Goal: Task Accomplishment & Management: Use online tool/utility

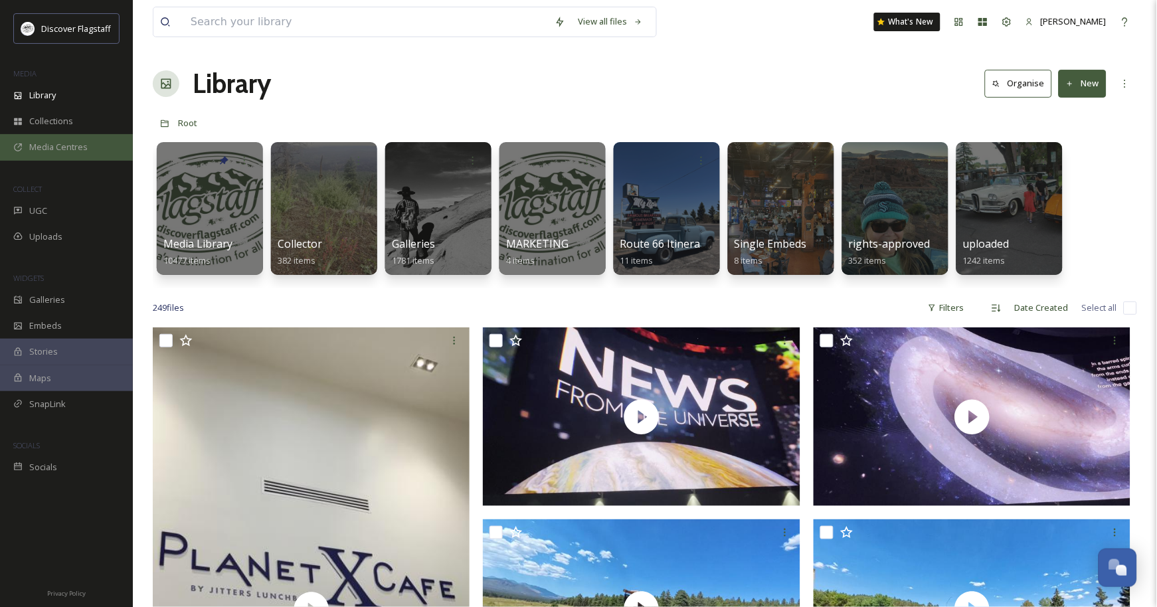
click at [48, 153] on span "Media Centres" at bounding box center [58, 147] width 58 height 13
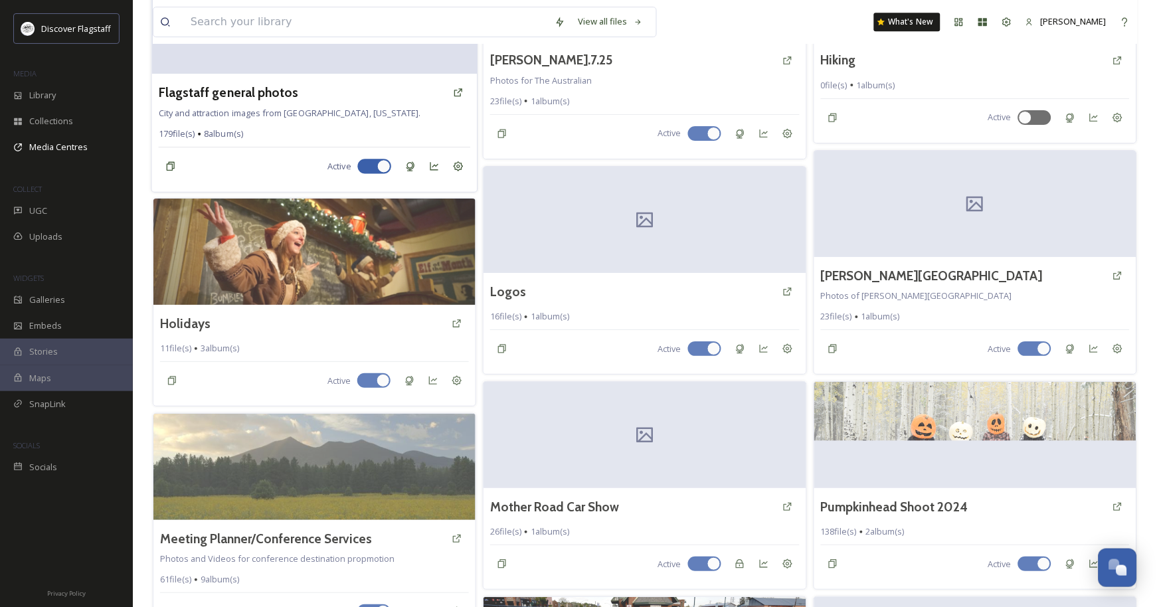
scroll to position [797, 0]
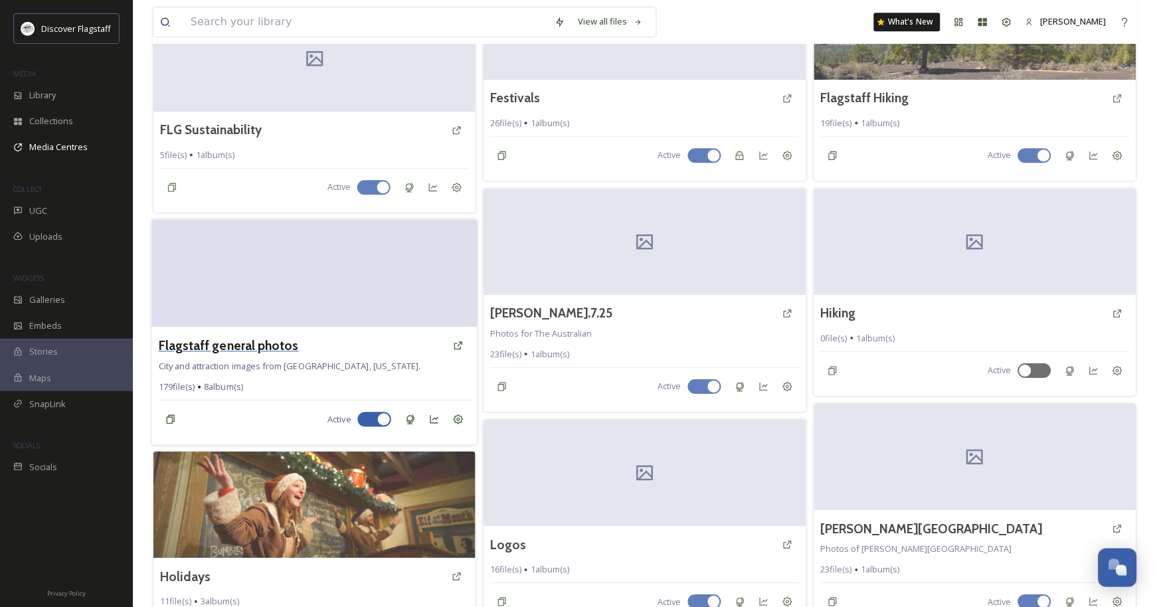
click at [277, 355] on h3 "Flagstaff general photos" at bounding box center [229, 344] width 140 height 19
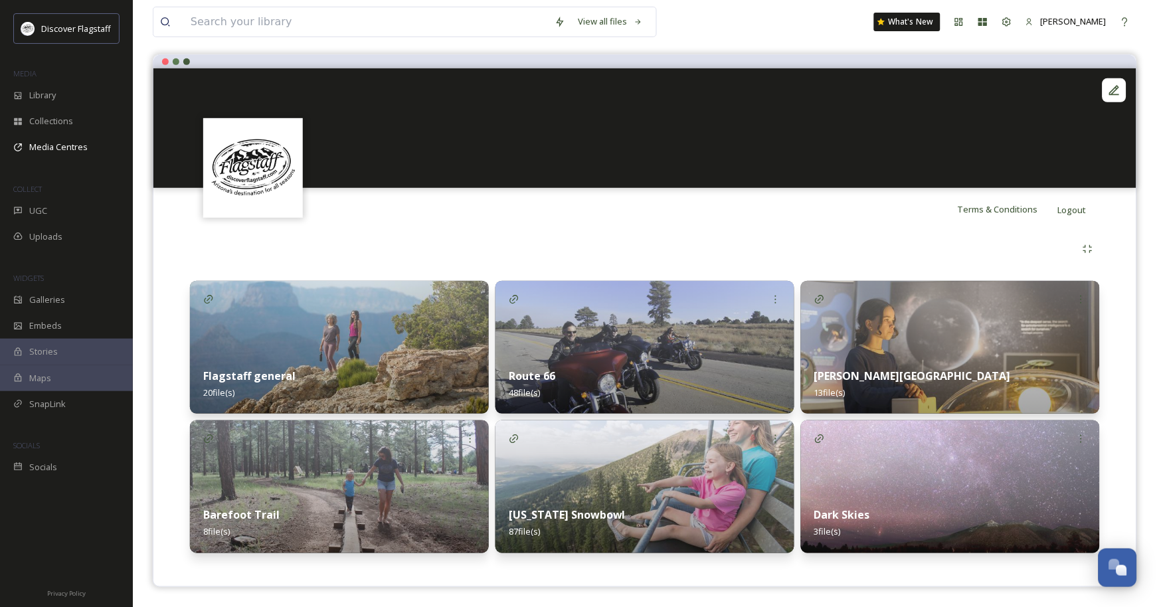
scroll to position [131, 0]
click at [99, 160] on div "Media Centres" at bounding box center [66, 147] width 133 height 26
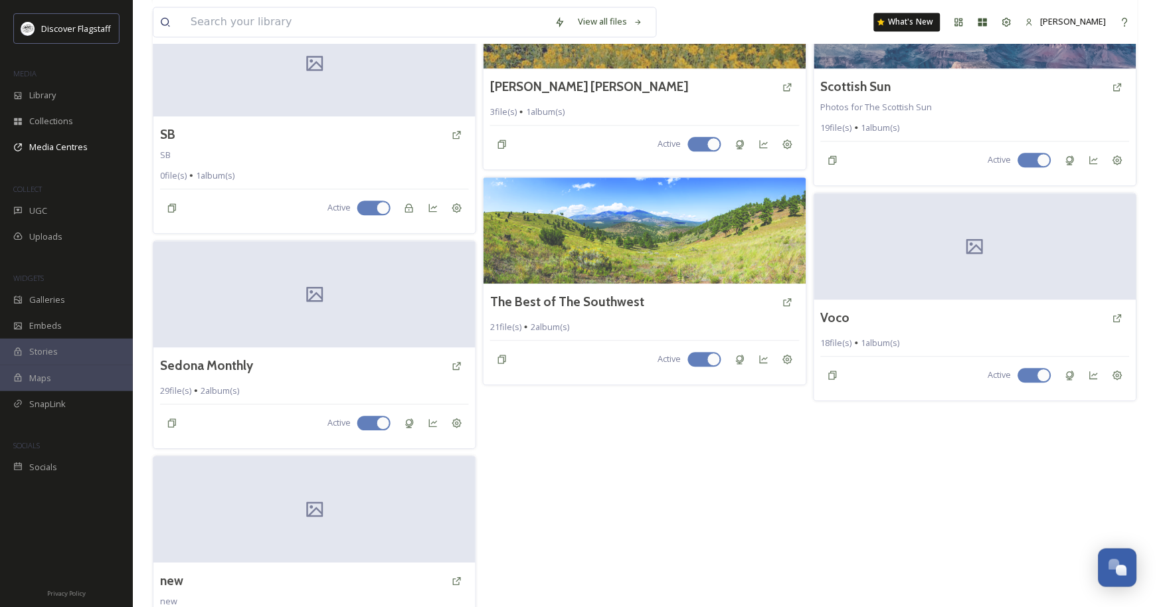
scroll to position [1871, 0]
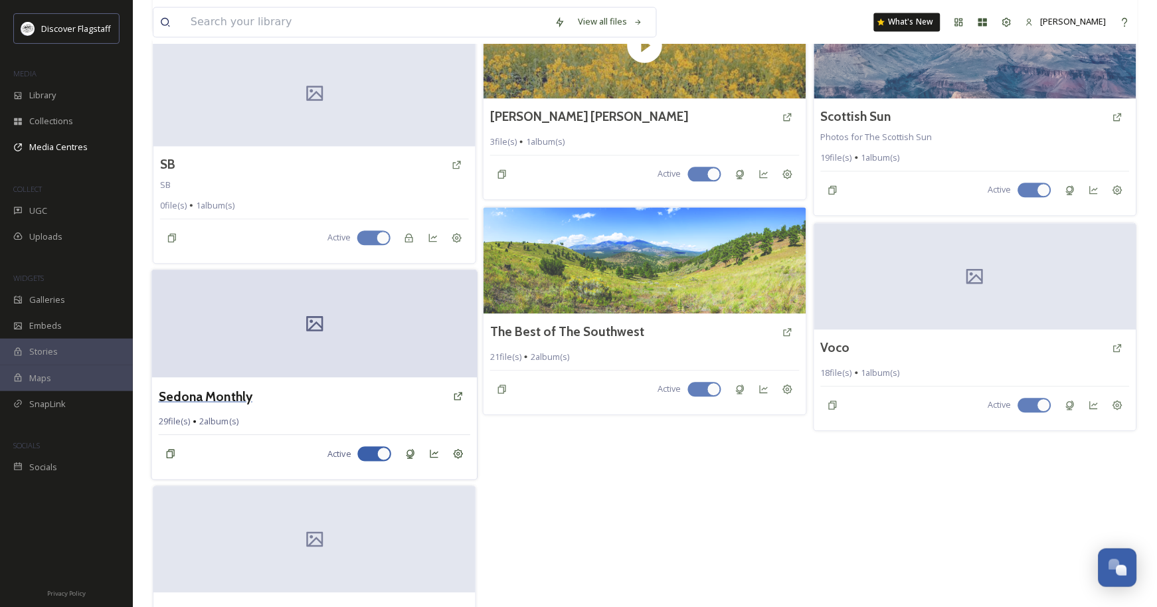
click at [252, 405] on h3 "Sedona Monthly" at bounding box center [206, 395] width 94 height 19
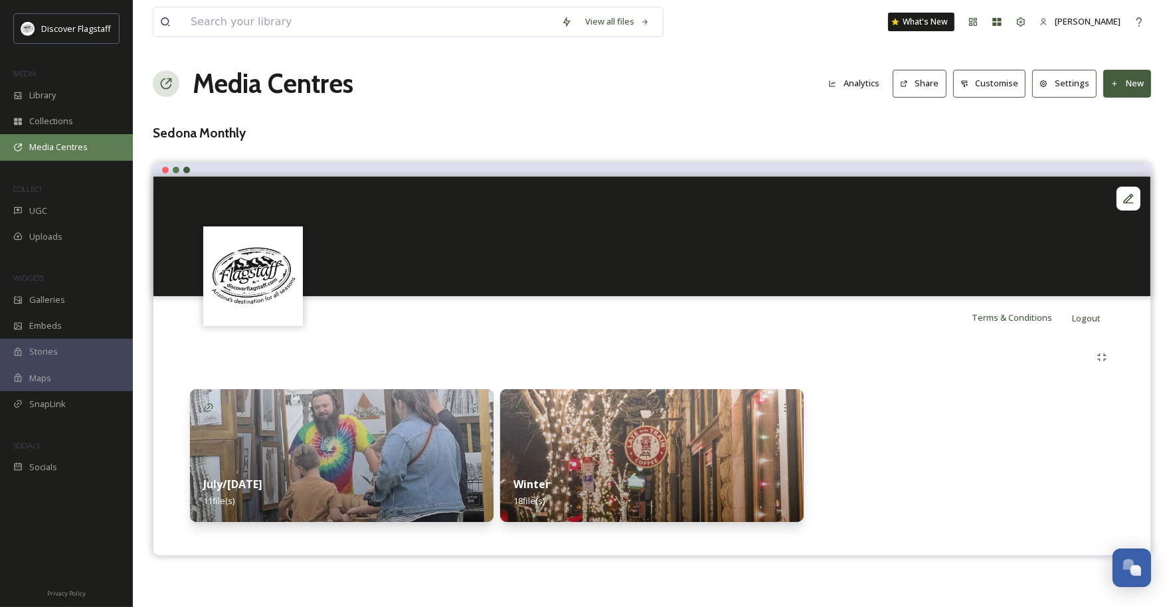
click at [55, 160] on div "Media Centres" at bounding box center [66, 147] width 133 height 26
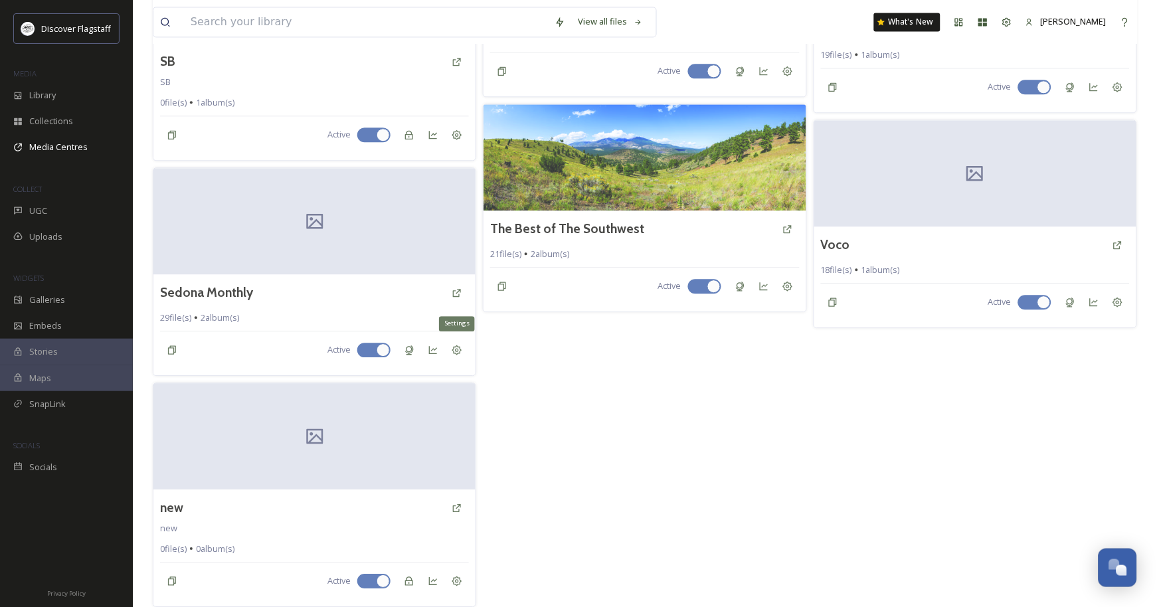
scroll to position [2048, 0]
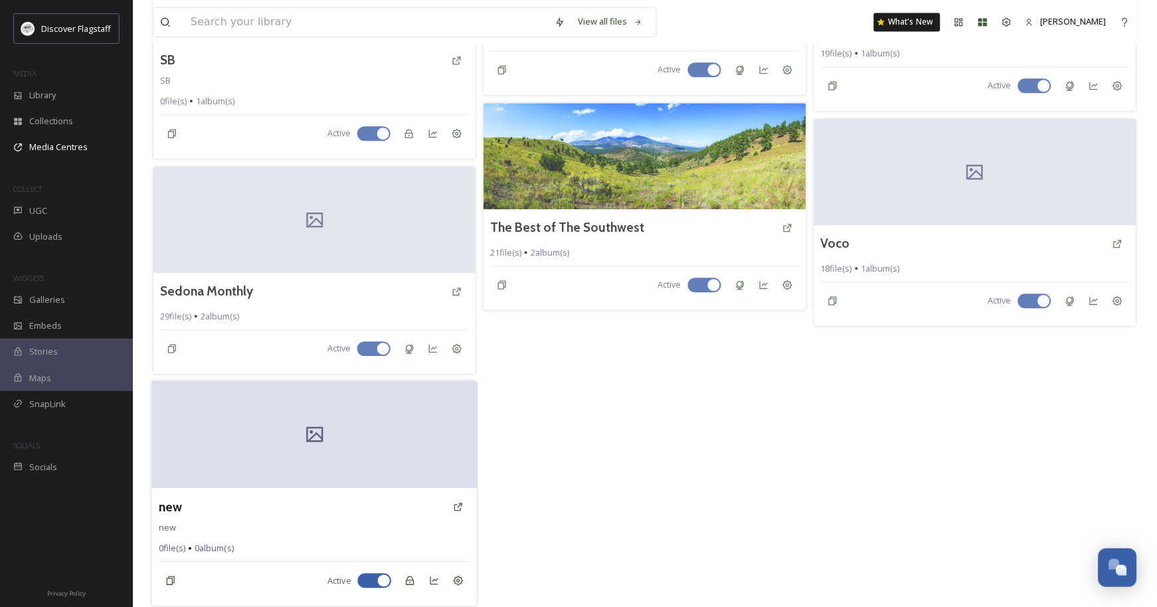
click at [266, 415] on div at bounding box center [314, 435] width 325 height 108
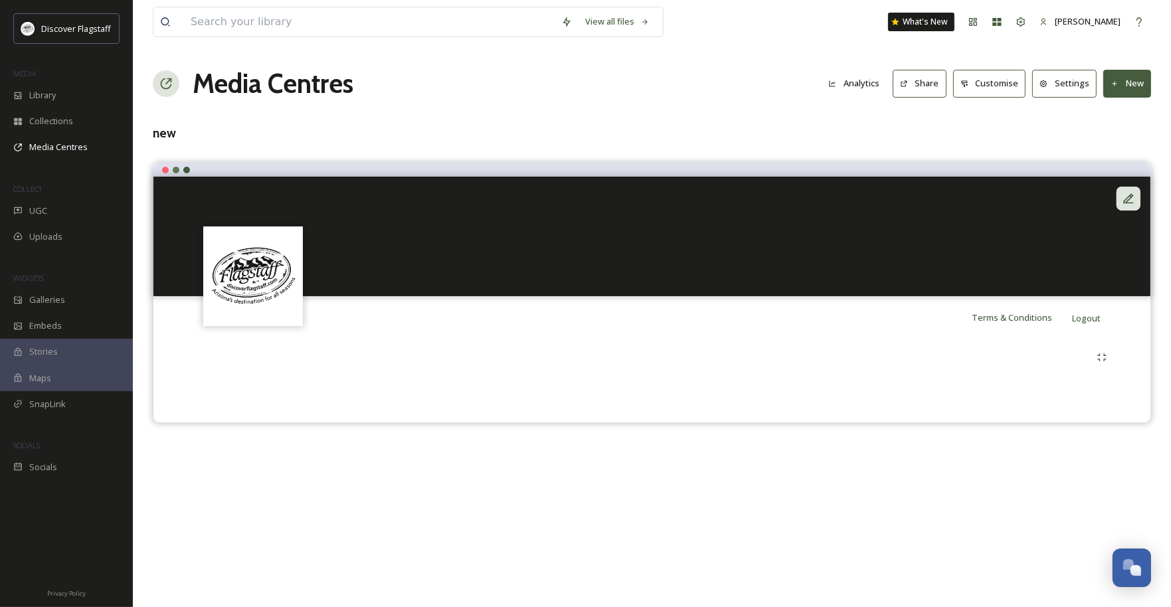
click at [1124, 211] on div at bounding box center [1128, 199] width 24 height 24
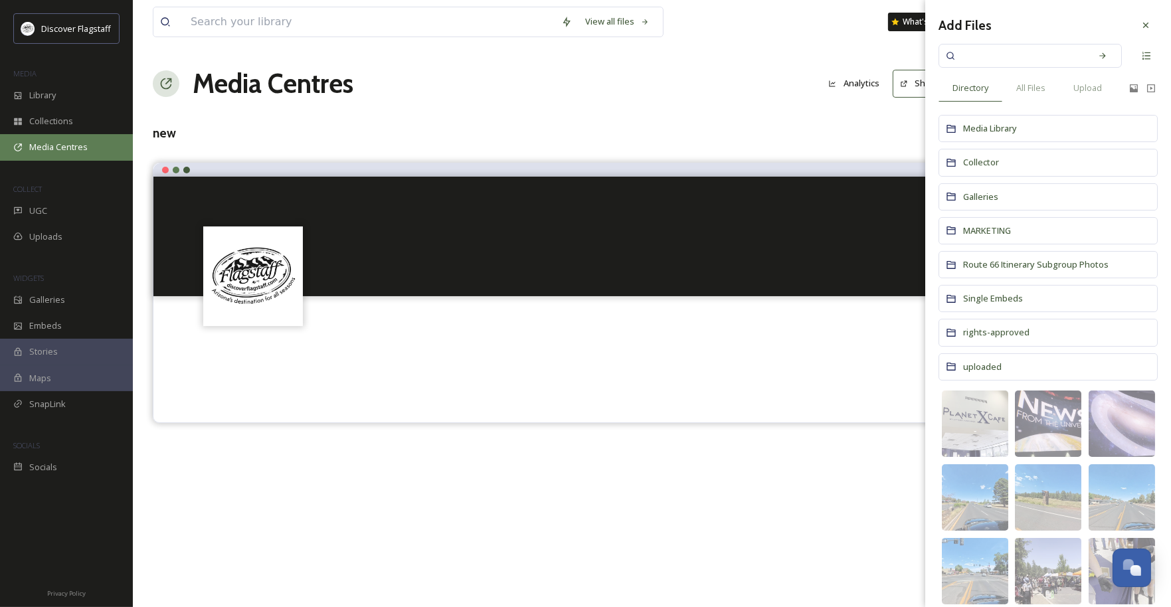
click at [41, 153] on span "Media Centres" at bounding box center [58, 147] width 58 height 13
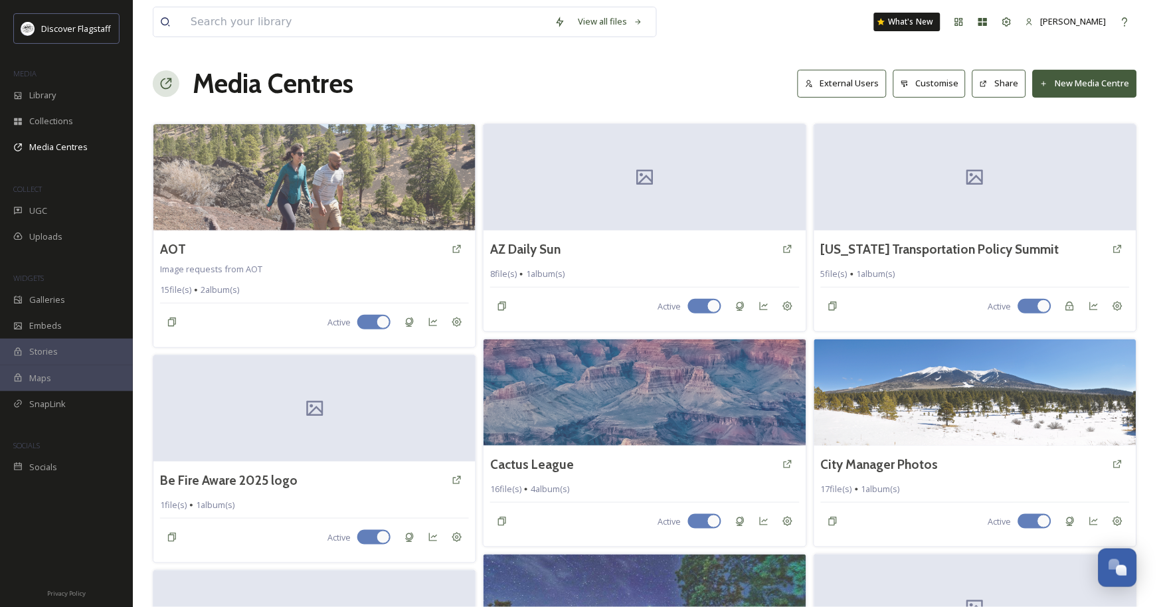
click at [1058, 80] on button "New Media Centre" at bounding box center [1085, 83] width 104 height 27
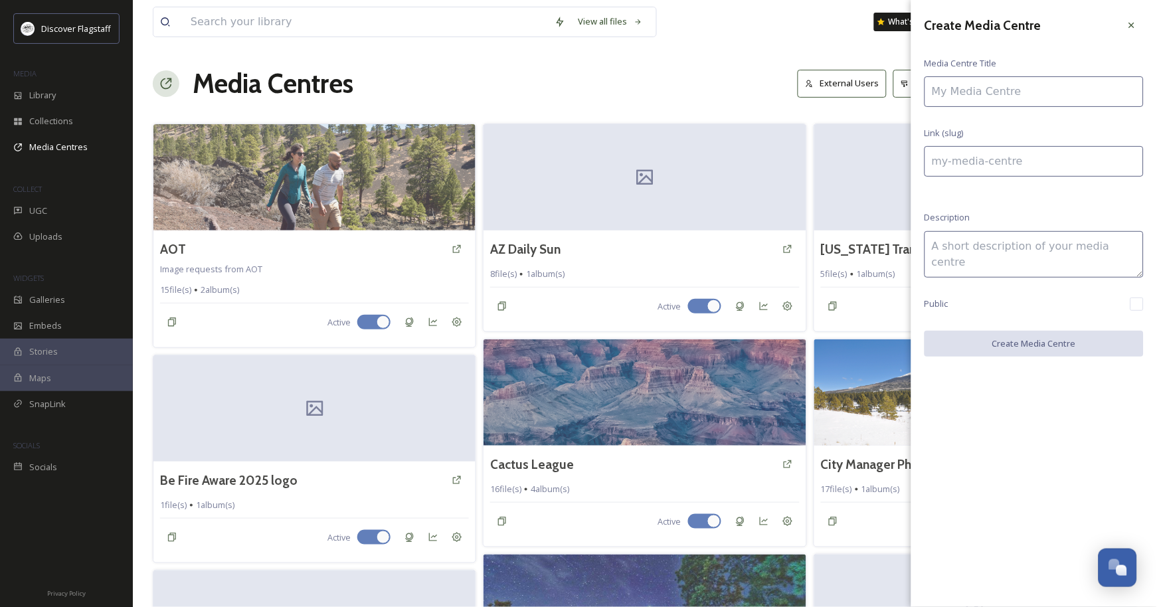
click at [1032, 91] on input at bounding box center [1034, 91] width 219 height 31
type input "G"
type input "g"
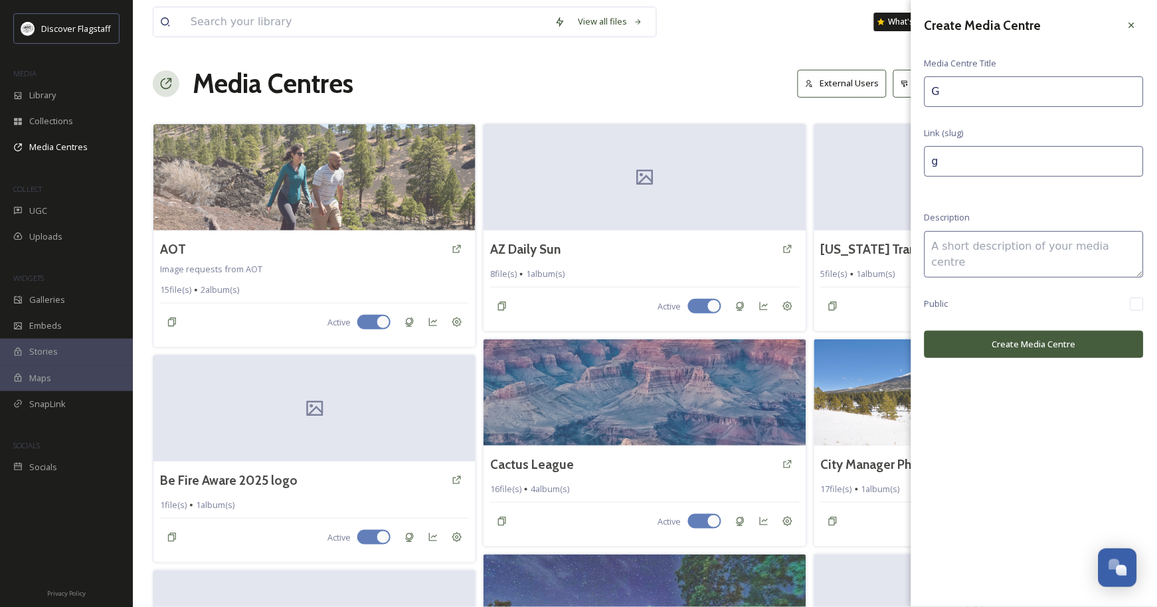
type input "Gr"
type input "gr"
type input "Gra"
type input "gra"
type input "Gran"
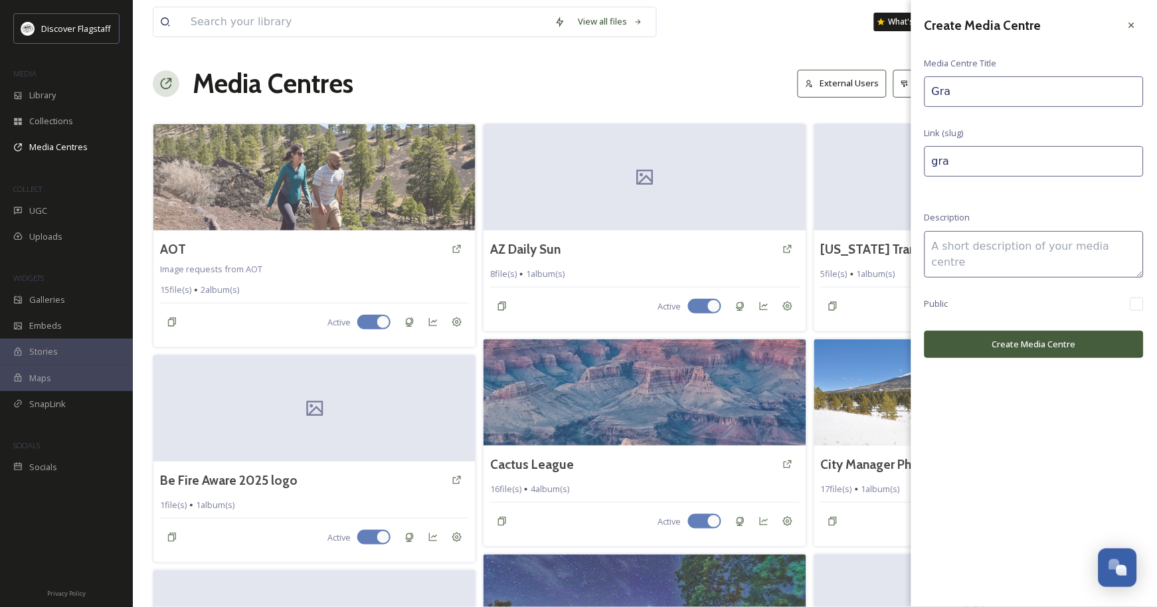
type input "gran"
type input "Grand"
type input "grand"
type input "Grand"
type input "grand-"
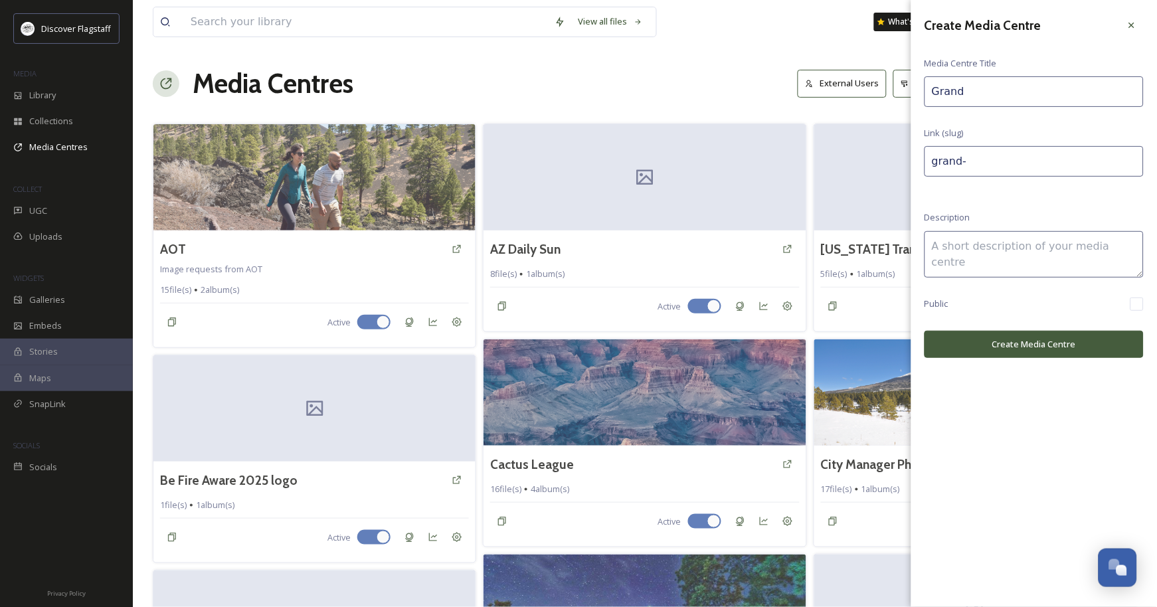
type input "Grand C"
type input "grand-c"
type input "Grand Ca"
type input "grand-ca"
type input "Grand Can"
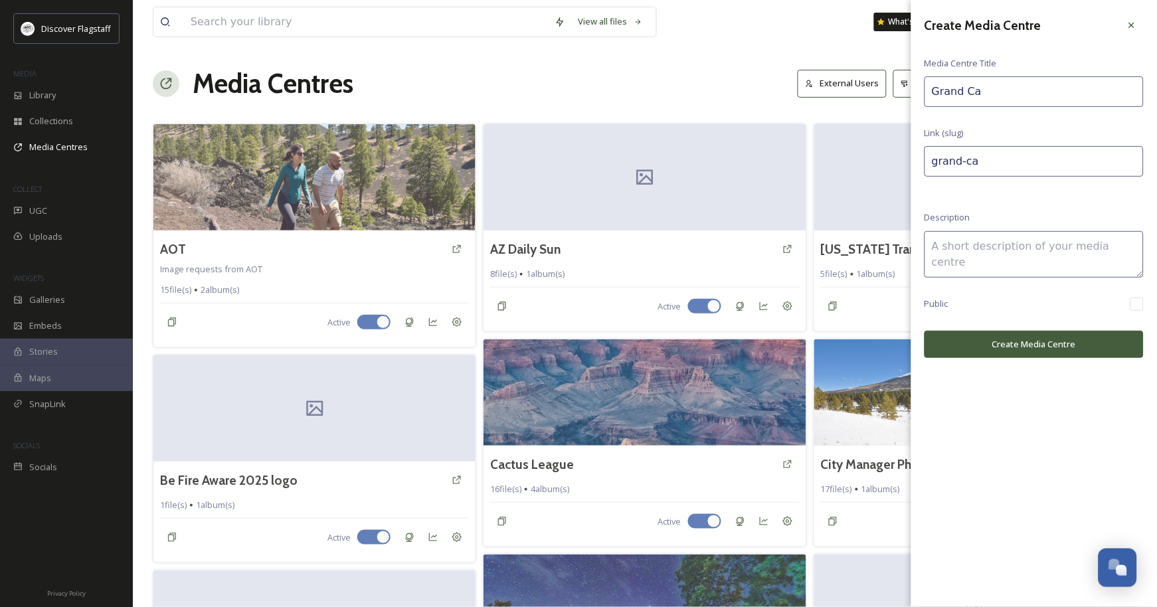
type input "grand-can"
type input "Grand Cany"
type input "grand-cany"
type input "Grand Canyo"
type input "grand-canyo"
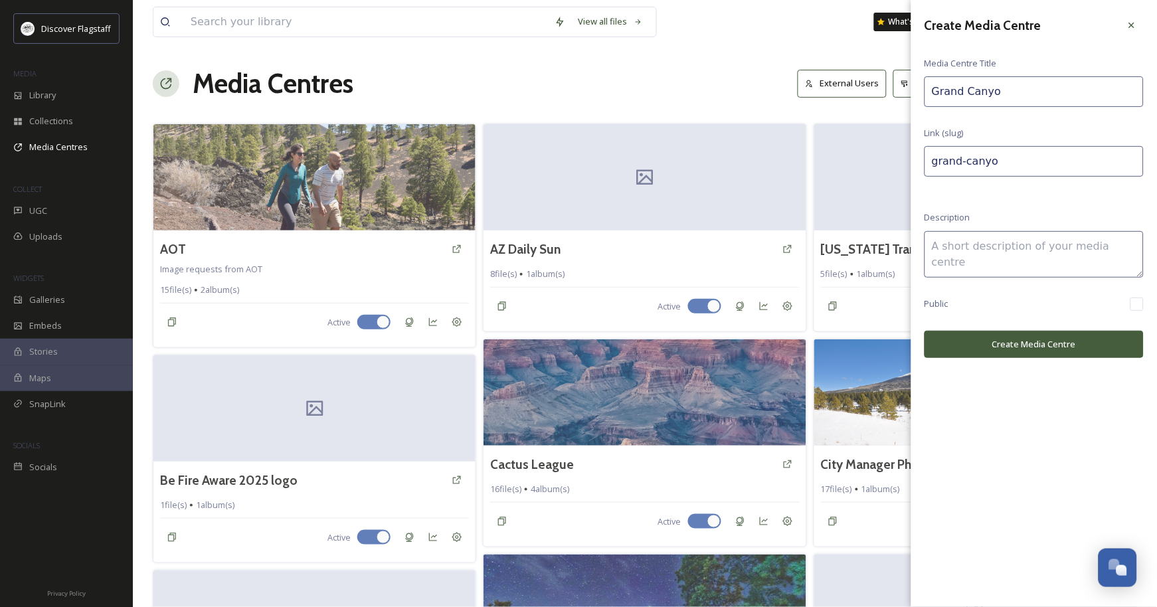
type input "[GEOGRAPHIC_DATA]"
type input "grand-canyon"
type input "[GEOGRAPHIC_DATA]"
type input "grand-canyon-"
type input "Grand Canyon J"
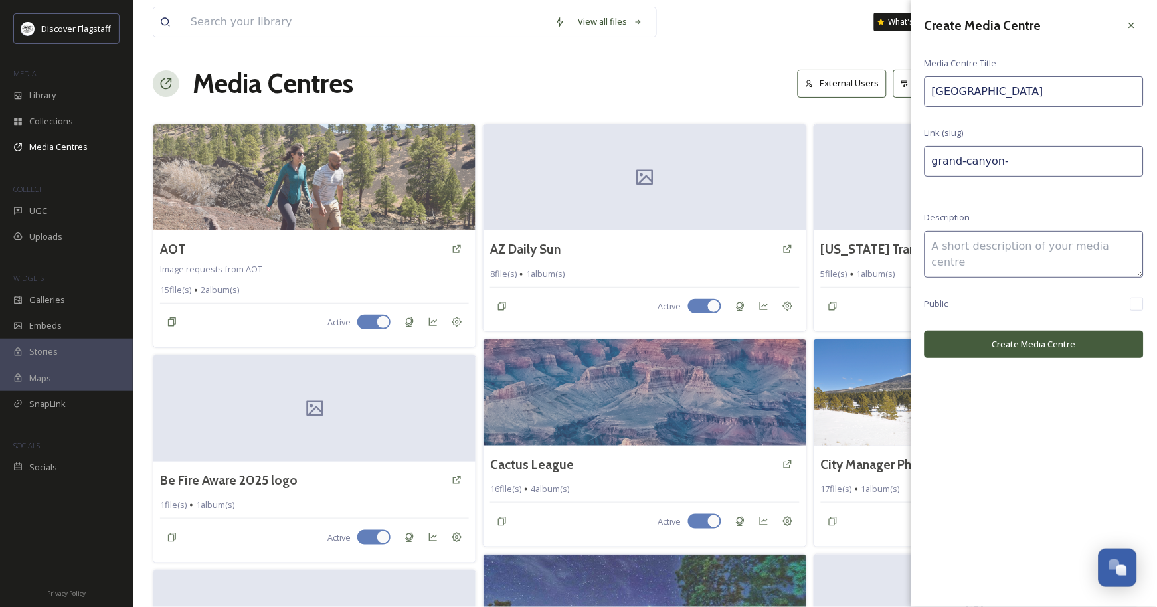
type input "grand-canyon-j"
type input "Grand Canyon Jo"
type input "grand-canyon-jo"
type input "Grand Canyon Jou"
type input "grand-canyon-jou"
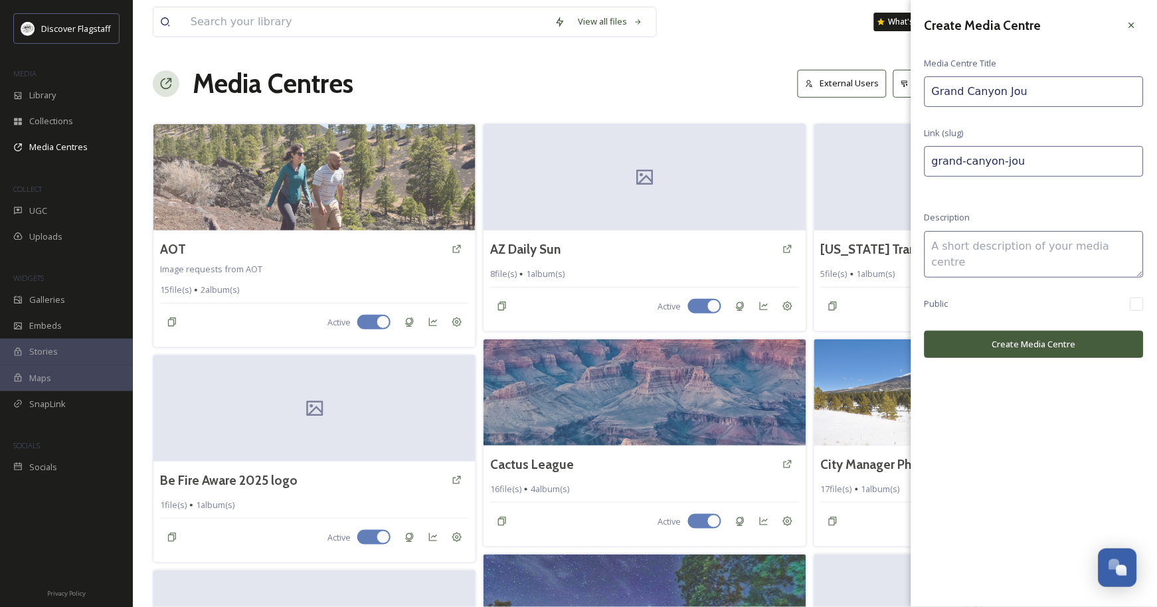
type input "Grand Canyon Jour"
type input "grand-canyon-jour"
type input "Grand Canyon Journ"
type input "grand-canyon-journ"
type input "Grand Canyon Journa"
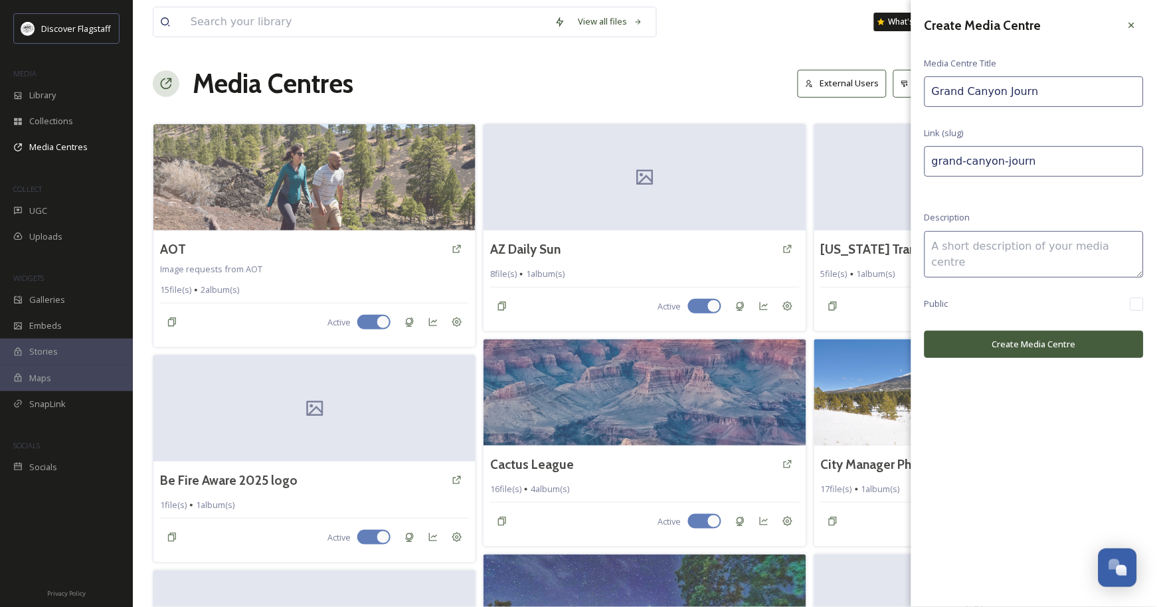
type input "grand-canyon-journa"
type input "Grand Canyon Journal"
type input "grand-canyon-journal"
type input "Grand Canyon Journal"
click at [985, 256] on textarea at bounding box center [1034, 254] width 219 height 46
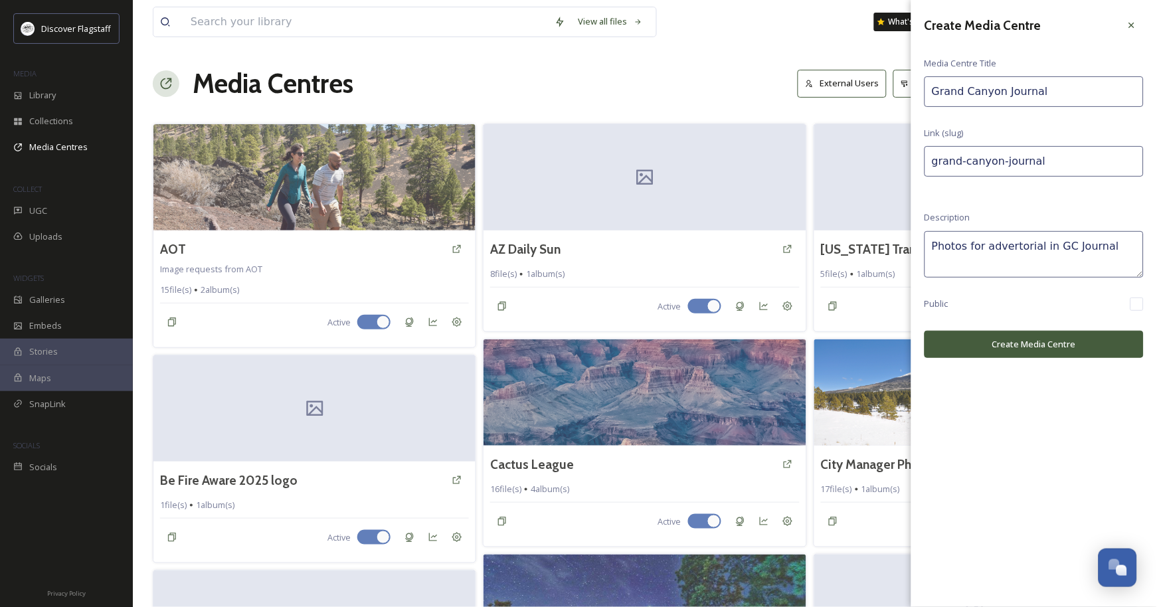
type textarea "Photos for advertorial in GC Journal"
click at [1019, 358] on button "Create Media Centre" at bounding box center [1034, 344] width 219 height 27
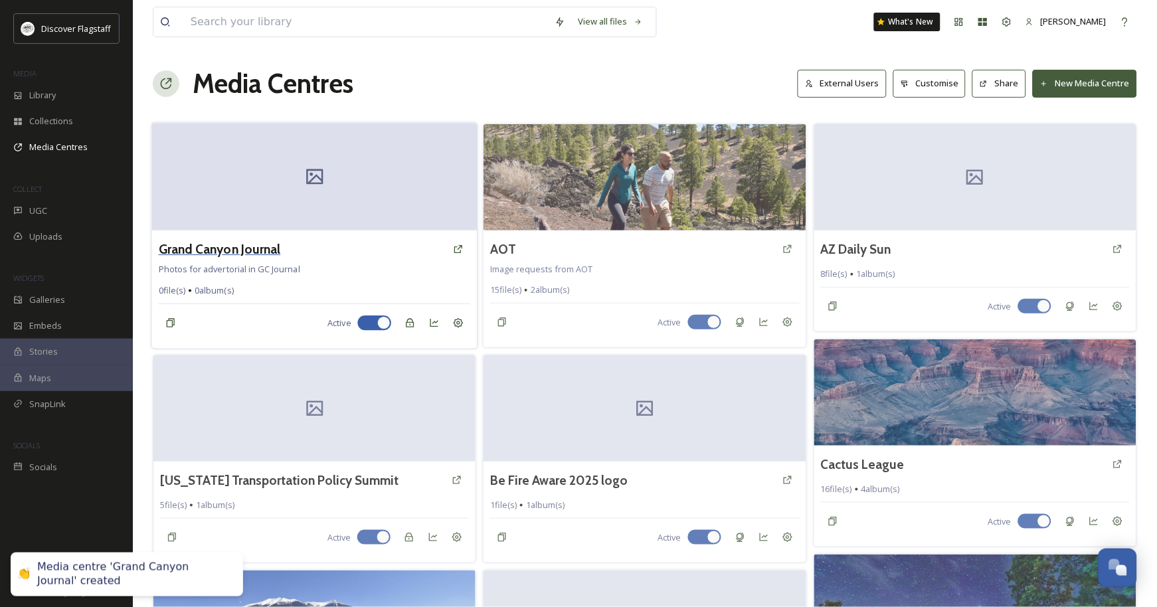
click at [269, 259] on h3 "Grand Canyon Journal" at bounding box center [220, 249] width 122 height 19
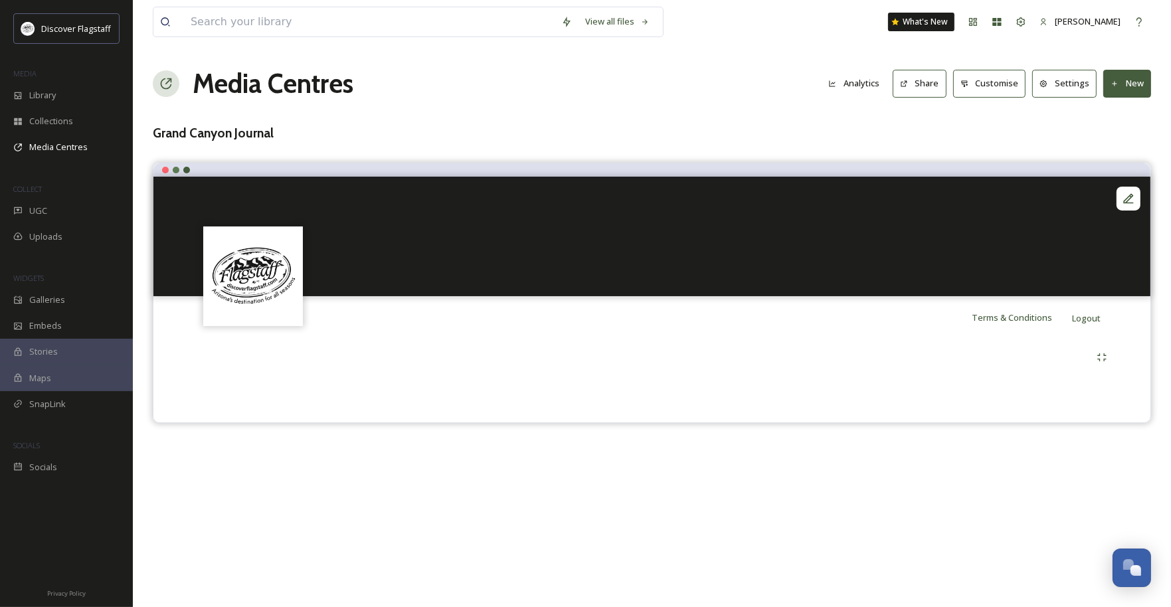
click at [1127, 94] on button "New" at bounding box center [1127, 83] width 48 height 27
click at [1124, 153] on div "Add Album" at bounding box center [1122, 141] width 56 height 26
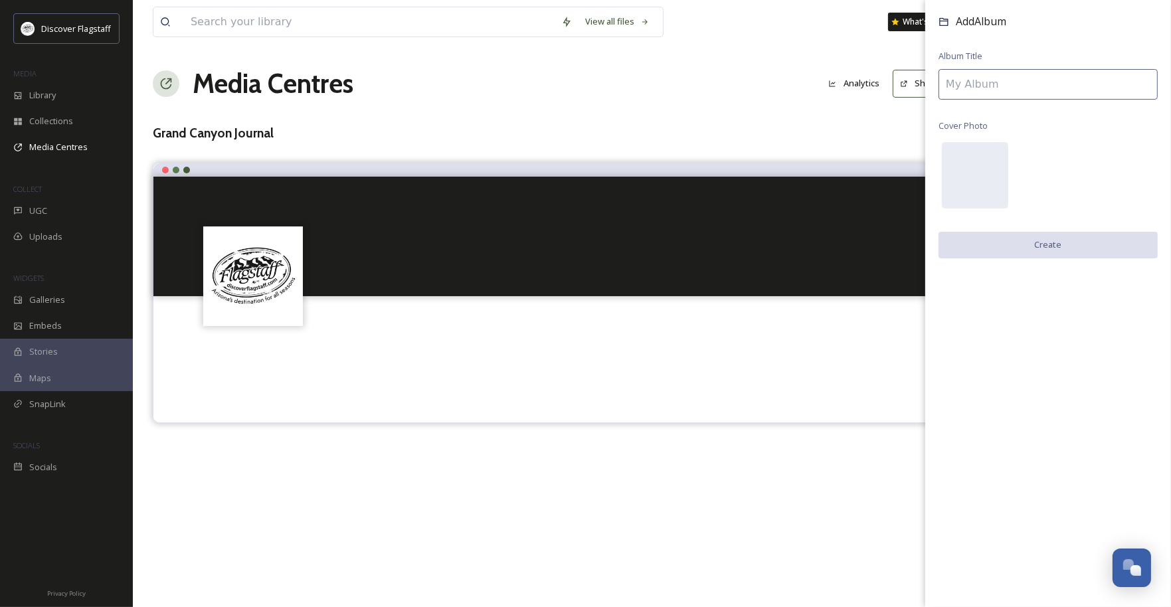
click at [1106, 91] on input at bounding box center [1047, 84] width 219 height 31
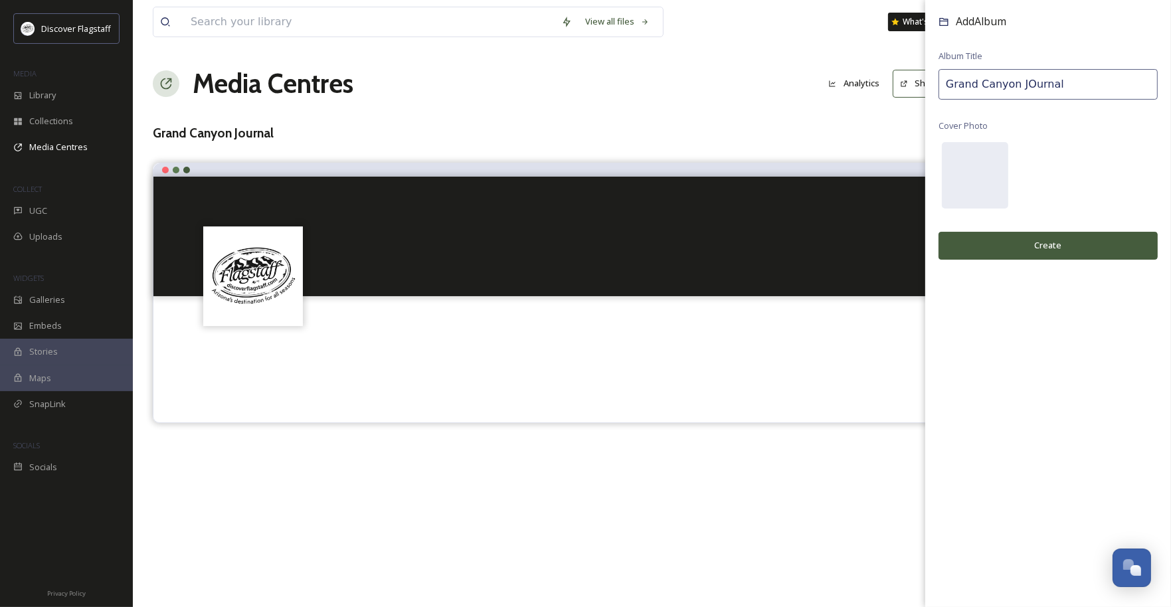
type input "Grand Canyon JOurnal"
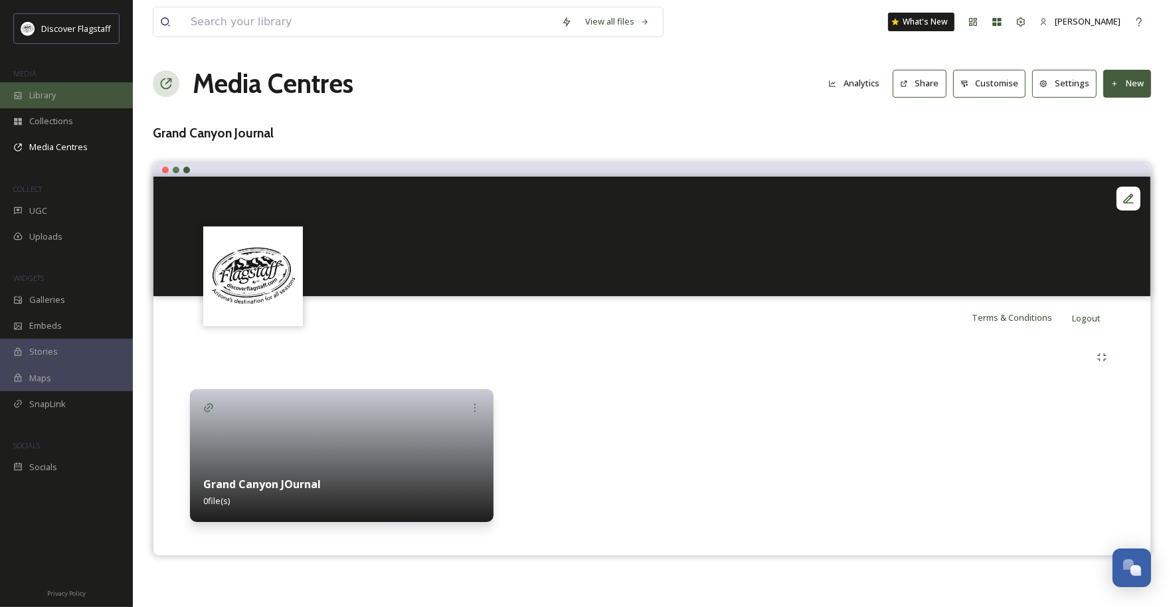
click at [56, 102] on span "Library" at bounding box center [42, 95] width 27 height 13
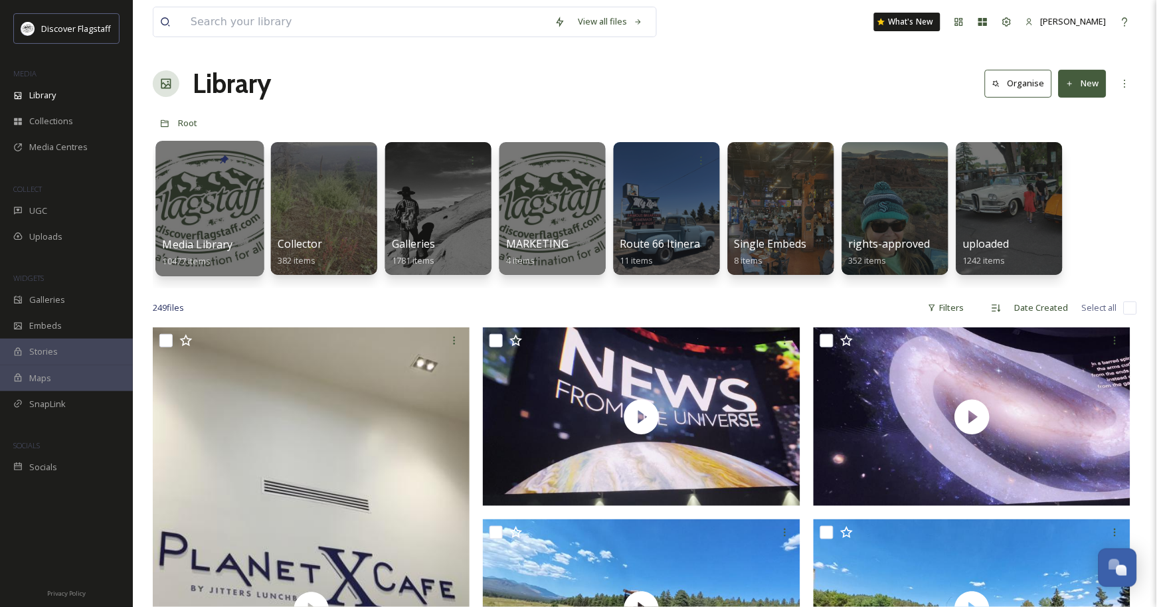
click at [238, 229] on div at bounding box center [209, 208] width 108 height 135
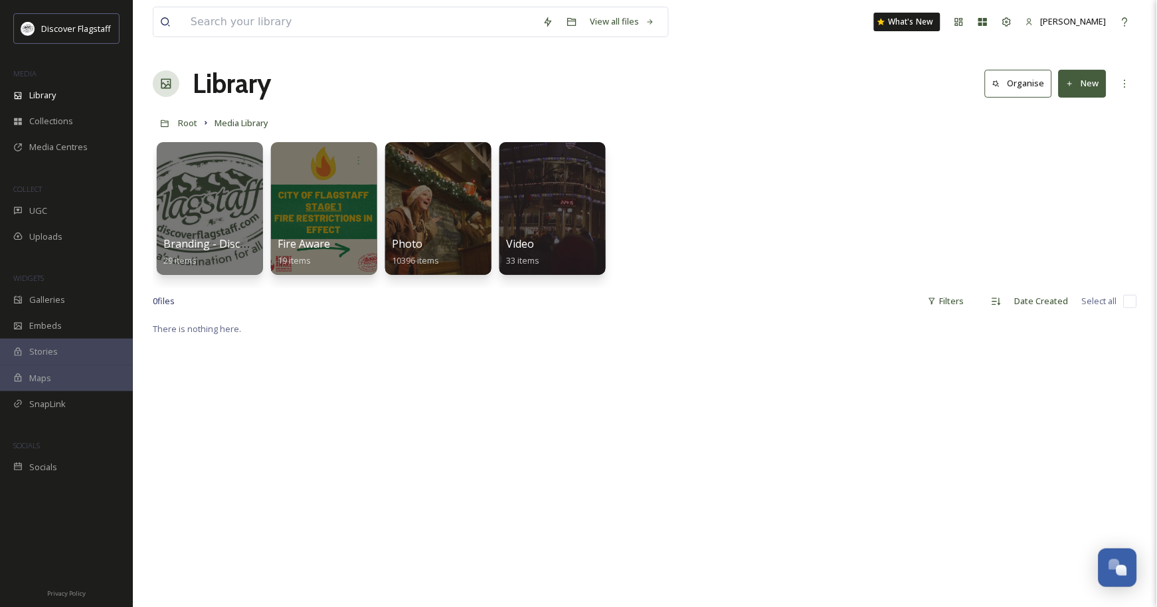
click at [407, 233] on div at bounding box center [438, 208] width 106 height 133
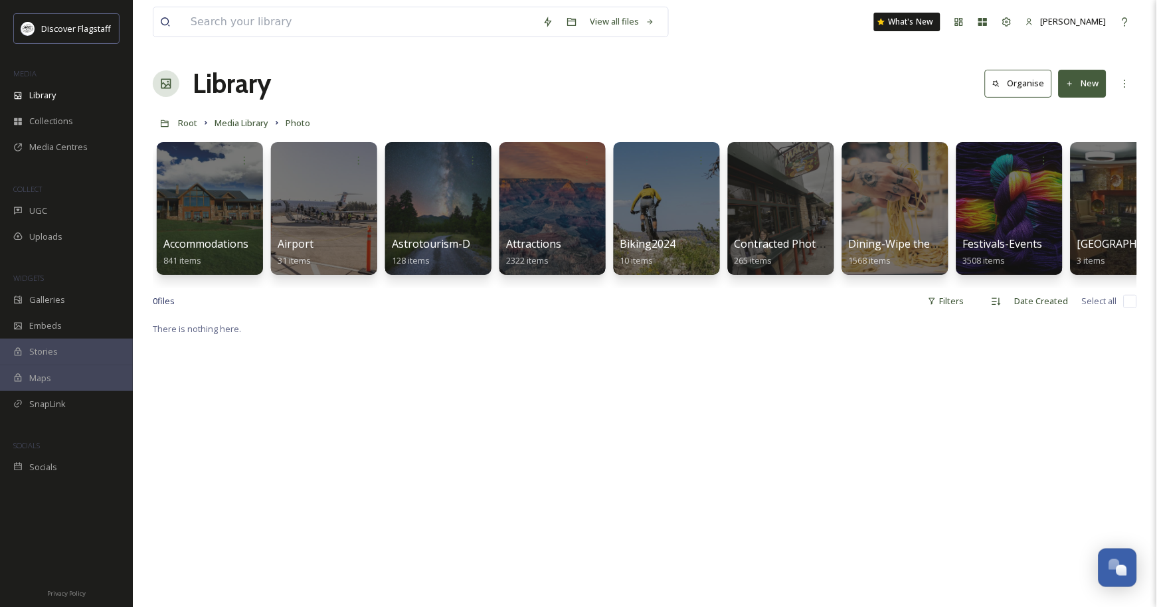
click at [407, 233] on div at bounding box center [438, 208] width 106 height 133
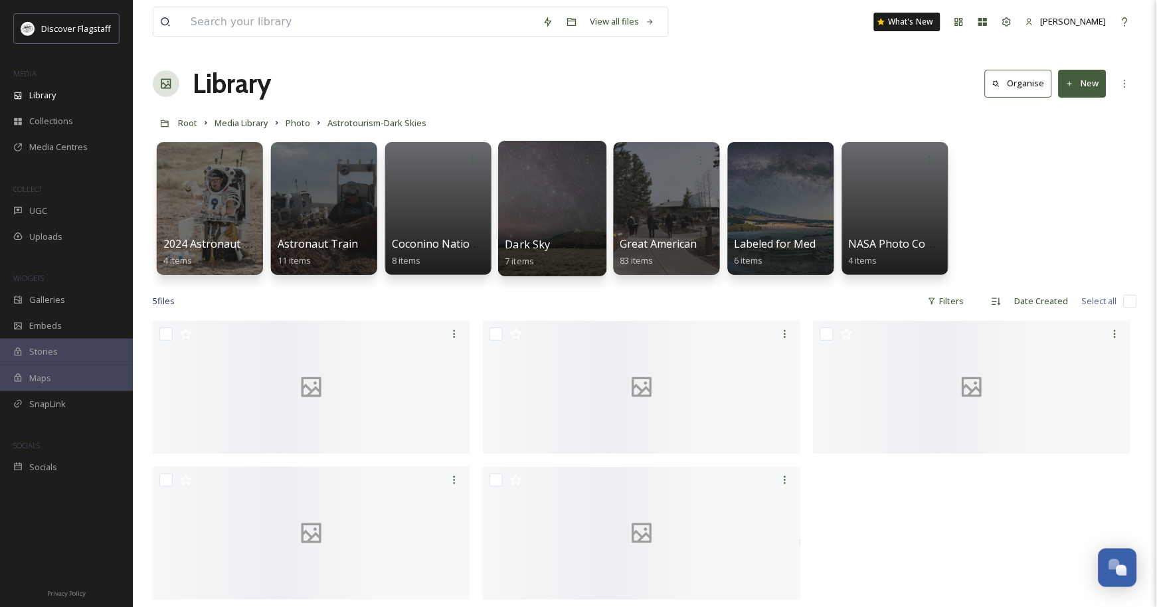
click at [554, 219] on div at bounding box center [552, 208] width 108 height 135
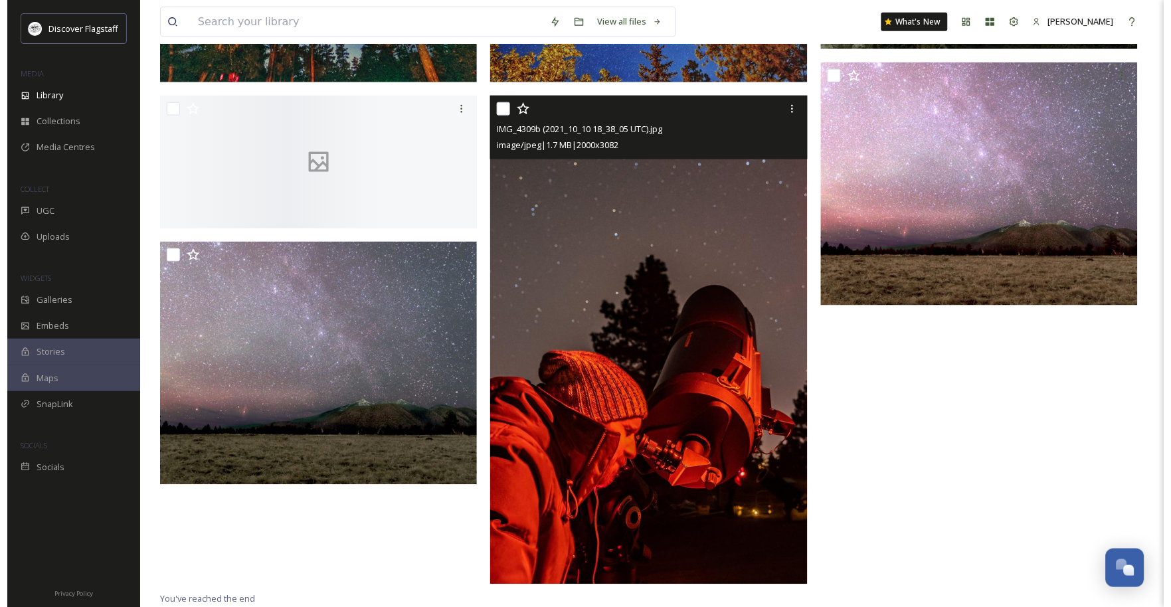
scroll to position [358, 0]
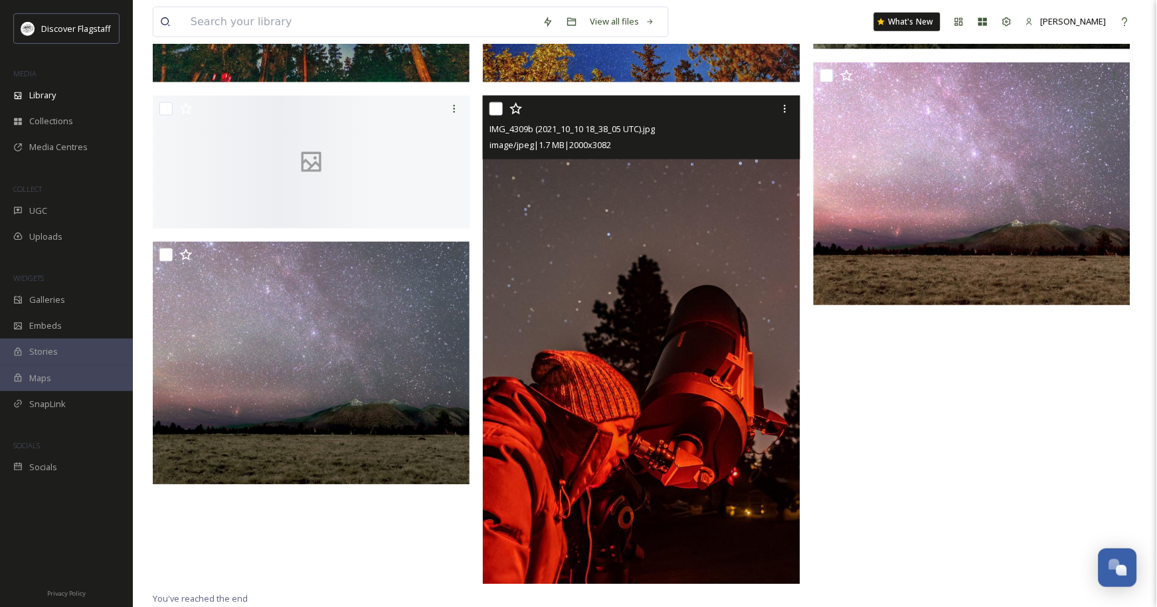
click at [496, 102] on input "checkbox" at bounding box center [495, 108] width 13 height 13
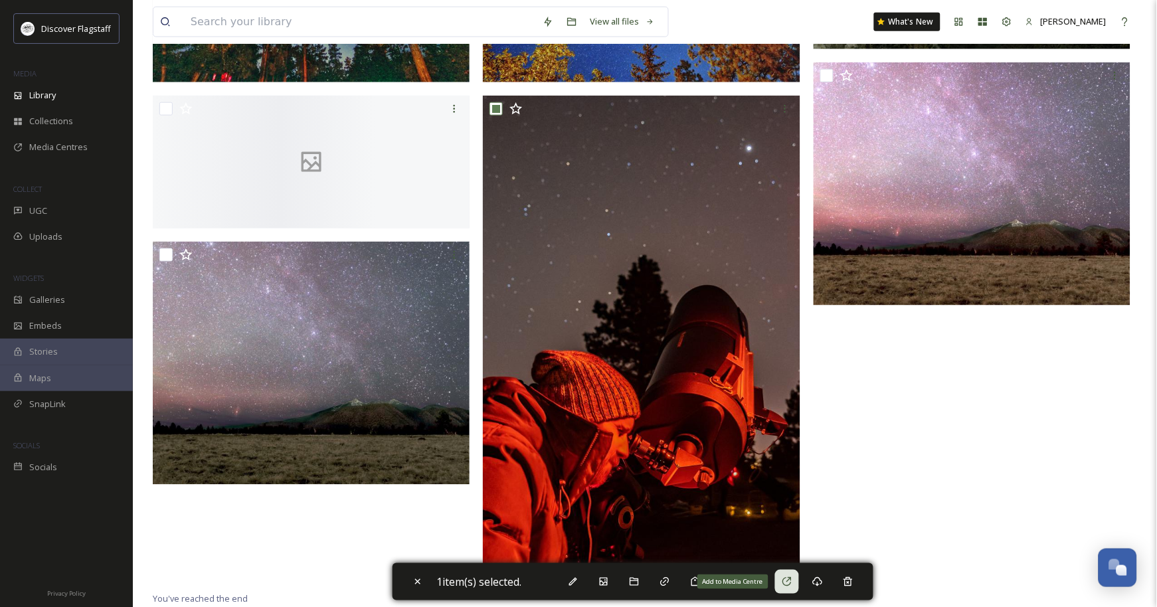
click at [791, 577] on icon at bounding box center [786, 581] width 9 height 9
click at [792, 580] on icon at bounding box center [787, 581] width 11 height 11
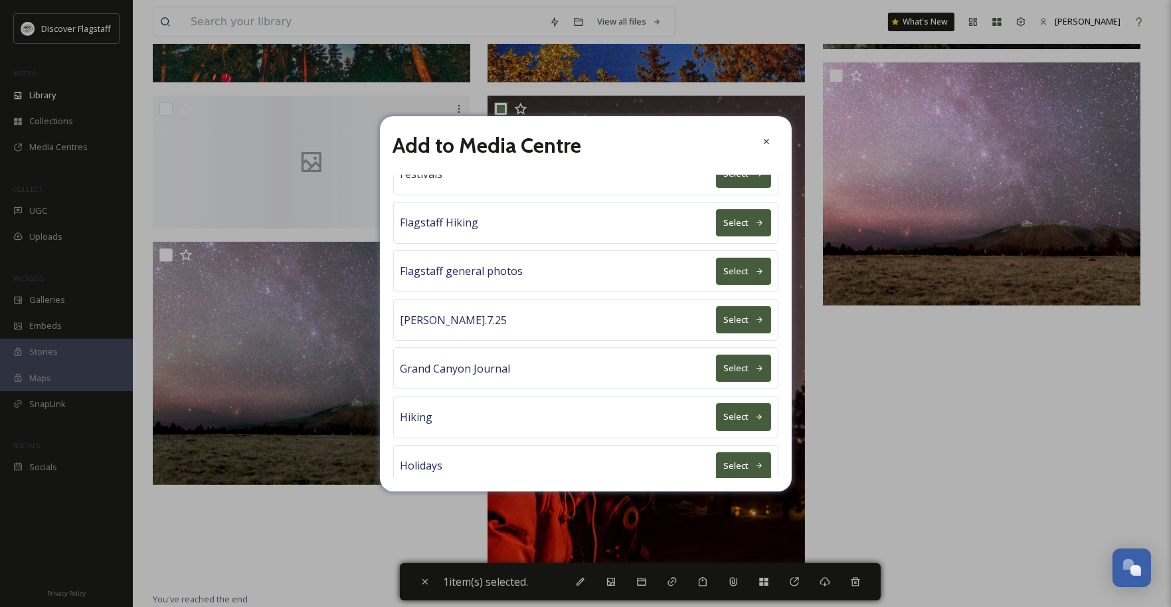
scroll to position [531, 0]
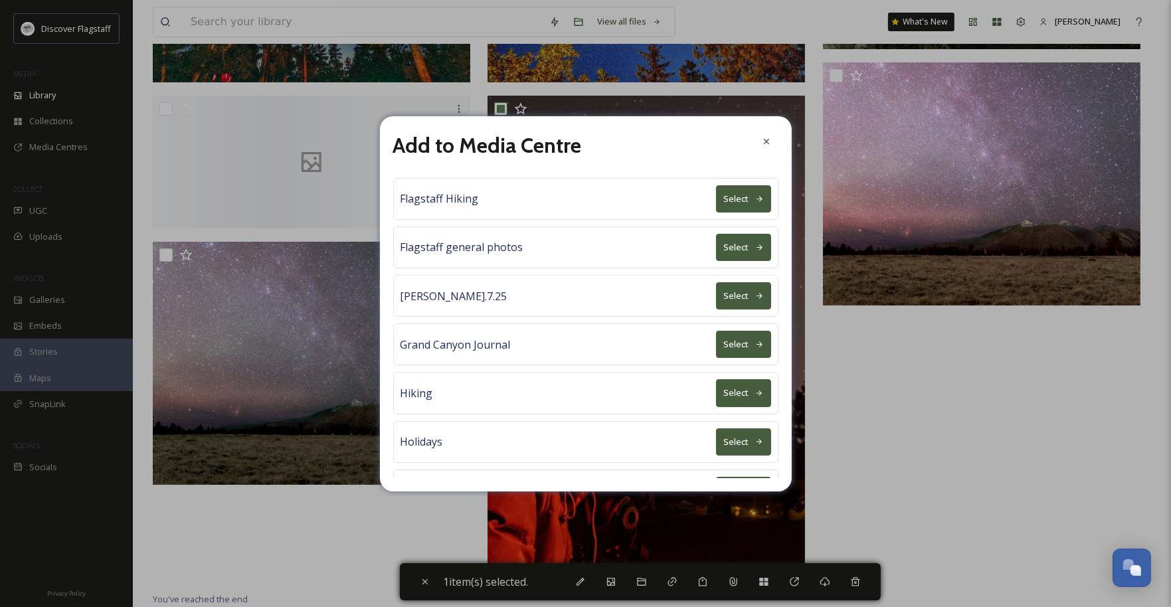
click at [716, 358] on button "Select" at bounding box center [743, 344] width 55 height 27
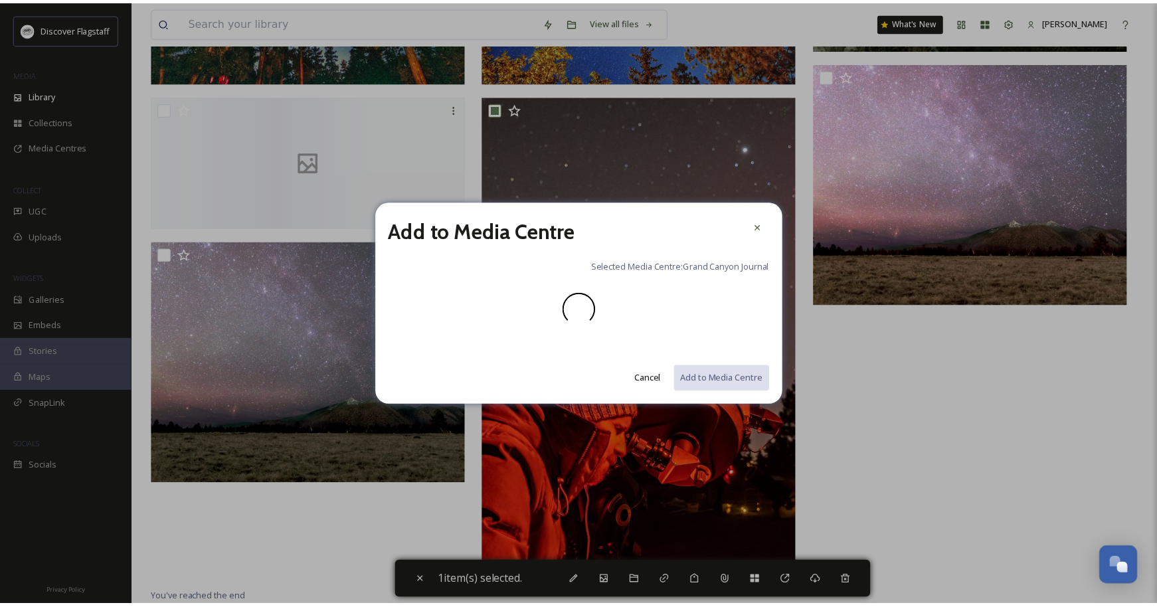
scroll to position [0, 0]
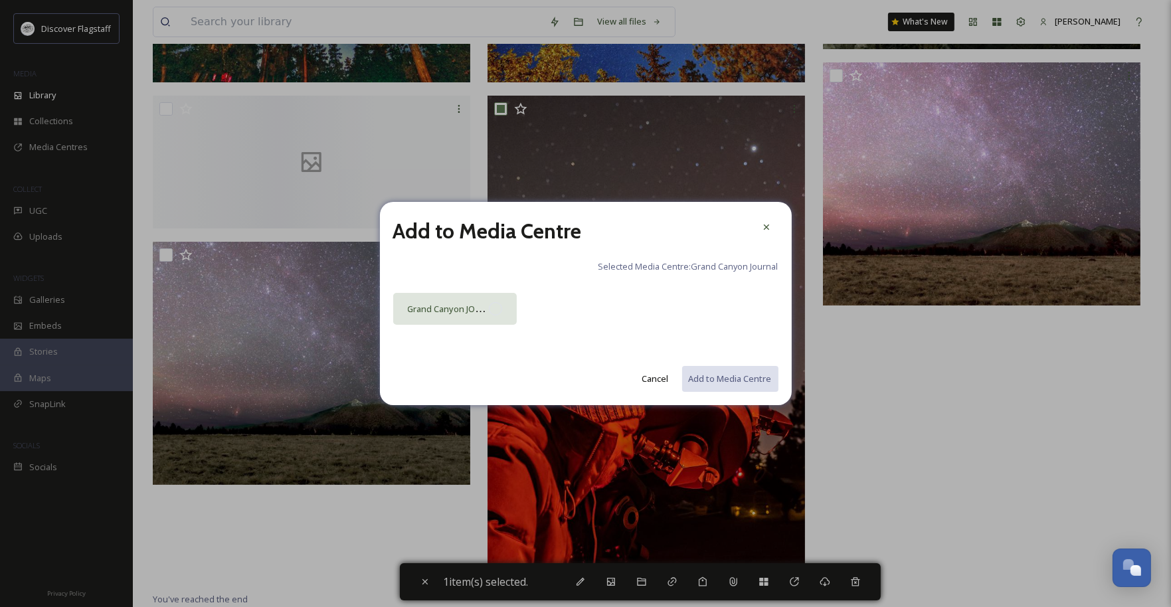
click at [497, 315] on div at bounding box center [495, 308] width 13 height 13
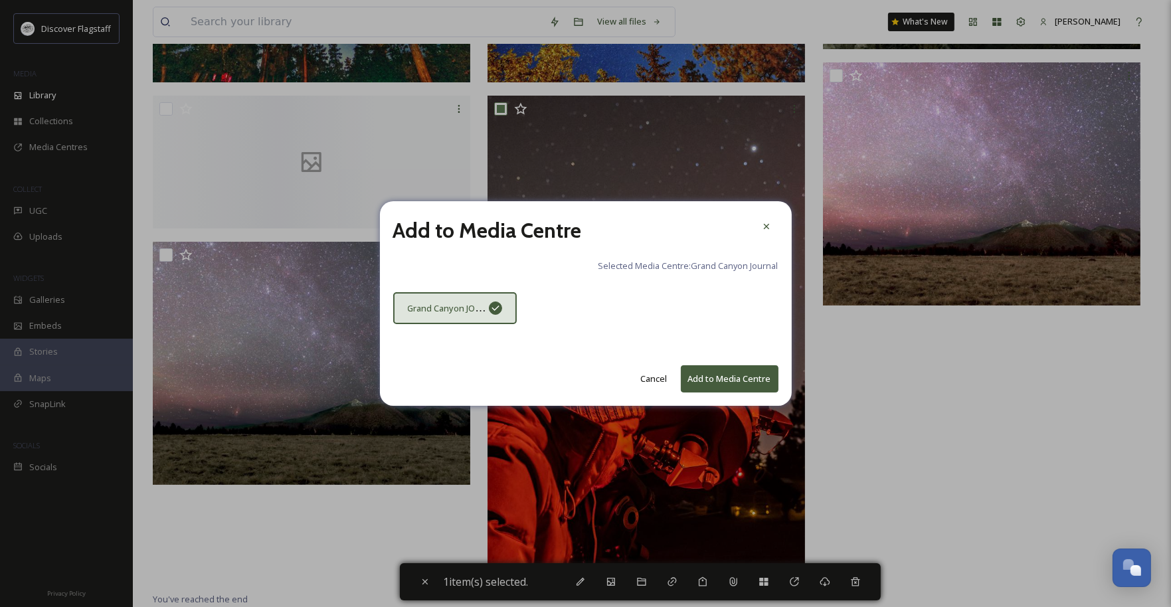
click at [693, 385] on button "Add to Media Centre" at bounding box center [730, 378] width 98 height 27
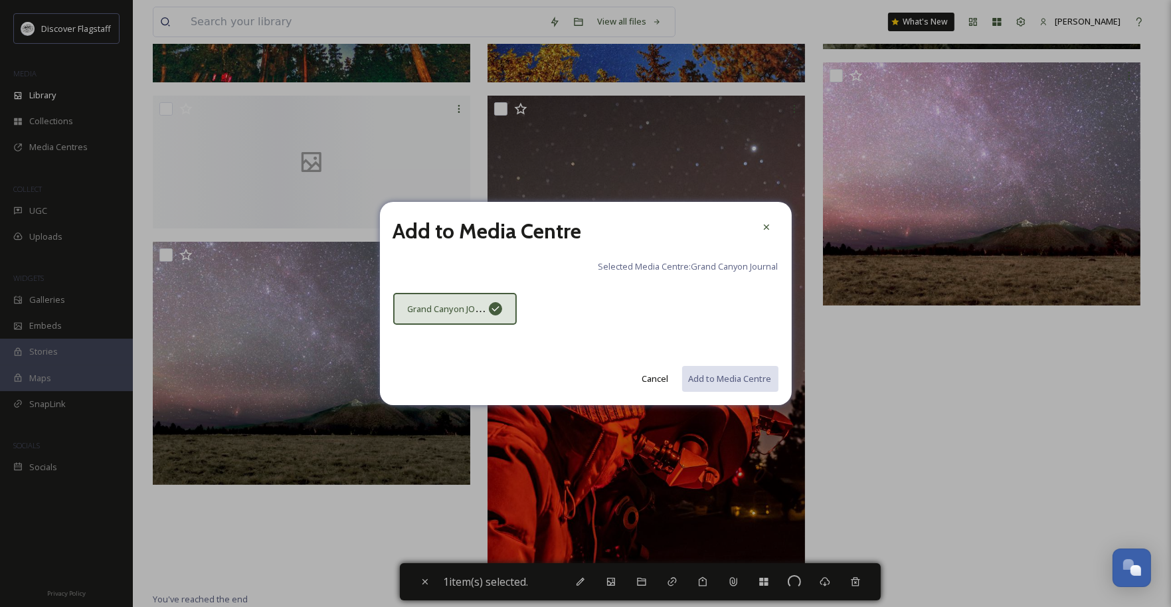
checkbox input "false"
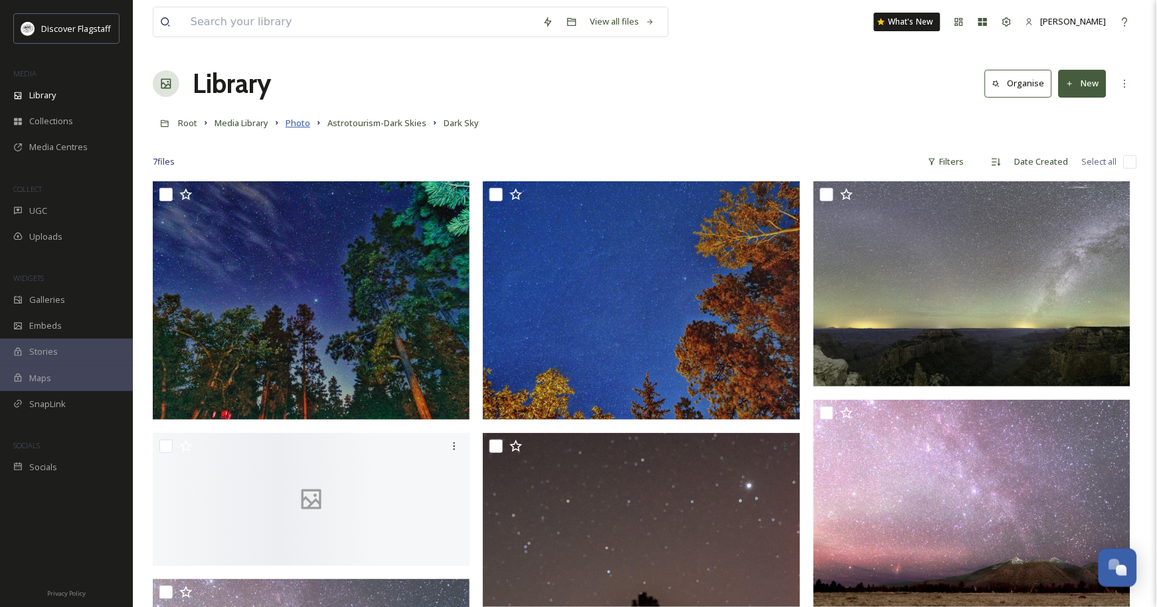
click at [310, 129] on span "Photo" at bounding box center [298, 123] width 25 height 12
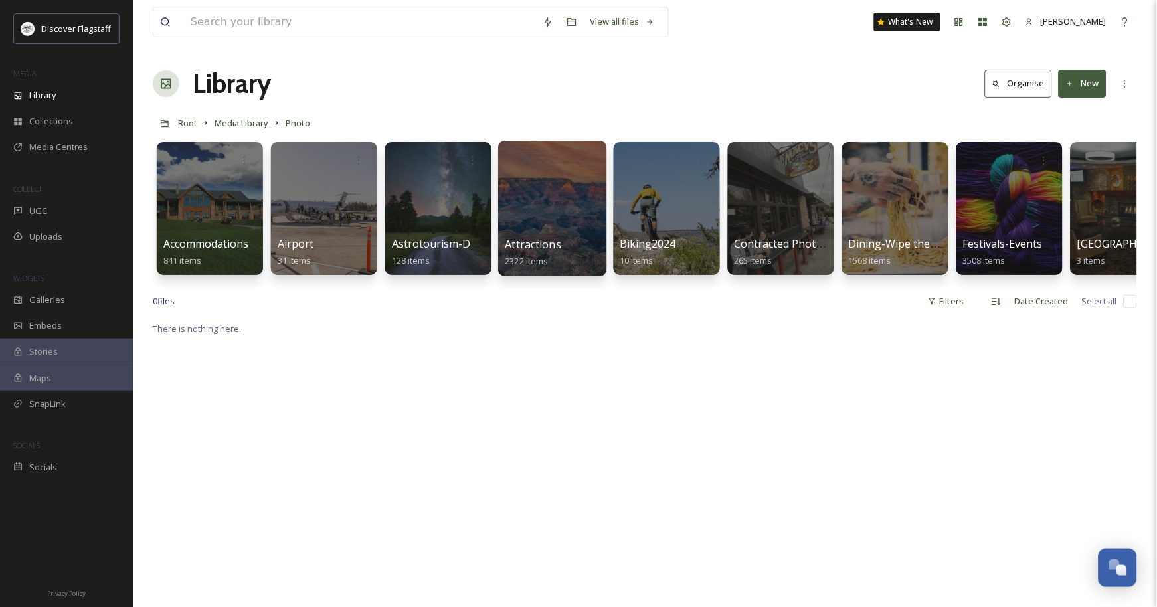
click at [525, 267] on span "2322 items" at bounding box center [526, 261] width 43 height 12
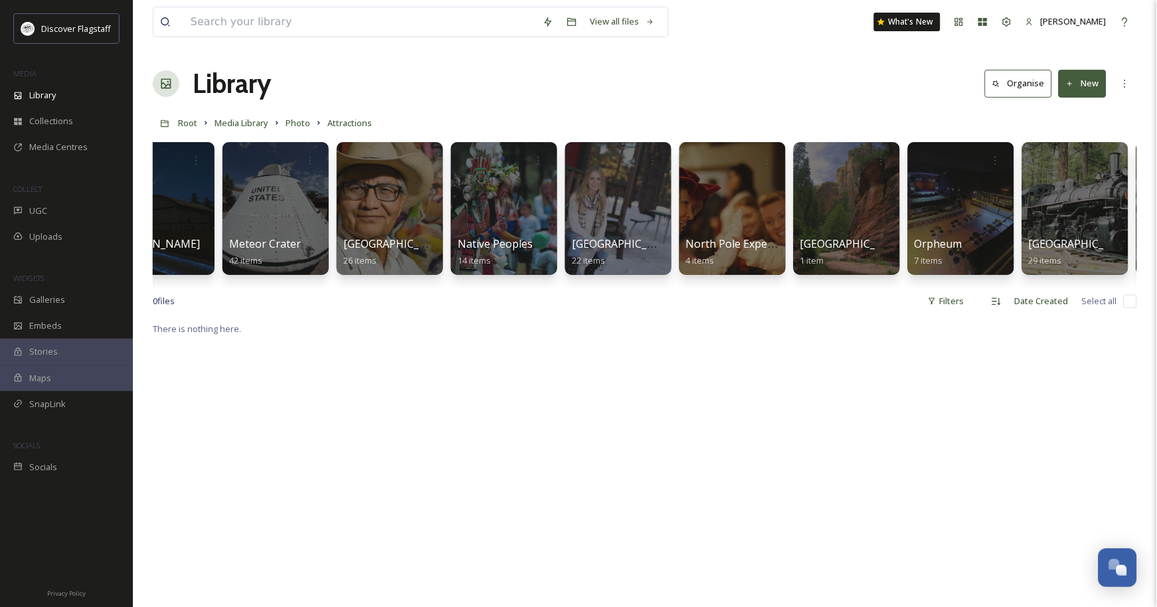
scroll to position [0, 2556]
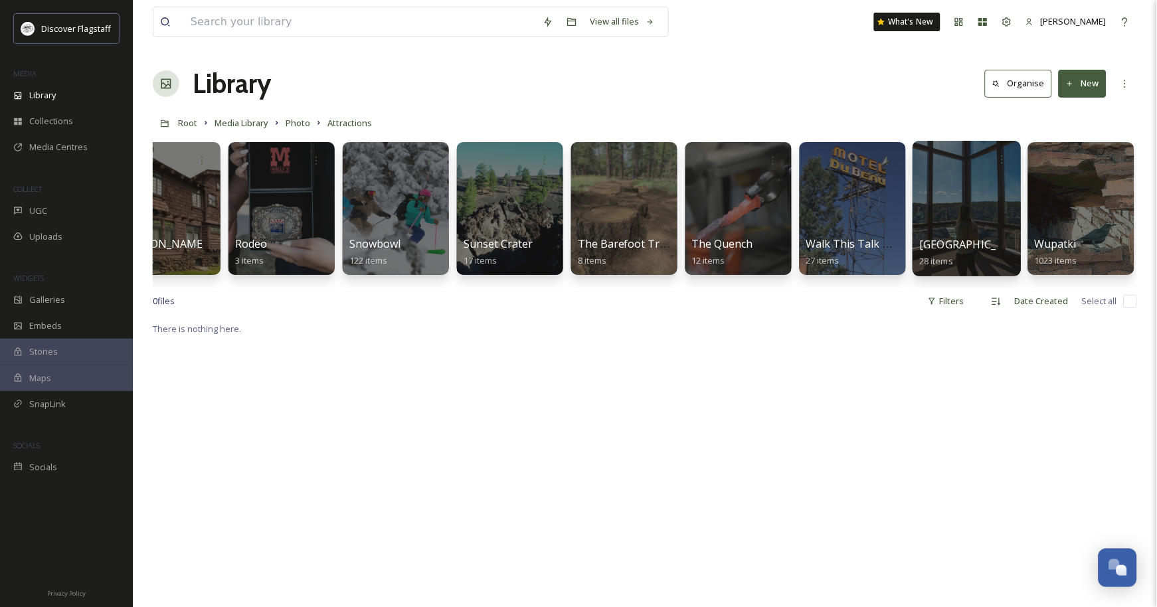
click at [955, 252] on span "[GEOGRAPHIC_DATA]" at bounding box center [974, 244] width 109 height 15
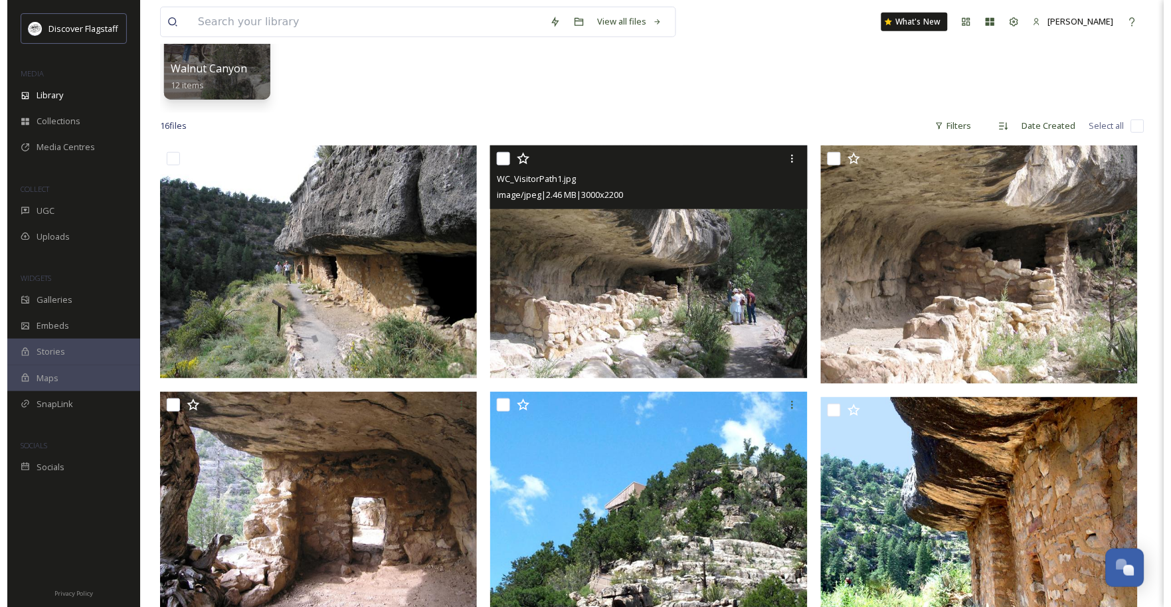
scroll to position [177, 0]
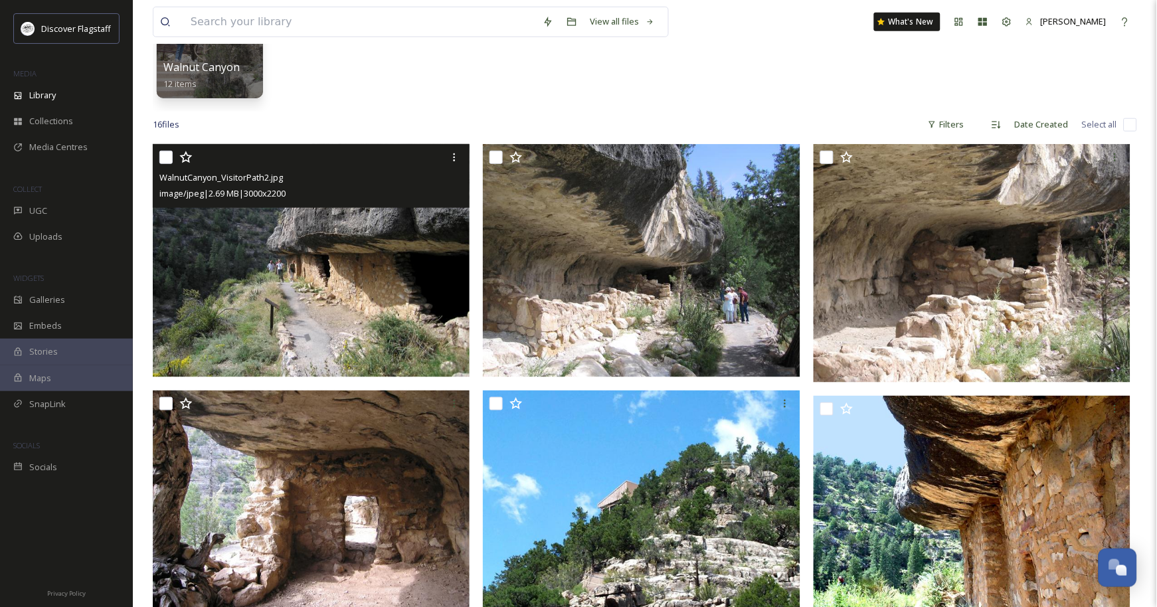
click at [166, 164] on input "checkbox" at bounding box center [165, 157] width 13 height 13
checkbox input "true"
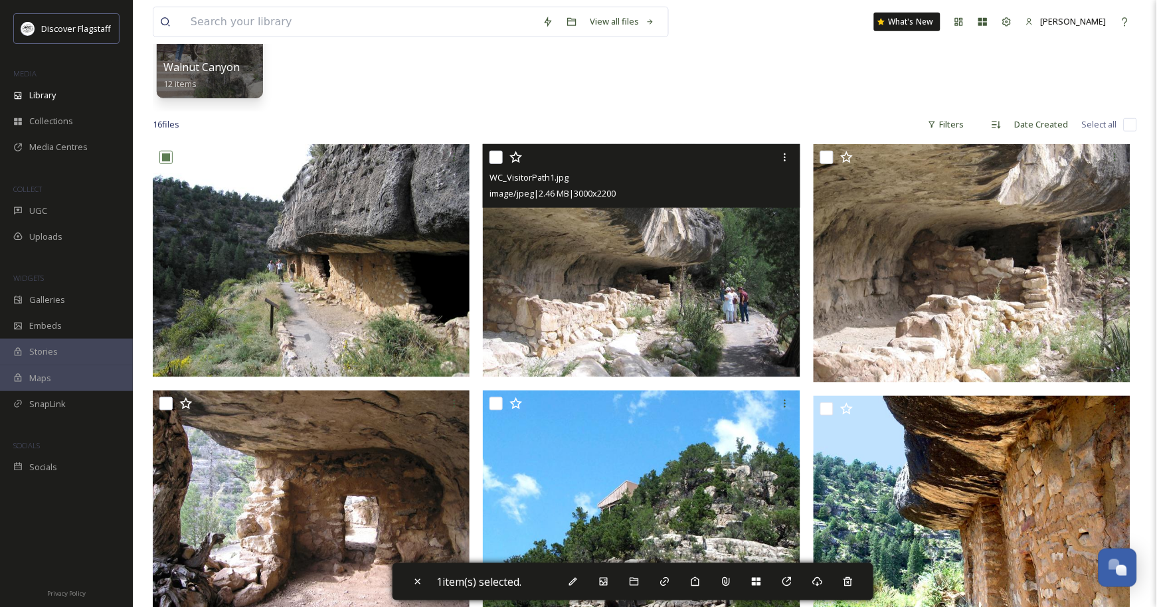
click at [496, 164] on input "checkbox" at bounding box center [495, 157] width 13 height 13
checkbox input "true"
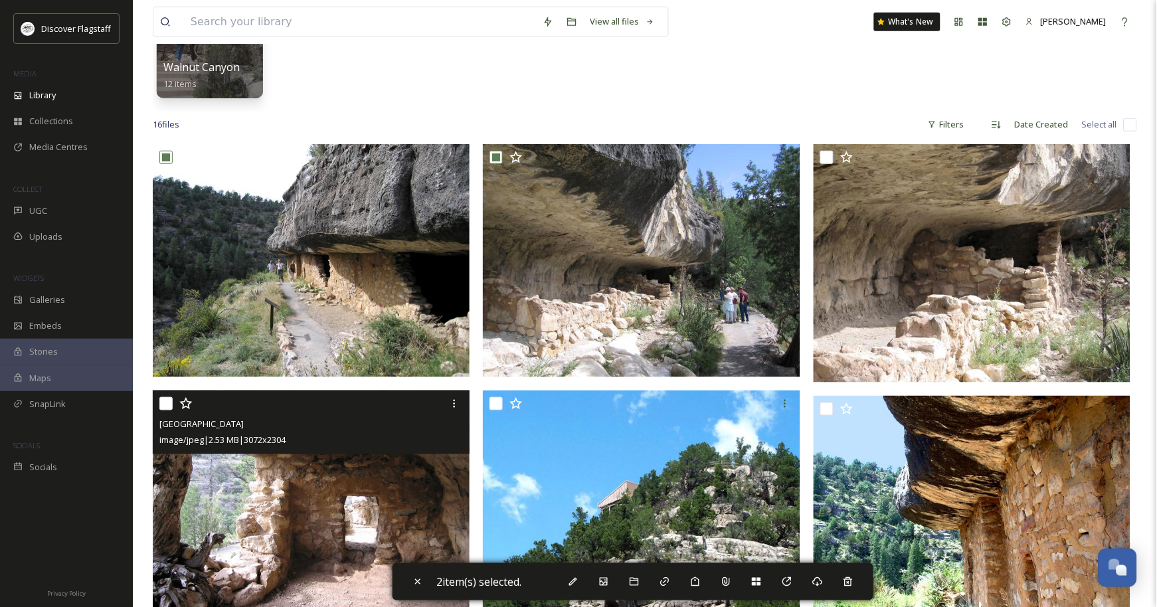
click at [168, 410] on input "checkbox" at bounding box center [165, 403] width 13 height 13
checkbox input "true"
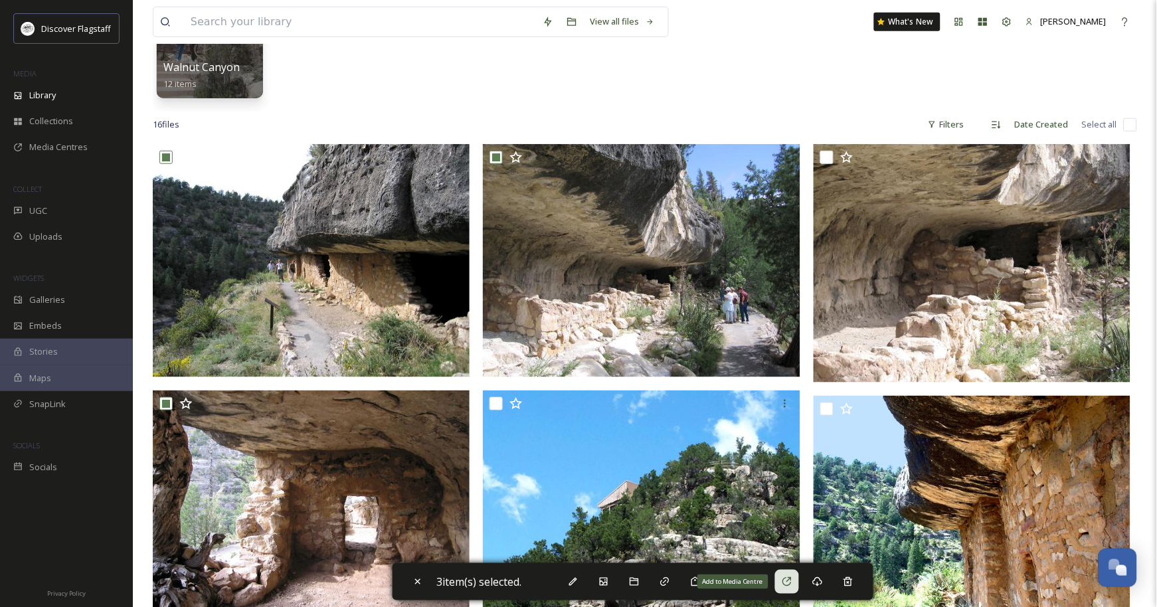
click at [792, 582] on icon at bounding box center [787, 581] width 11 height 11
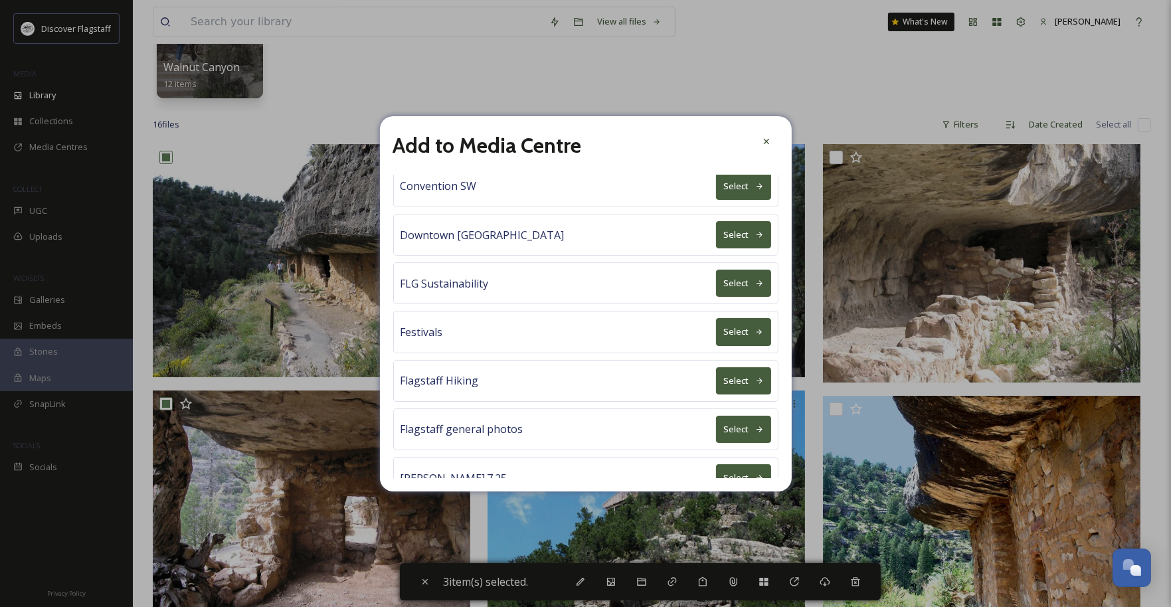
scroll to position [531, 0]
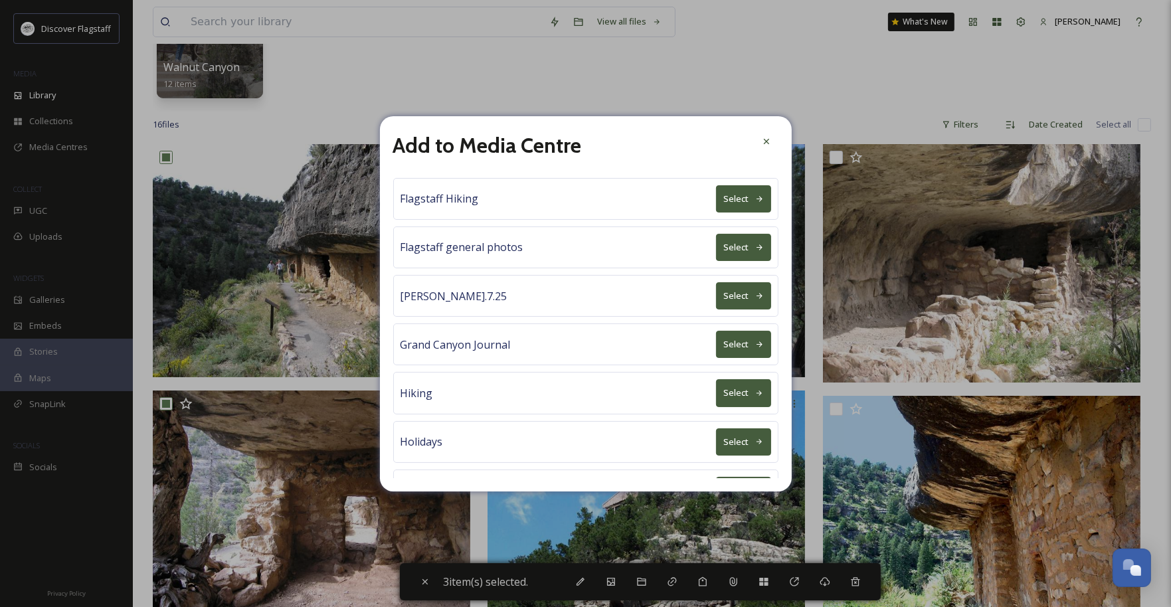
click at [719, 358] on button "Select" at bounding box center [743, 344] width 55 height 27
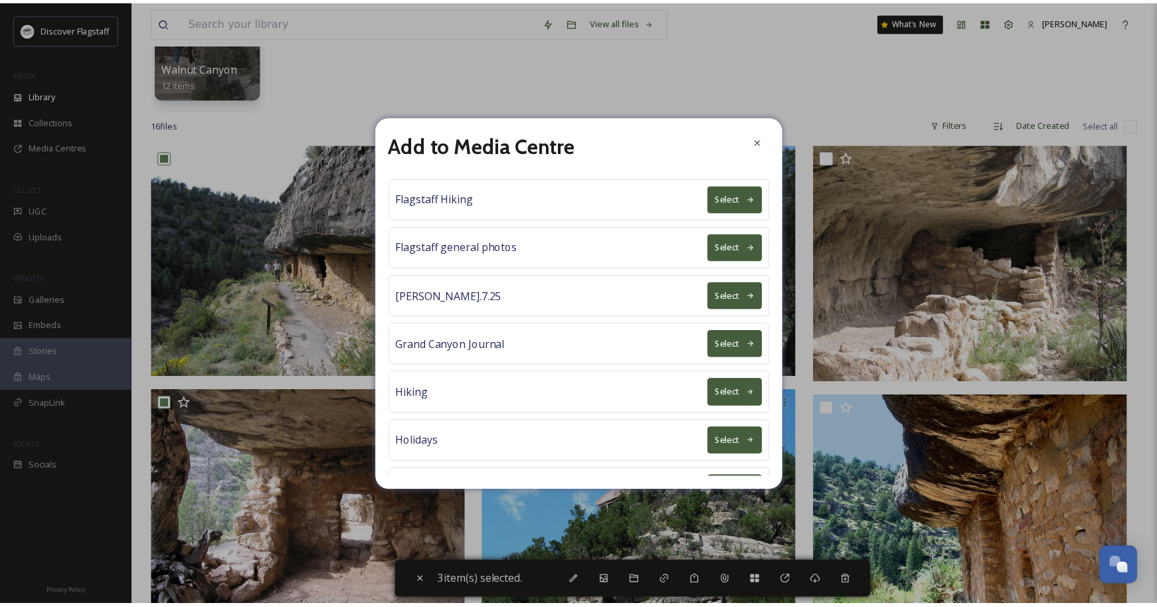
scroll to position [0, 0]
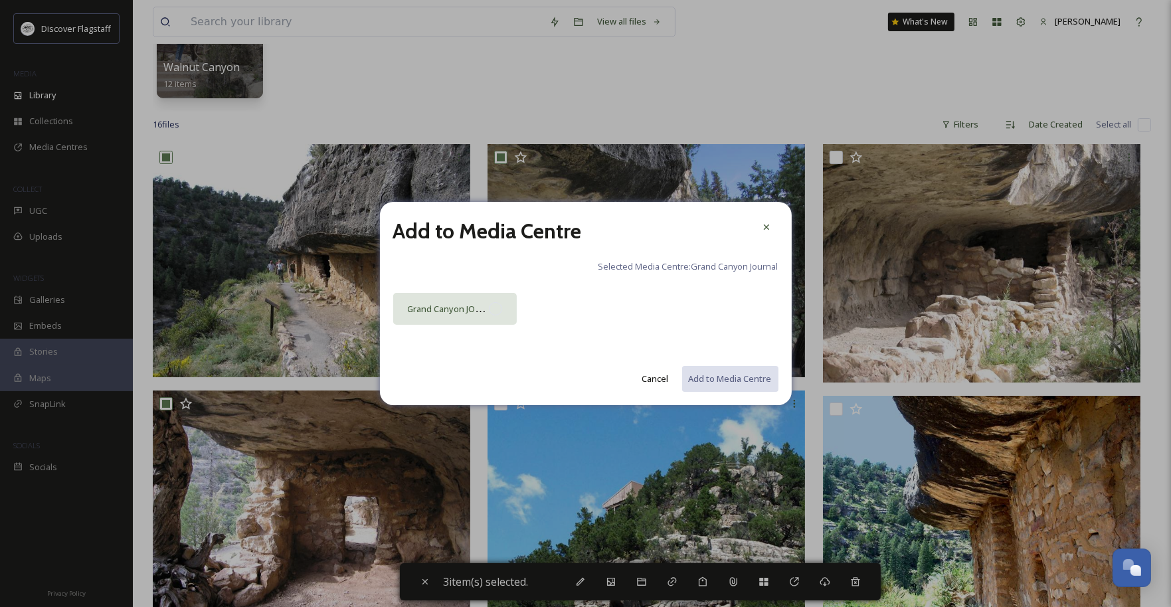
click at [497, 312] on div at bounding box center [495, 308] width 13 height 13
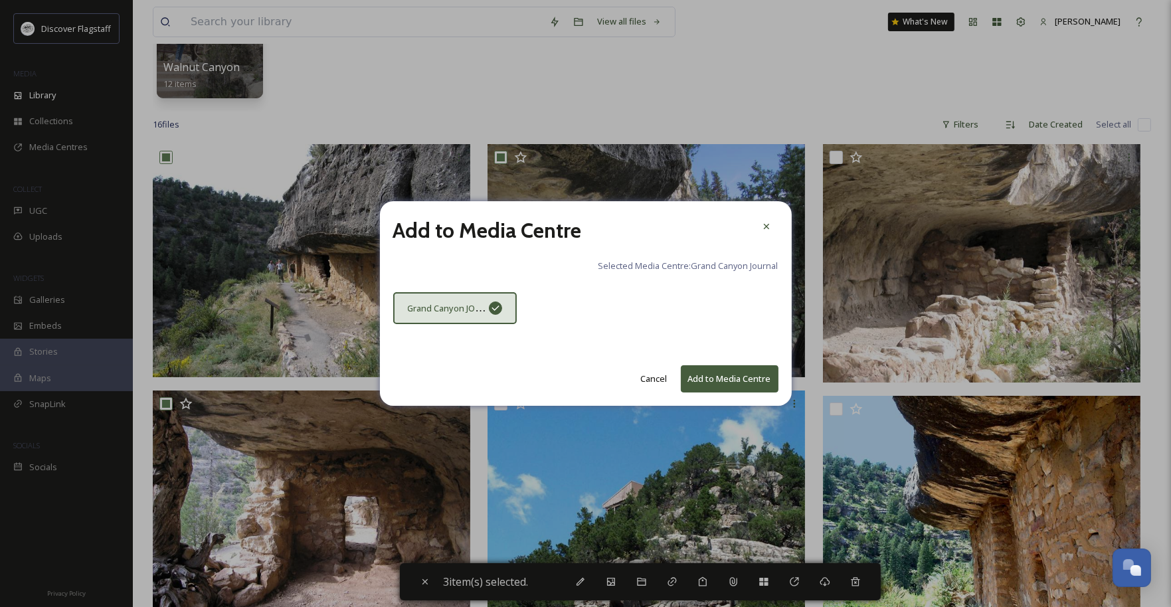
click at [697, 379] on button "Add to Media Centre" at bounding box center [730, 378] width 98 height 27
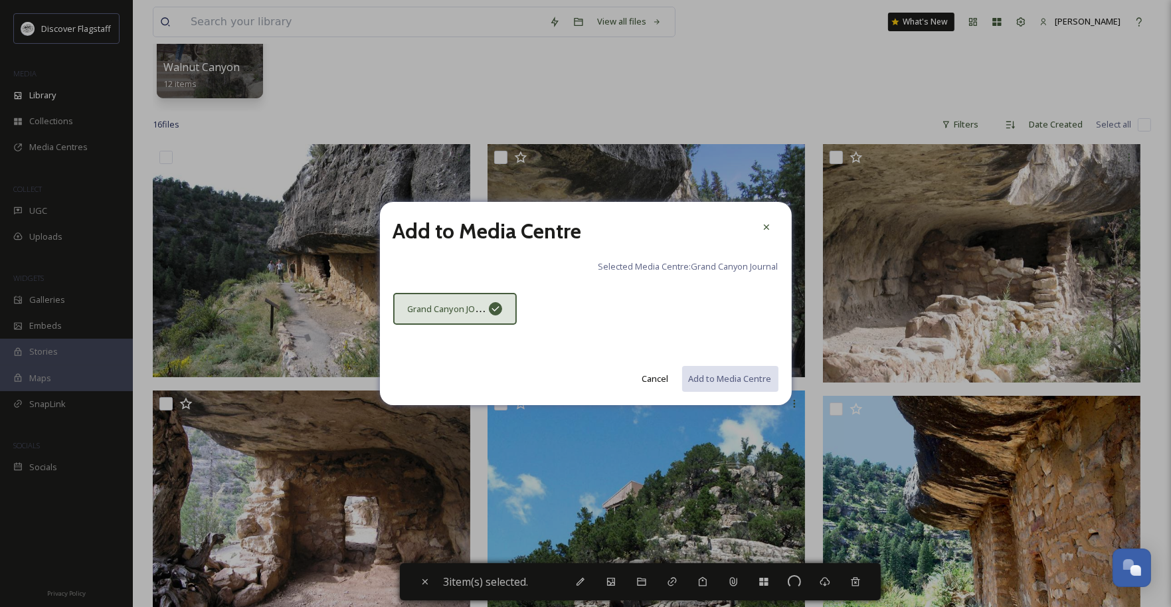
checkbox input "false"
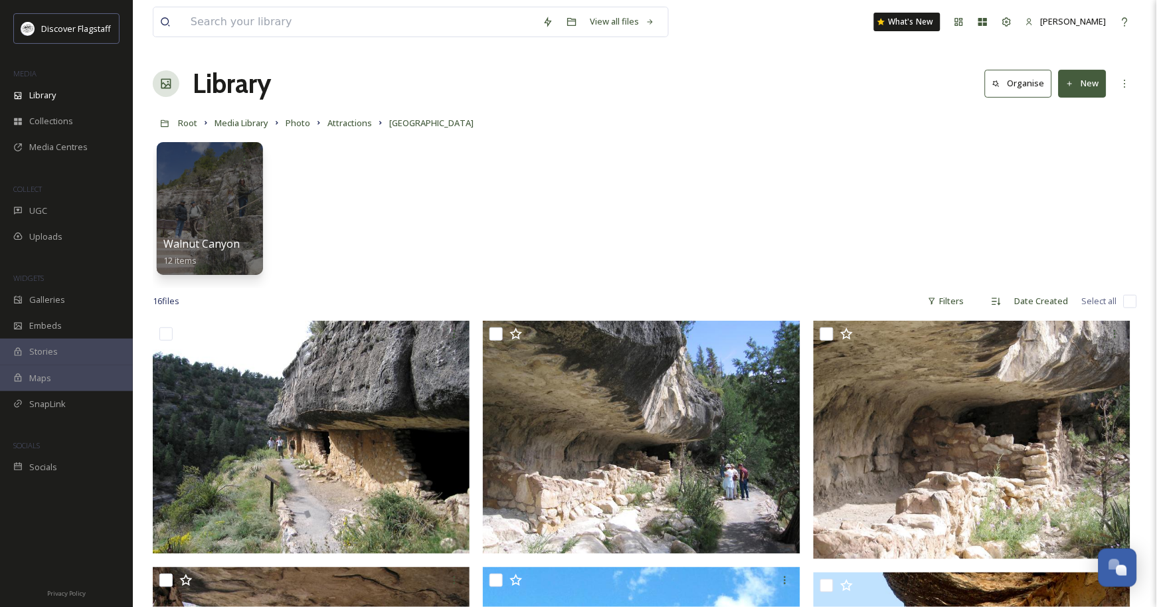
click at [372, 131] on link "Attractions" at bounding box center [349, 123] width 44 height 16
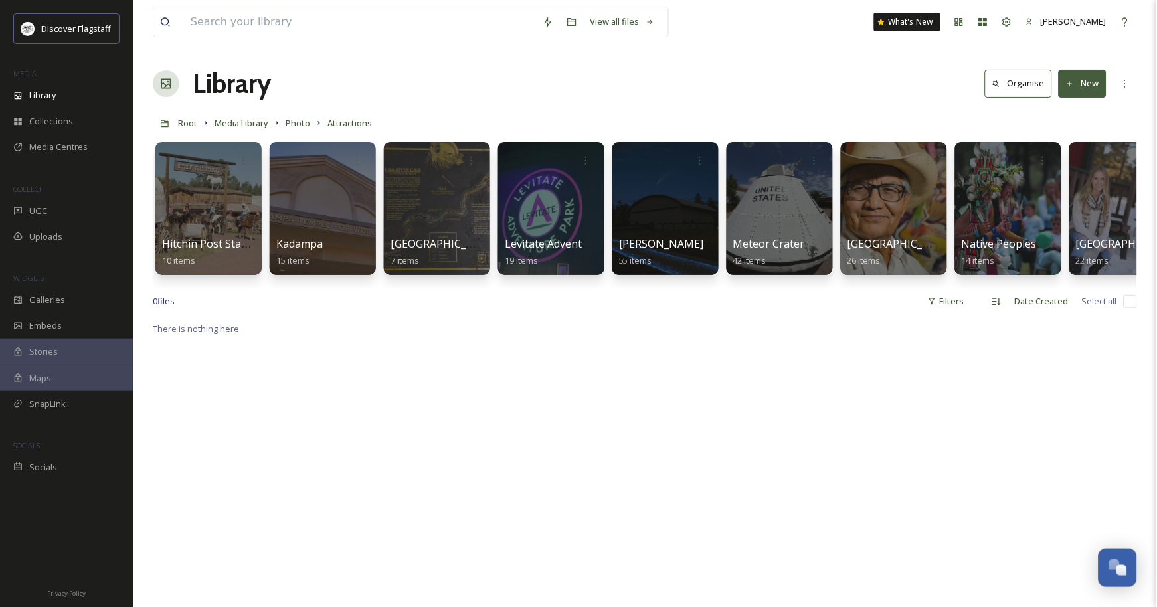
scroll to position [0, 1038]
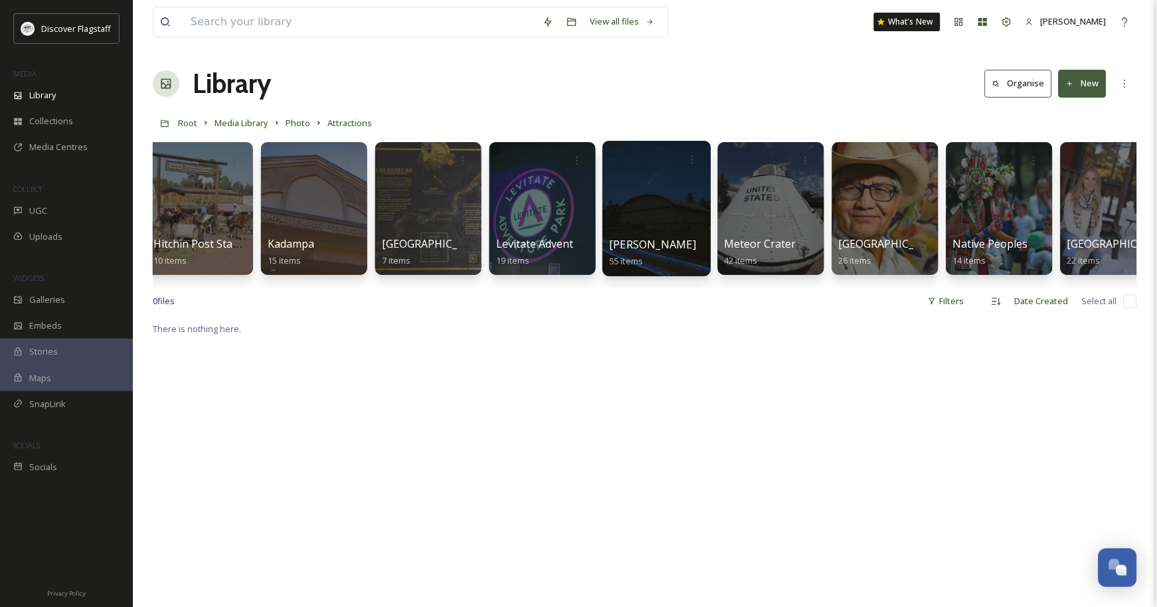
click at [636, 252] on span "[PERSON_NAME]" at bounding box center [653, 244] width 87 height 15
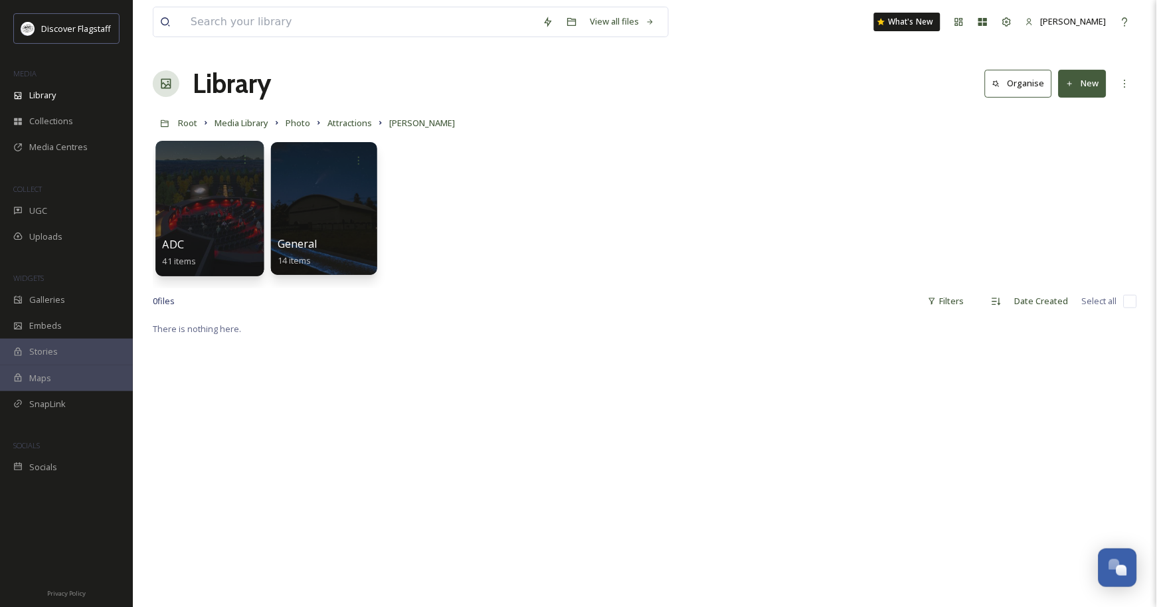
click at [217, 217] on div at bounding box center [209, 208] width 108 height 135
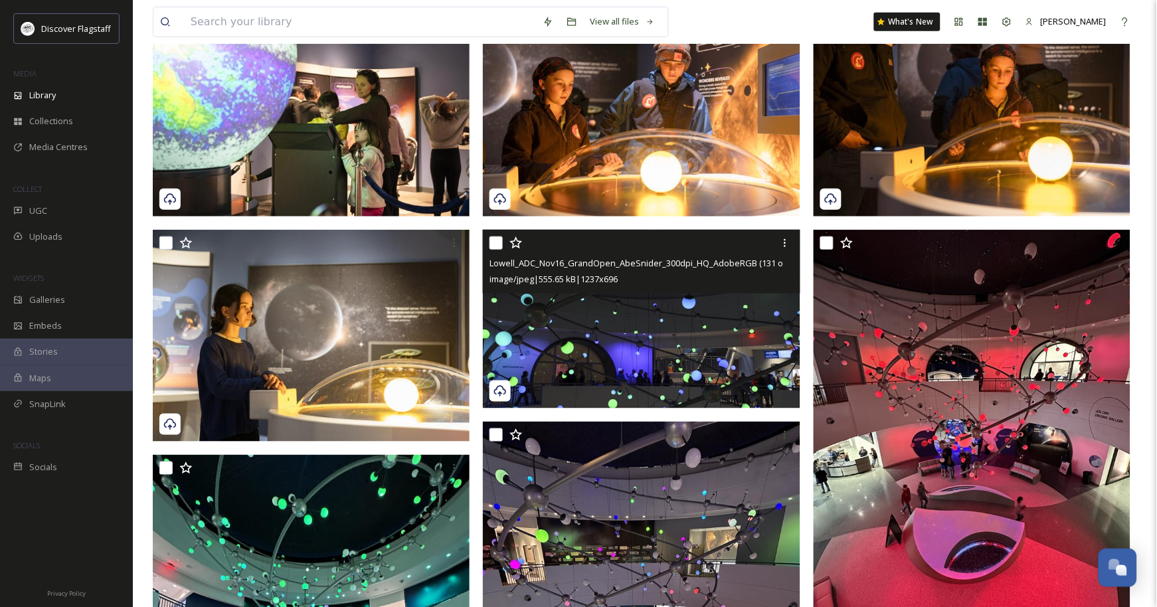
scroll to position [266, 0]
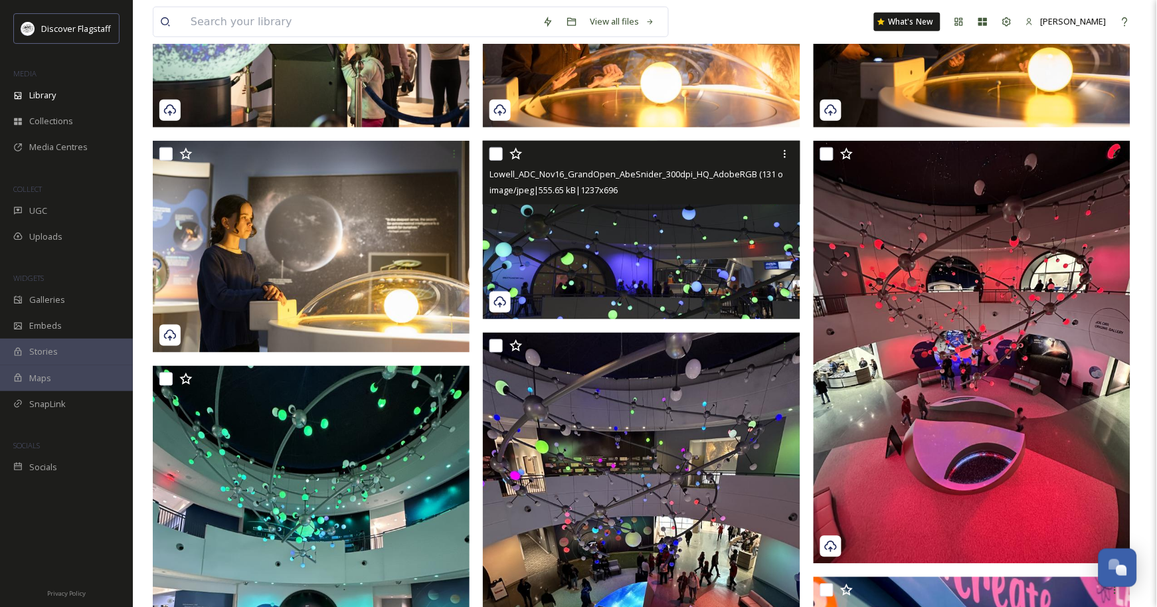
click at [496, 161] on input "checkbox" at bounding box center [495, 153] width 13 height 13
checkbox input "true"
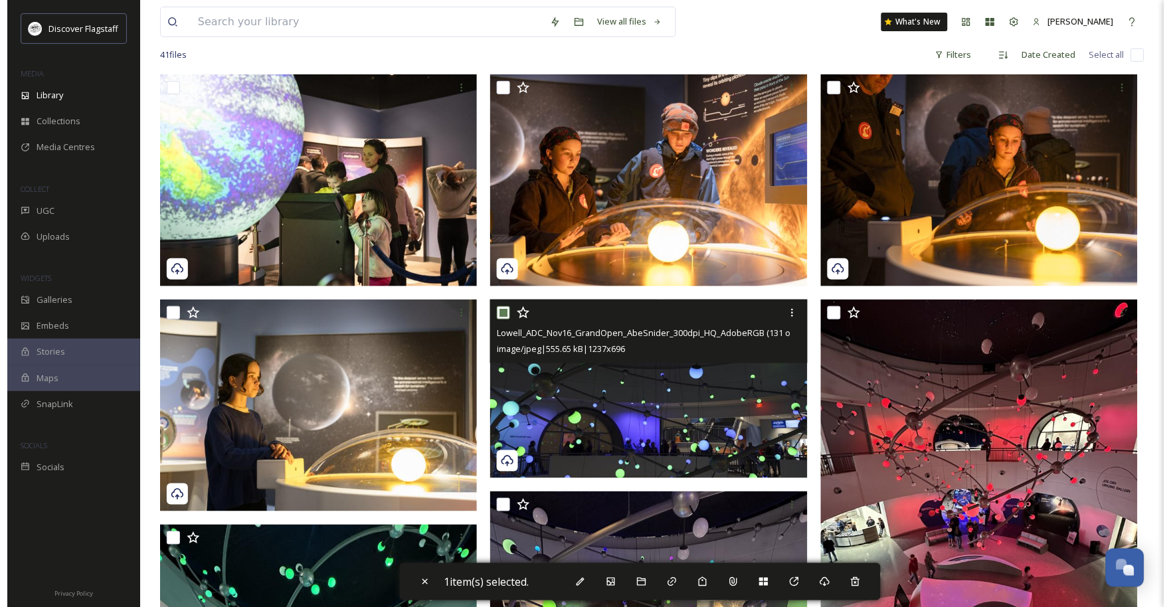
scroll to position [88, 0]
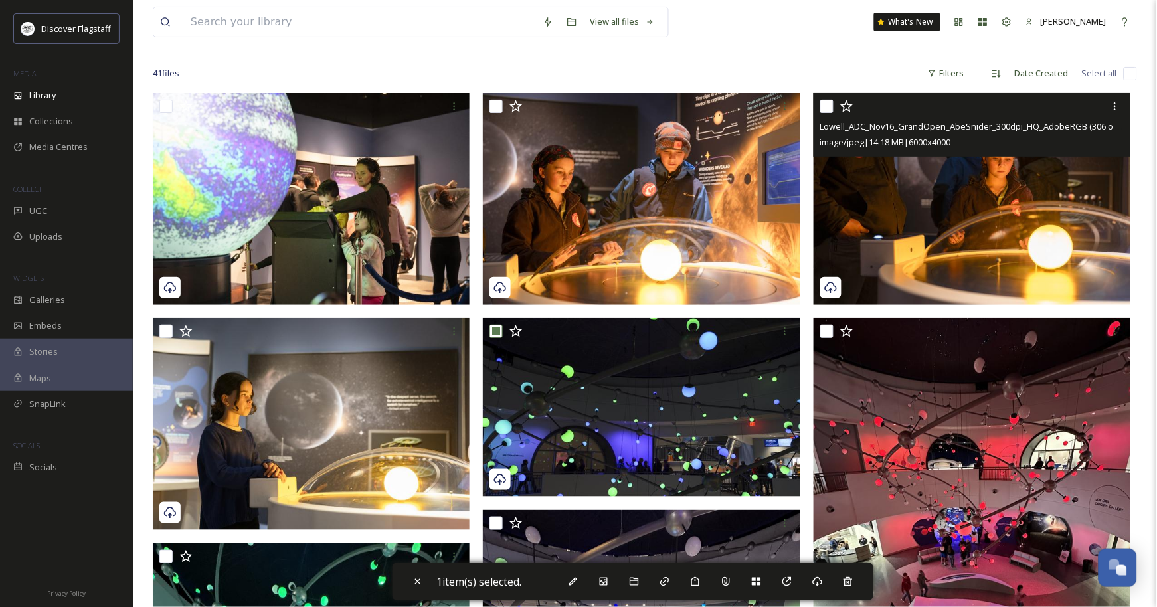
click at [830, 113] on input "checkbox" at bounding box center [826, 106] width 13 height 13
checkbox input "true"
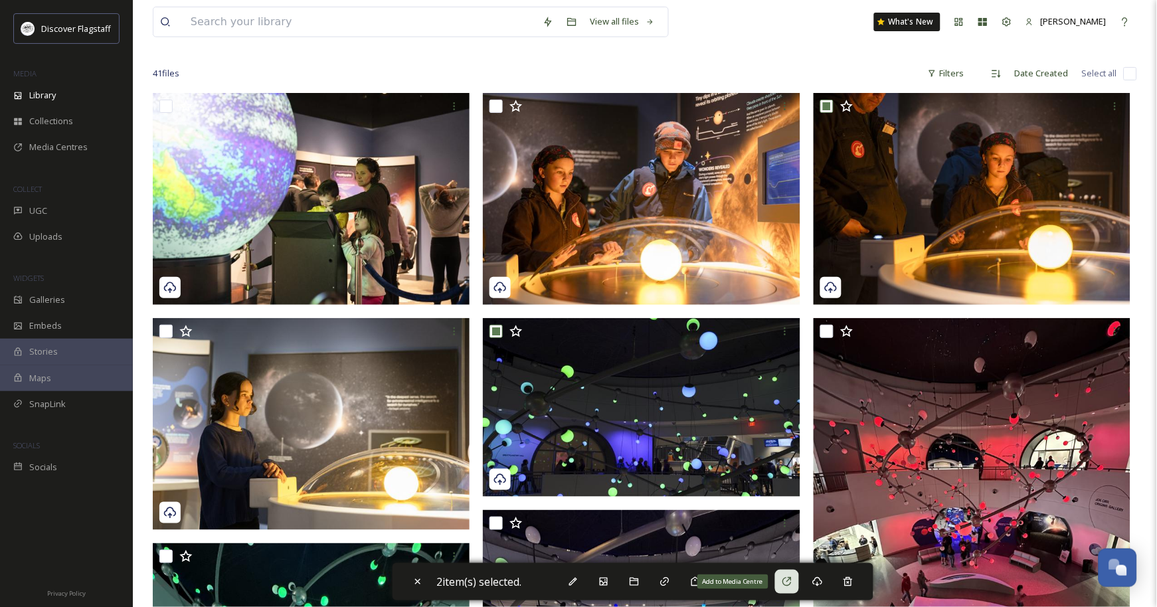
click at [792, 576] on icon at bounding box center [787, 581] width 11 height 11
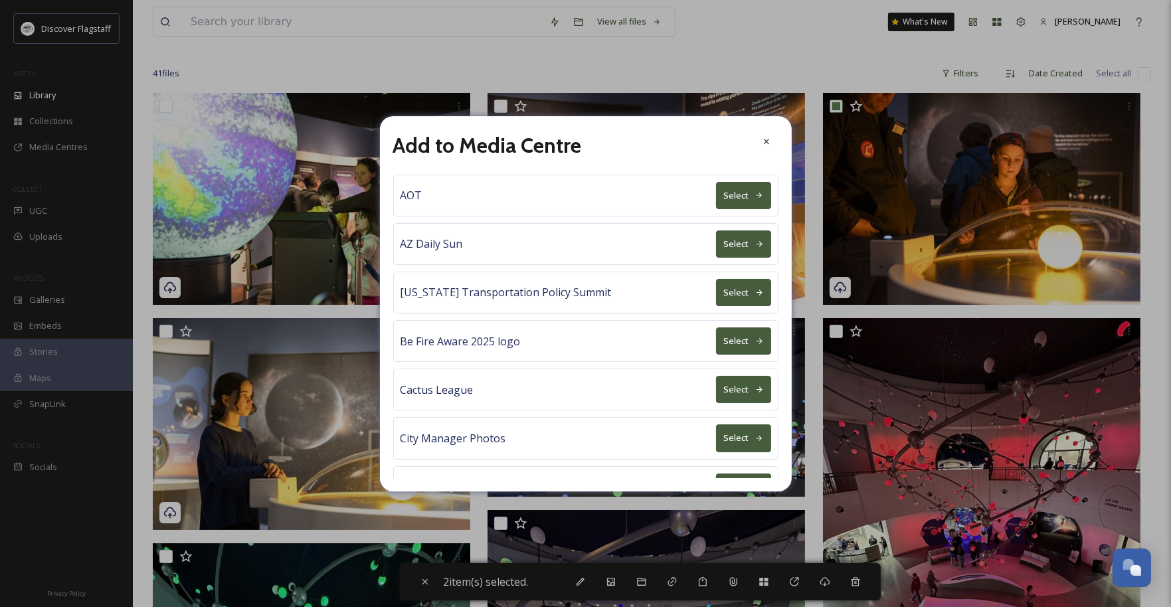
scroll to position [531, 0]
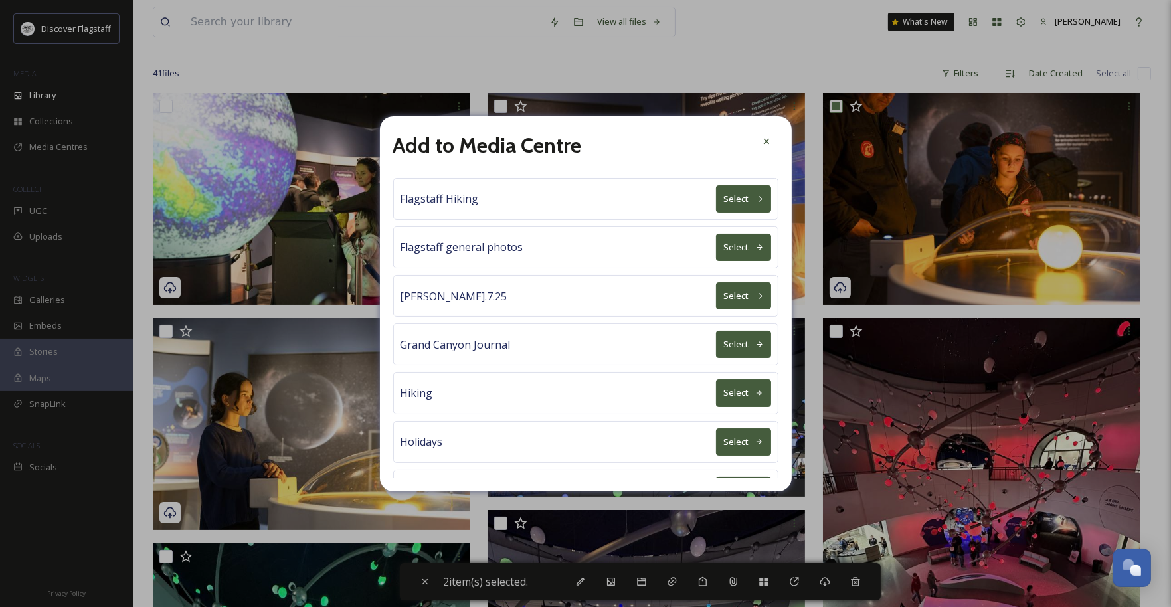
click at [727, 358] on button "Select" at bounding box center [743, 344] width 55 height 27
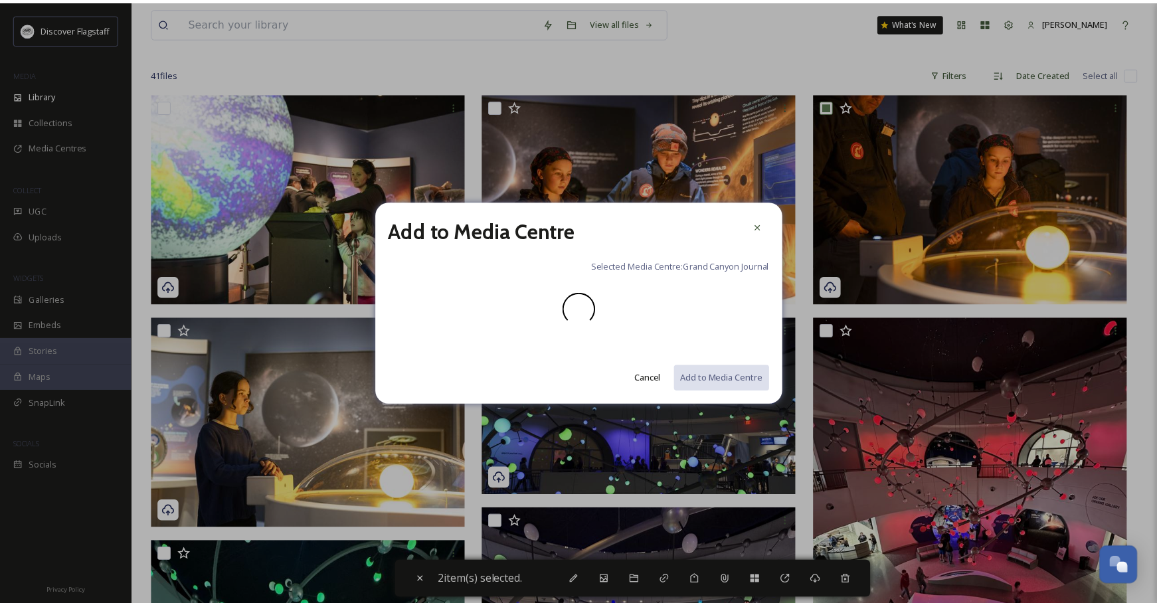
scroll to position [0, 0]
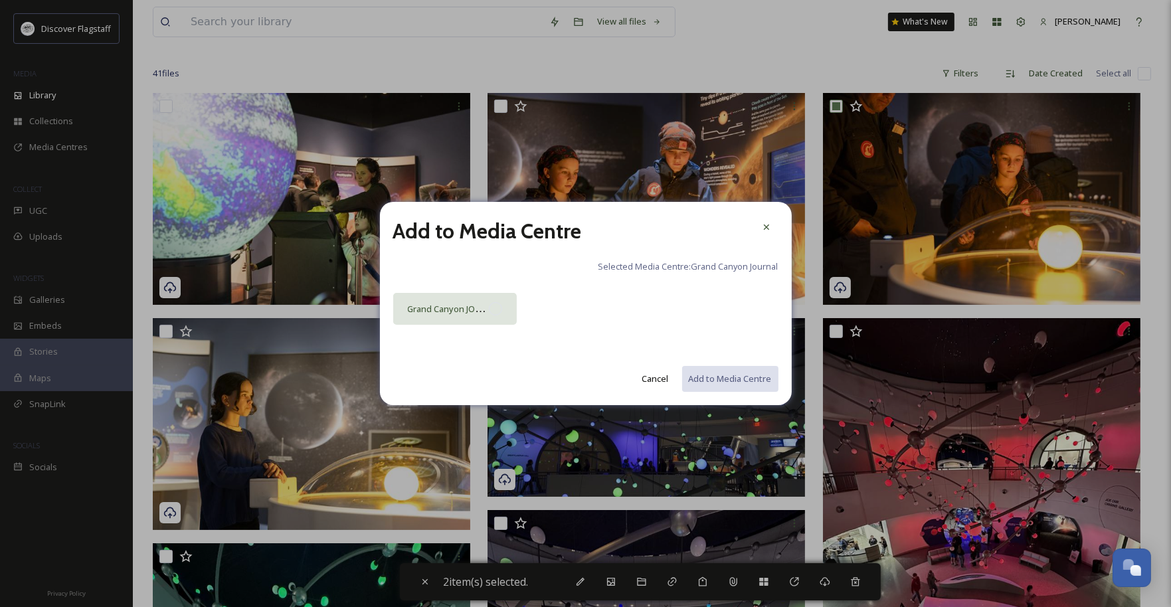
click at [495, 315] on div at bounding box center [495, 308] width 13 height 13
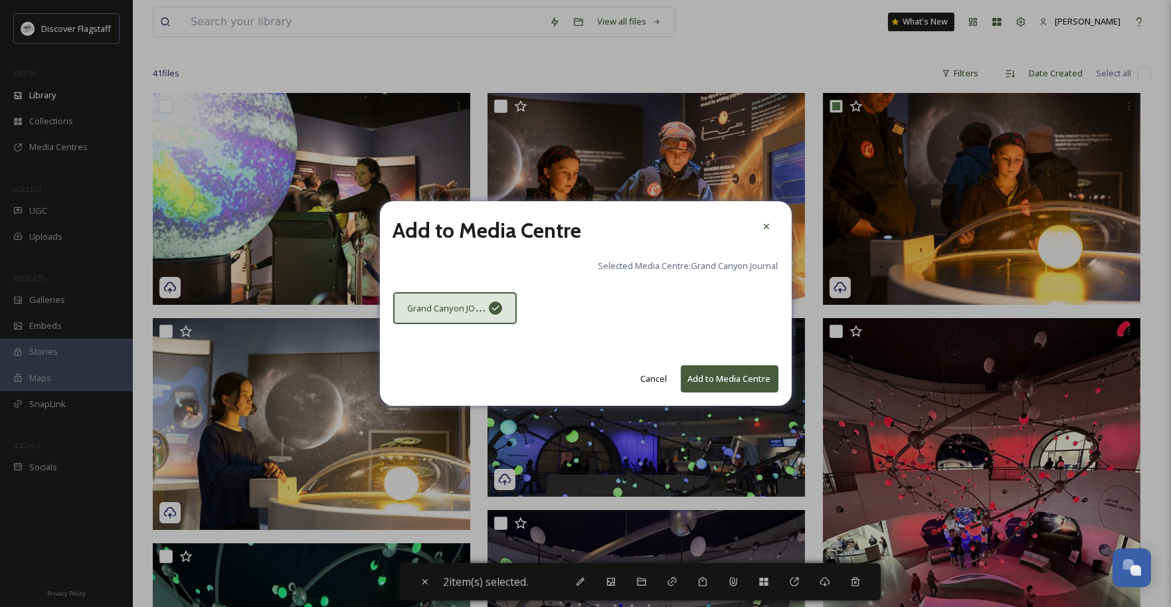
click at [695, 389] on button "Add to Media Centre" at bounding box center [730, 378] width 98 height 27
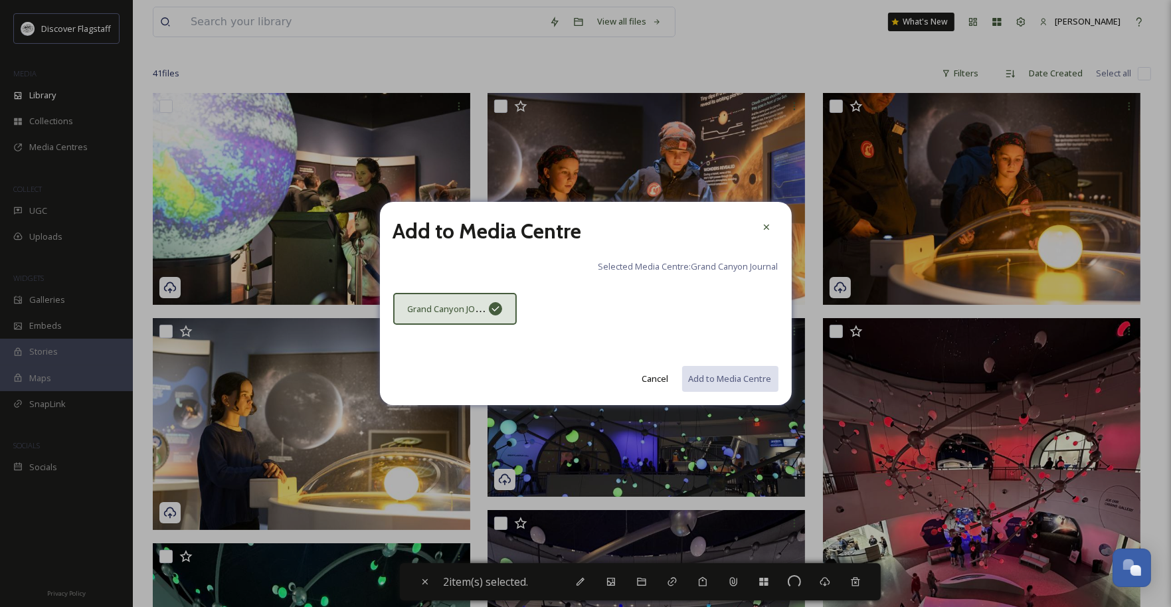
checkbox input "false"
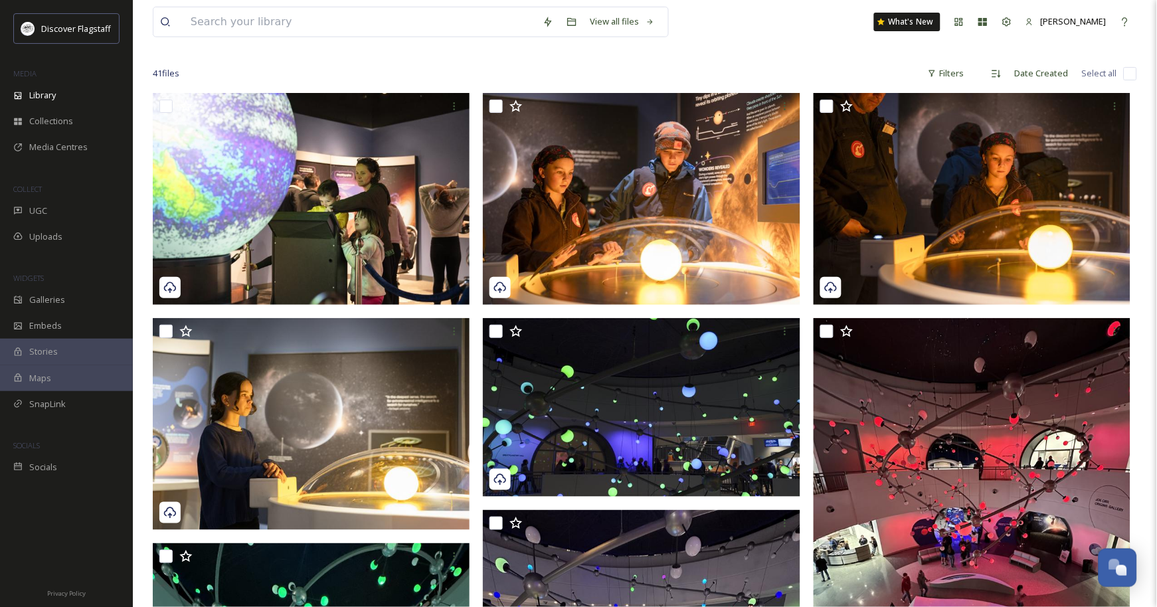
click at [310, 41] on span "Photo" at bounding box center [298, 35] width 25 height 12
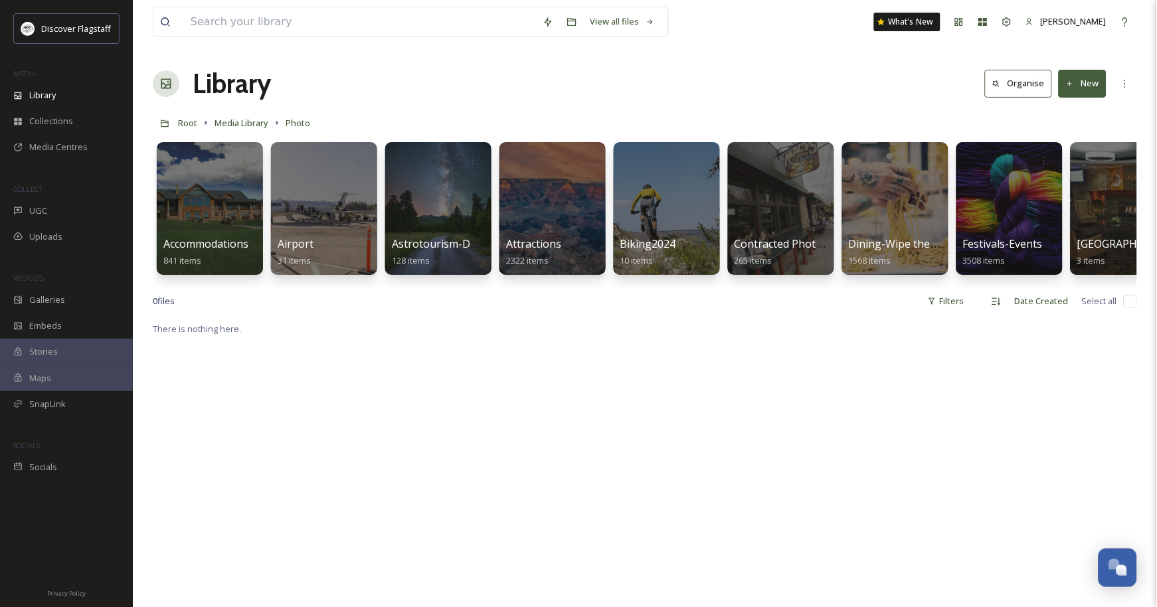
scroll to position [0, 861]
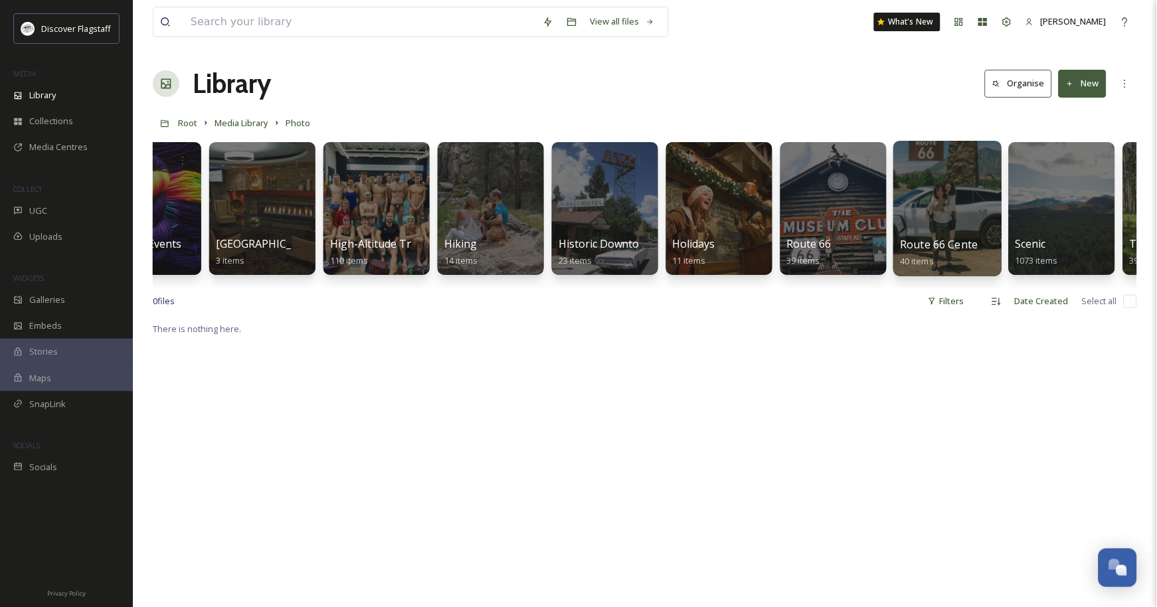
click at [930, 248] on span "Route 66 Centennial - Outlive Creative" at bounding box center [997, 244] width 193 height 15
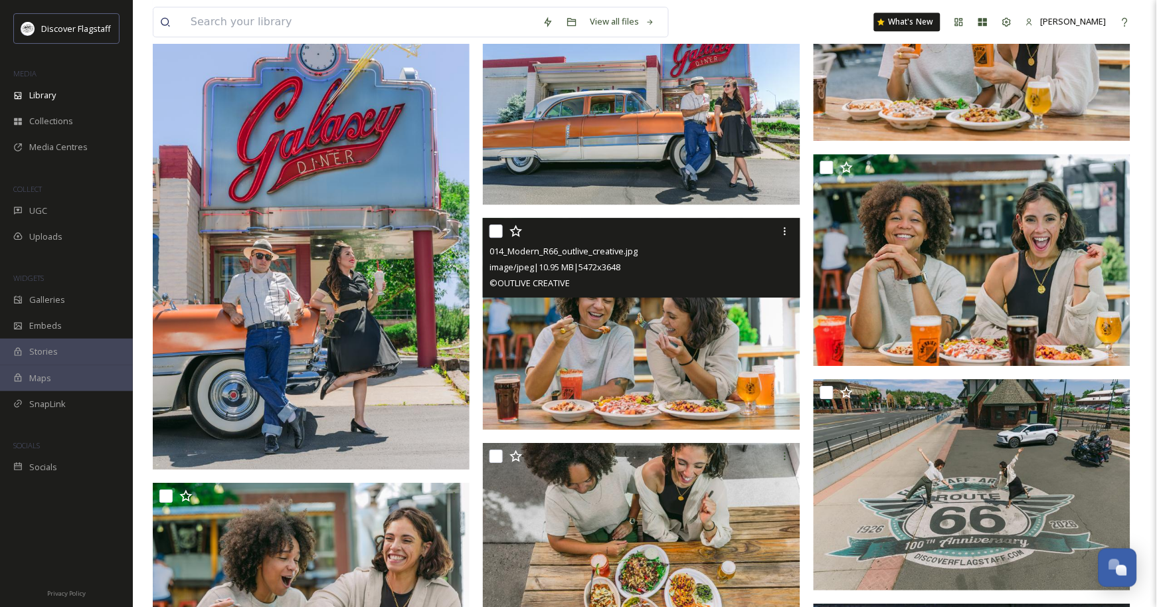
scroll to position [2036, 0]
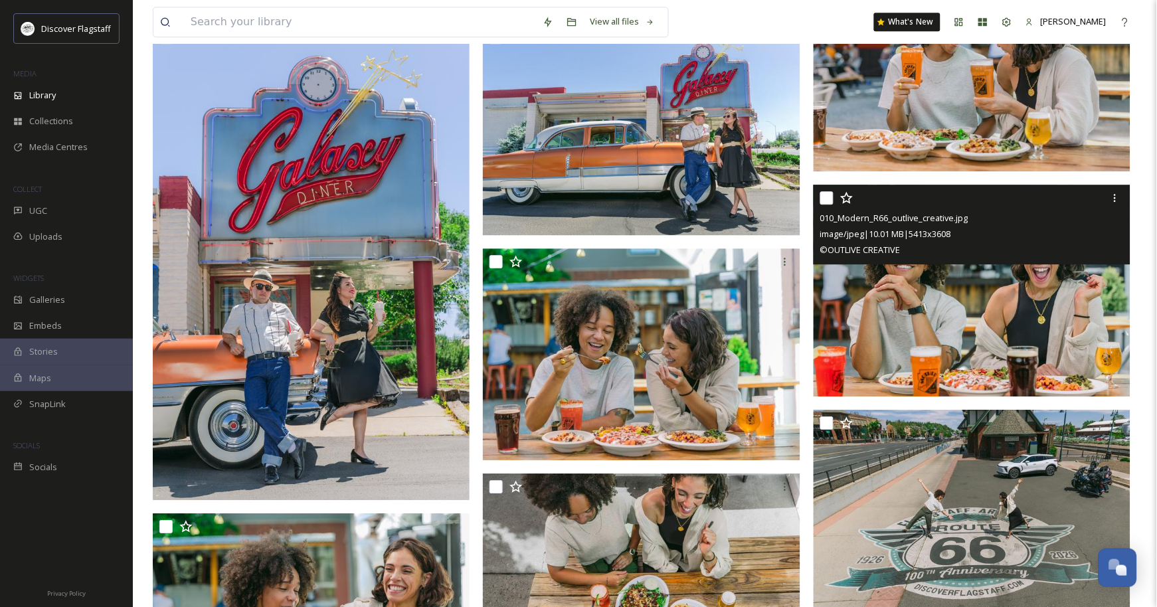
click at [825, 207] on div at bounding box center [973, 198] width 307 height 24
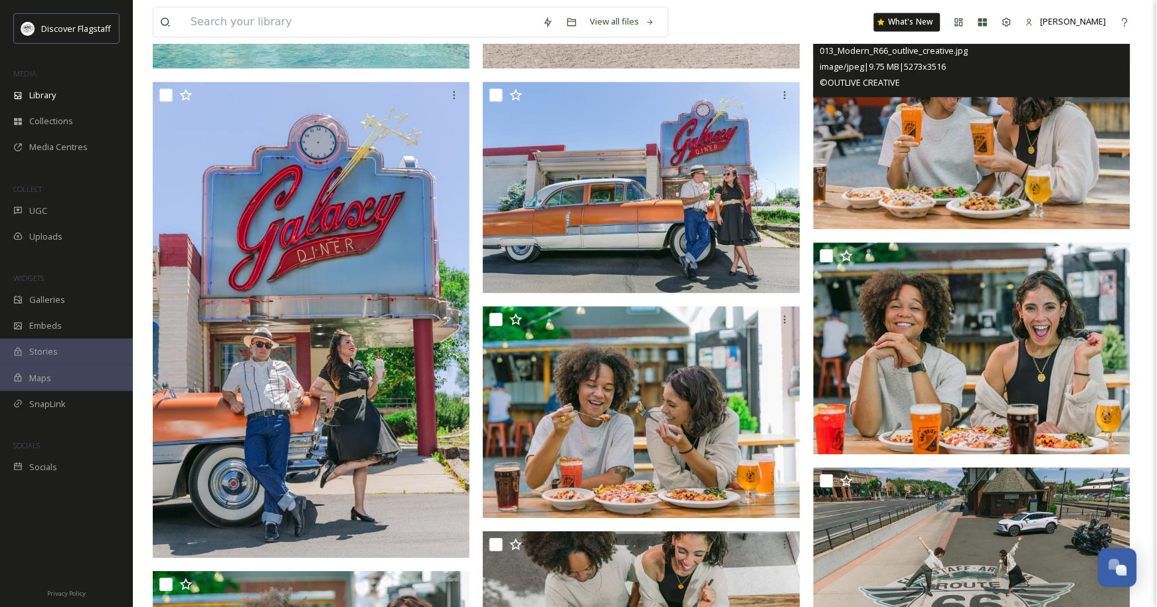
scroll to position [1948, 0]
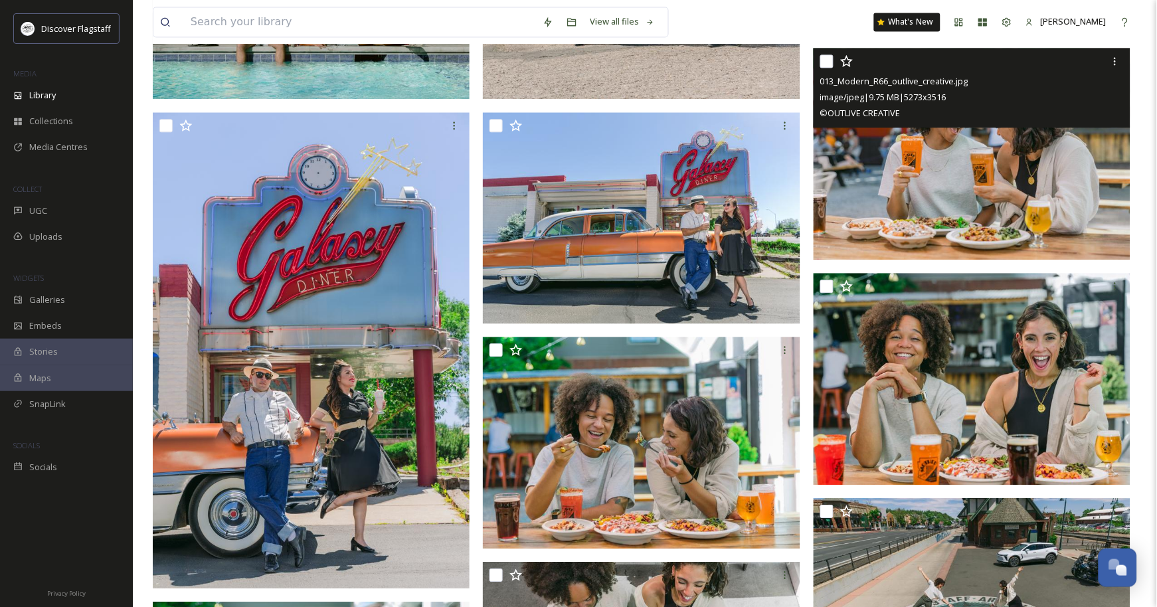
click at [825, 68] on input "checkbox" at bounding box center [826, 60] width 13 height 13
checkbox input "true"
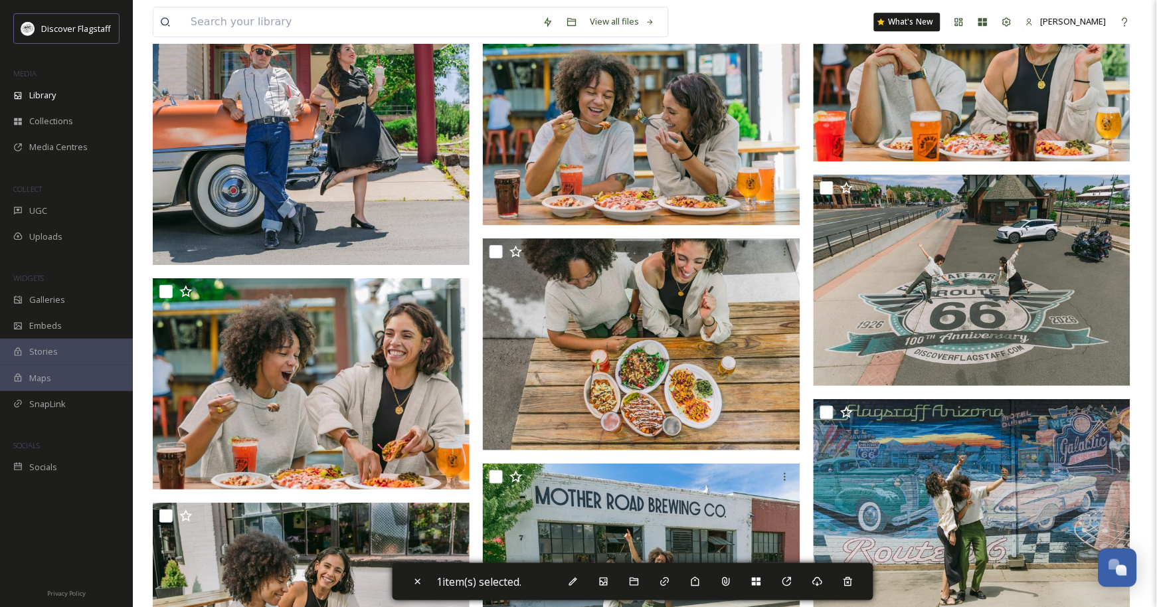
scroll to position [2302, 0]
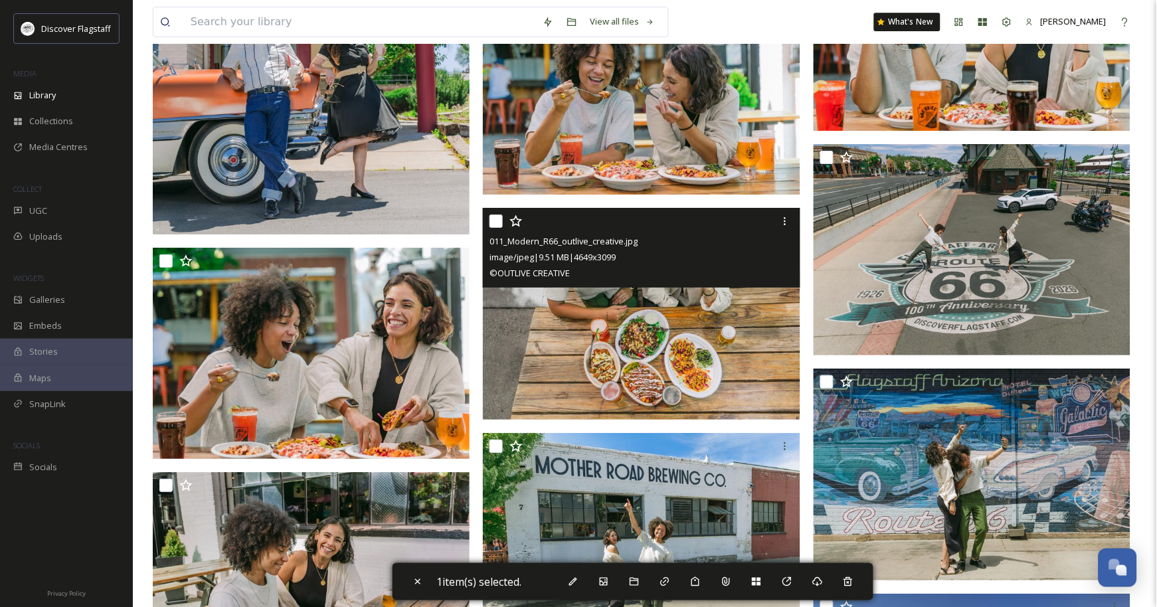
click at [497, 228] on input "checkbox" at bounding box center [495, 221] width 13 height 13
checkbox input "true"
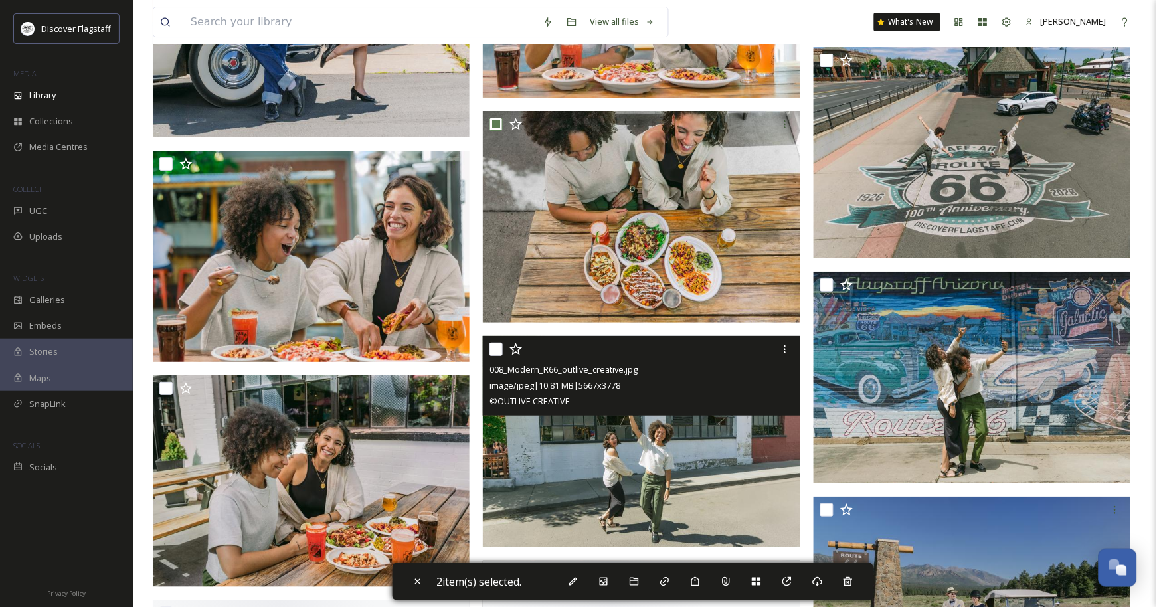
scroll to position [2479, 0]
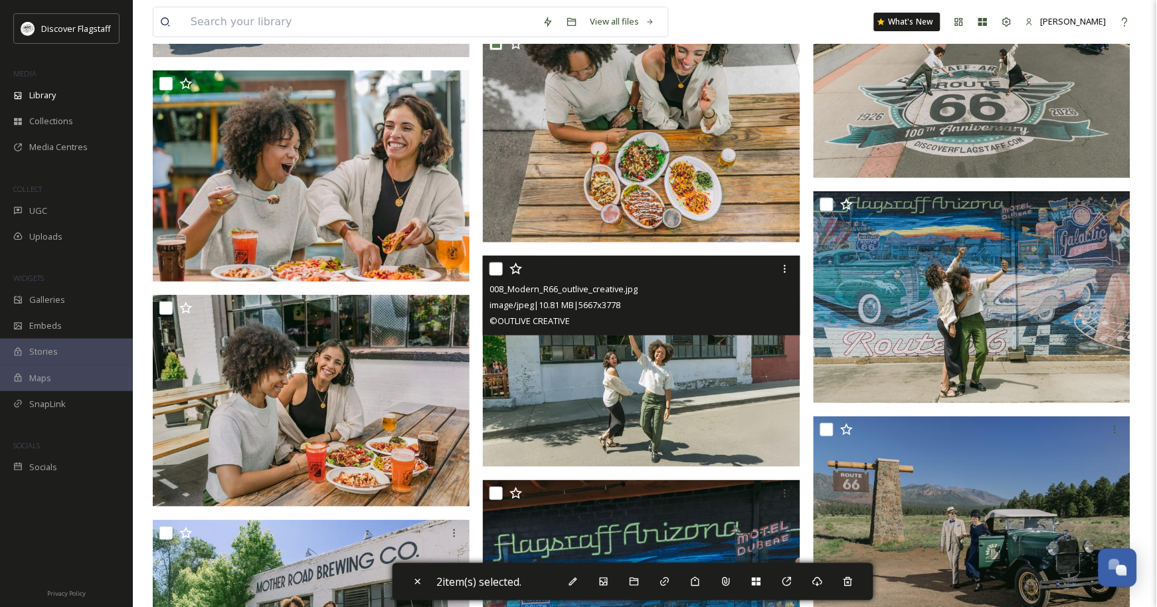
click at [494, 276] on input "checkbox" at bounding box center [495, 268] width 13 height 13
checkbox input "true"
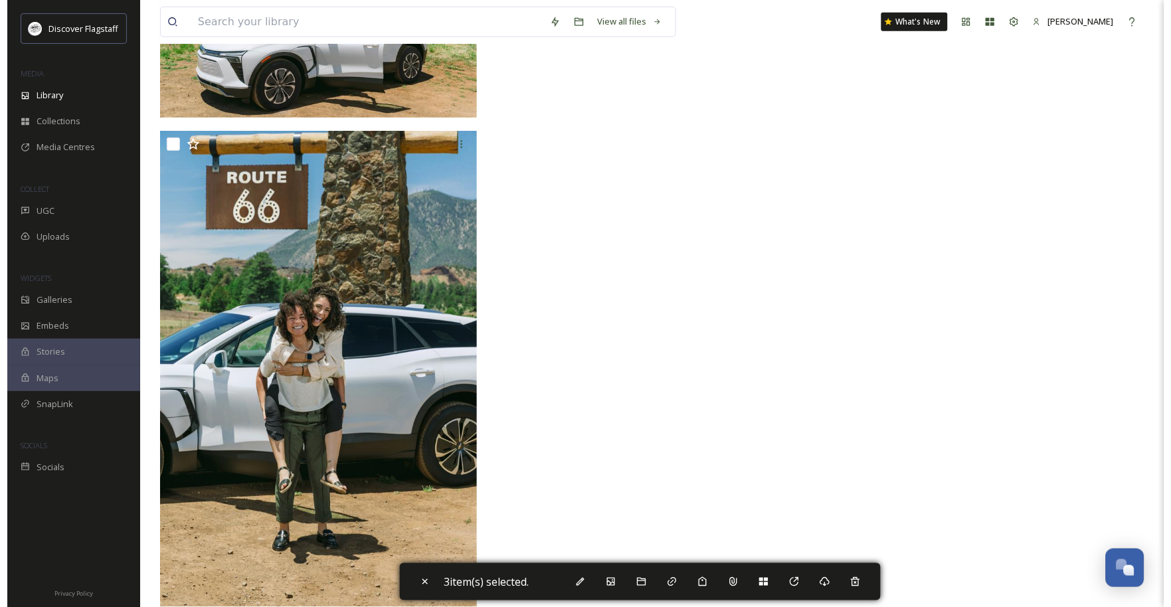
scroll to position [4076, 0]
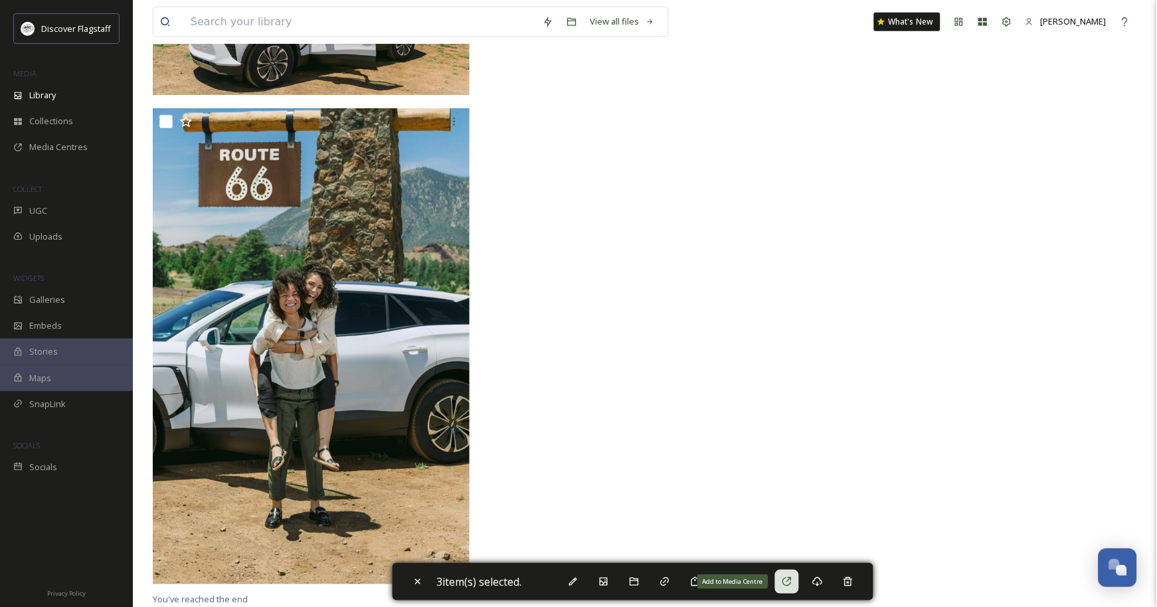
click at [792, 576] on icon at bounding box center [787, 581] width 11 height 11
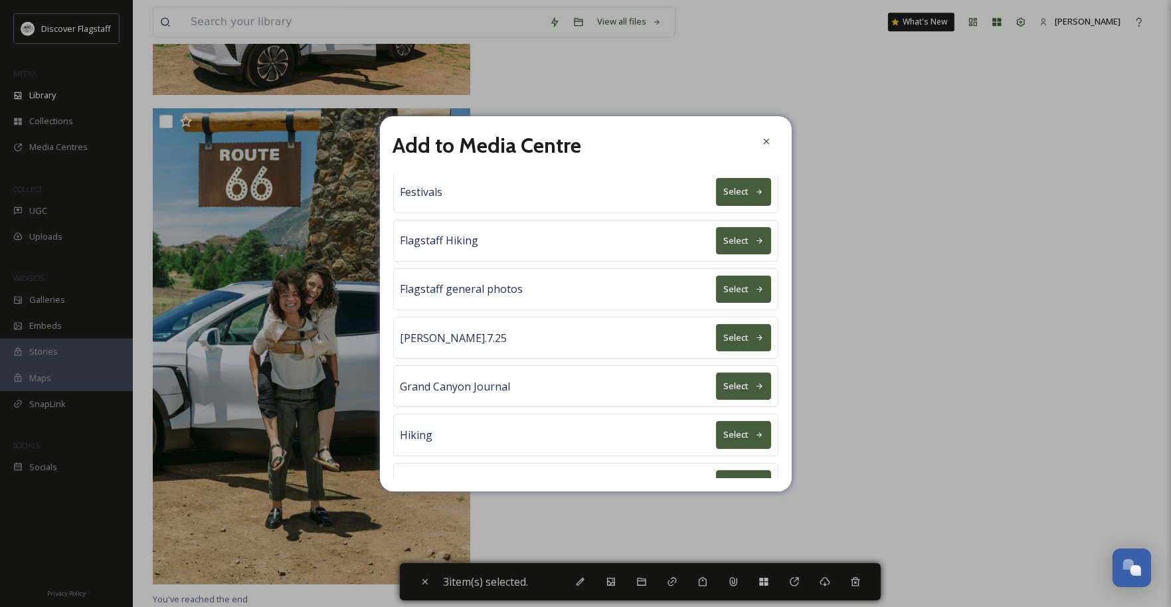
scroll to position [531, 0]
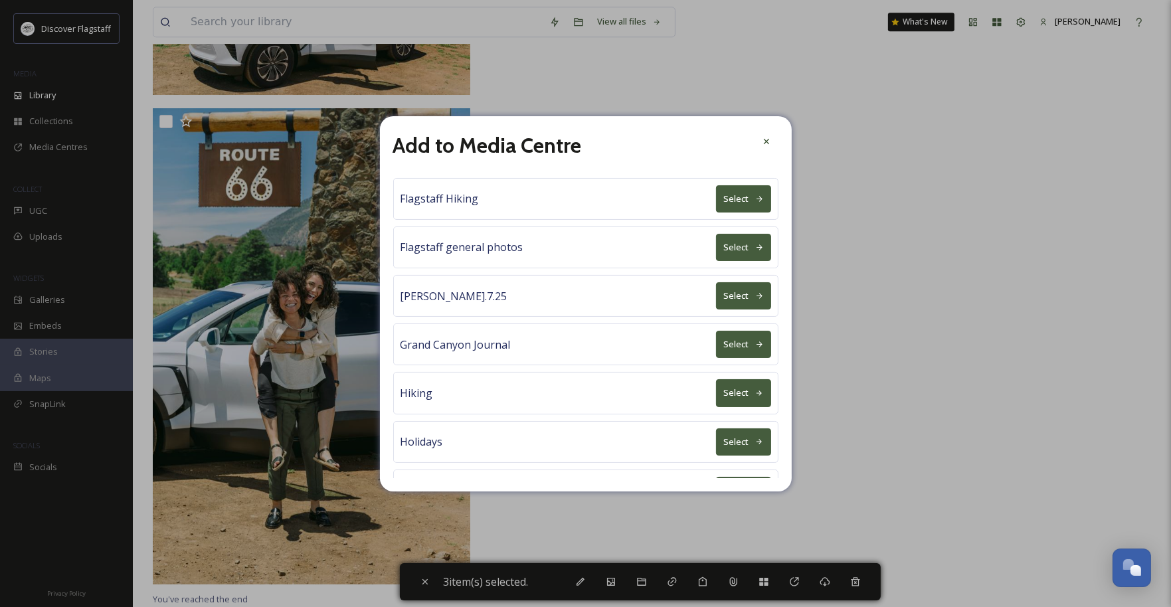
drag, startPoint x: 716, startPoint y: 402, endPoint x: 709, endPoint y: 400, distance: 7.4
click at [716, 358] on button "Select" at bounding box center [743, 344] width 55 height 27
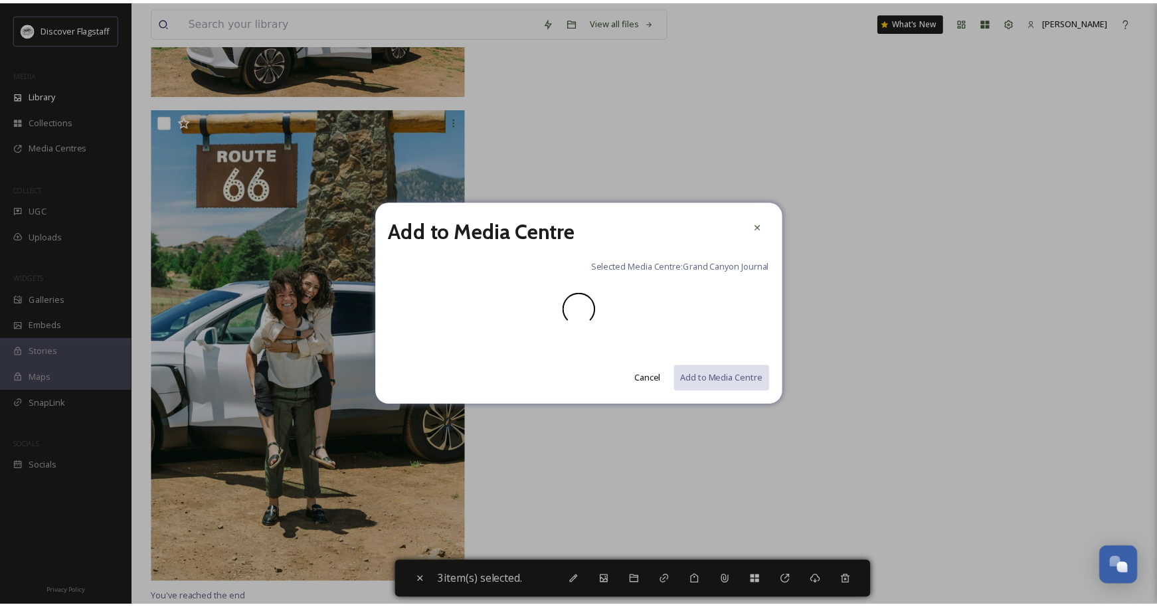
scroll to position [0, 0]
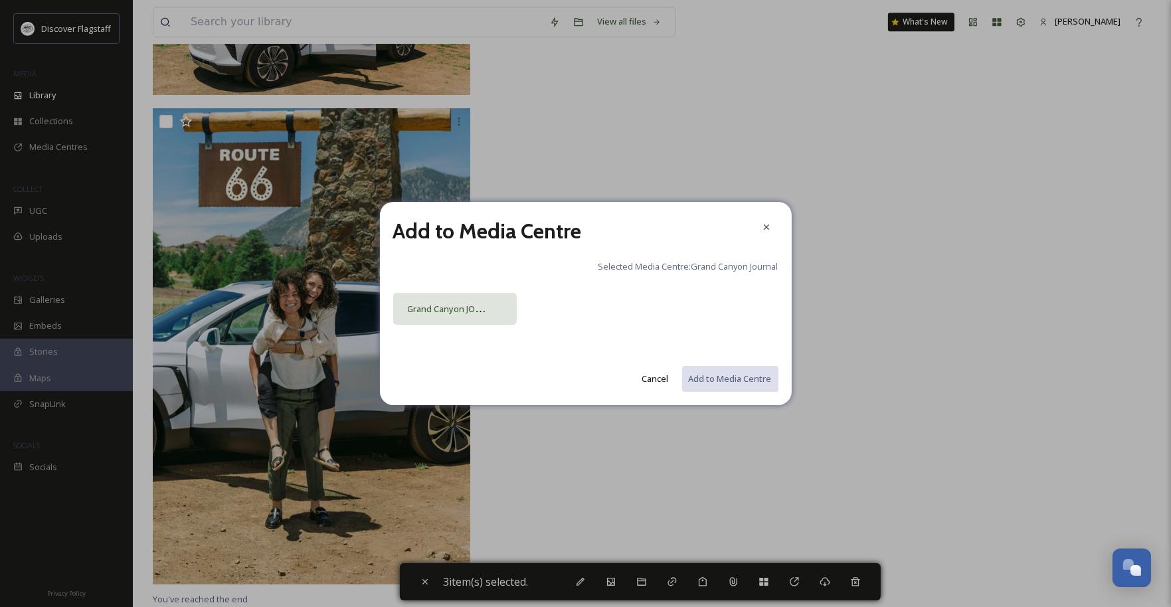
click at [493, 314] on div at bounding box center [495, 308] width 13 height 13
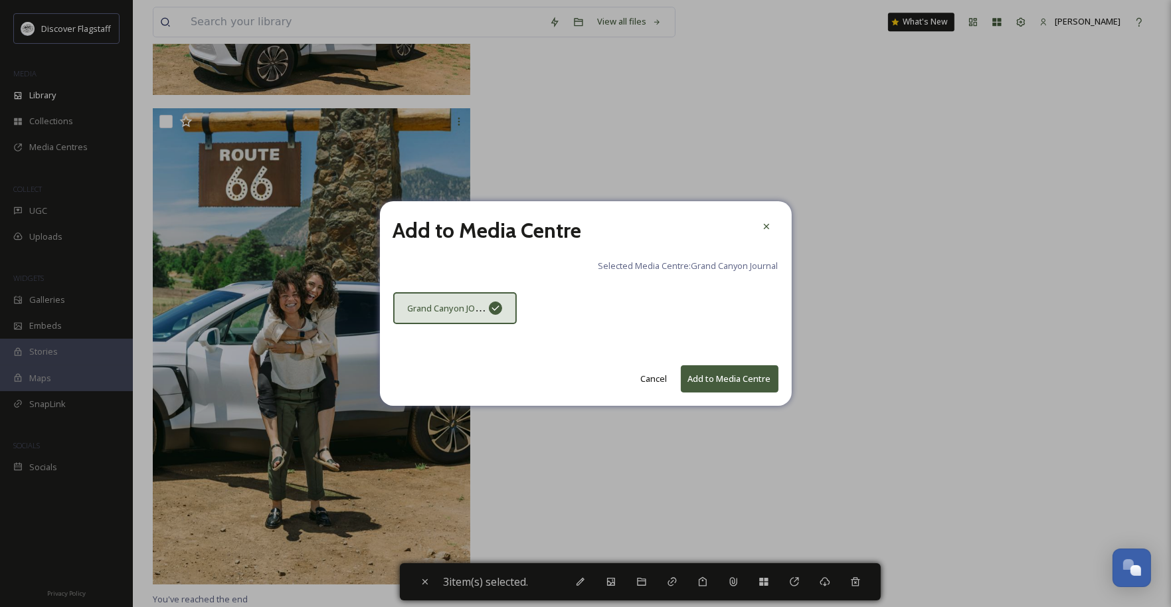
click at [725, 385] on button "Add to Media Centre" at bounding box center [730, 378] width 98 height 27
checkbox input "false"
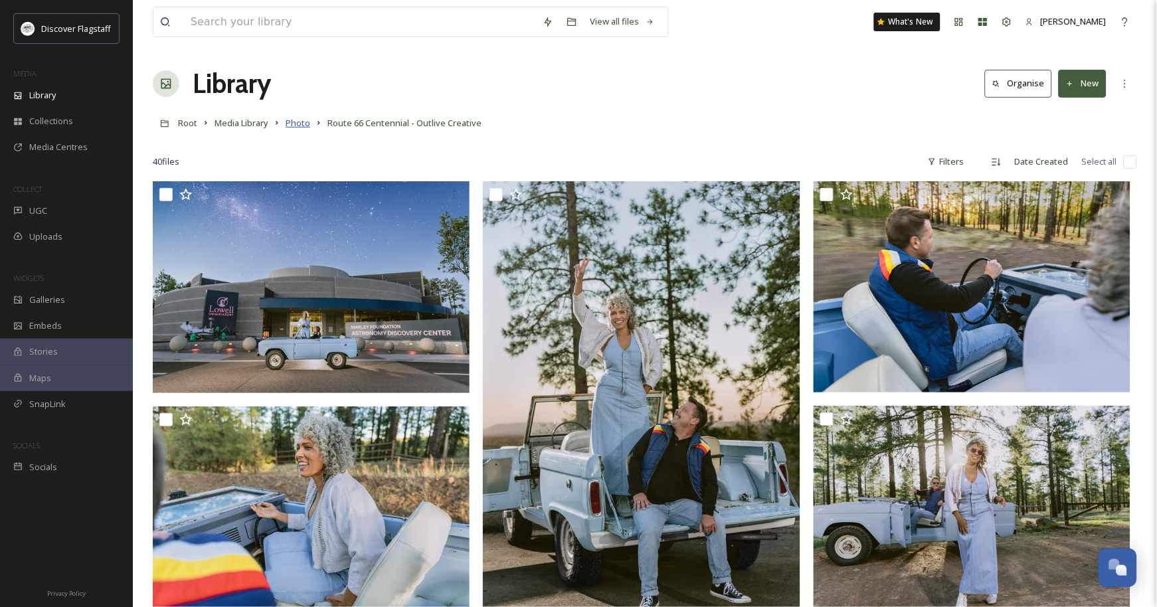
click at [310, 129] on span "Photo" at bounding box center [298, 123] width 25 height 12
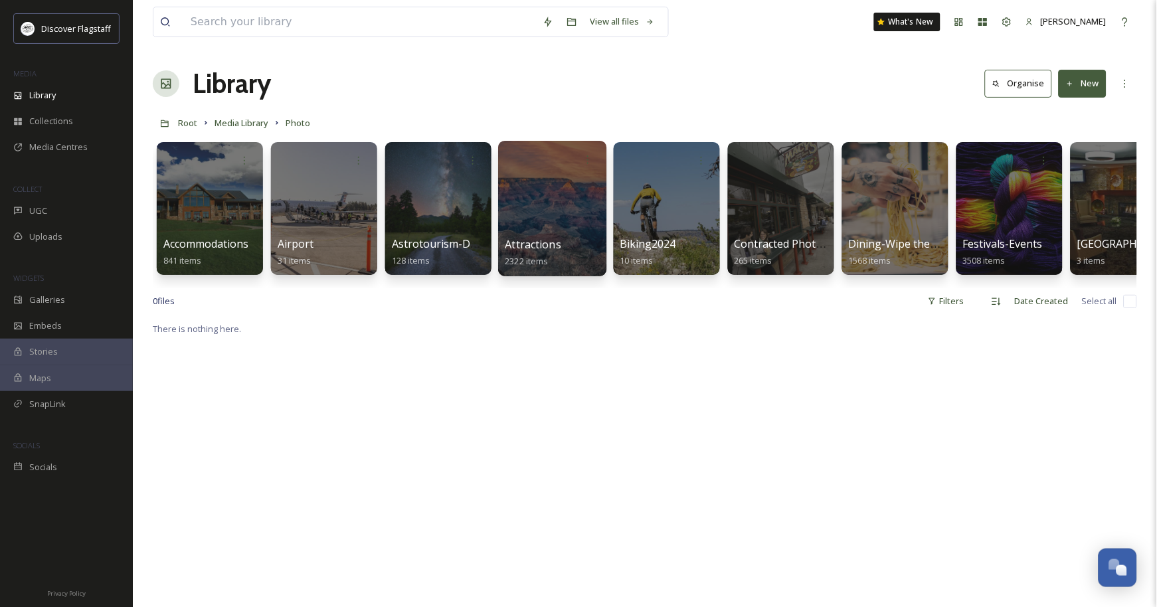
click at [545, 244] on span "Attractions" at bounding box center [533, 244] width 56 height 15
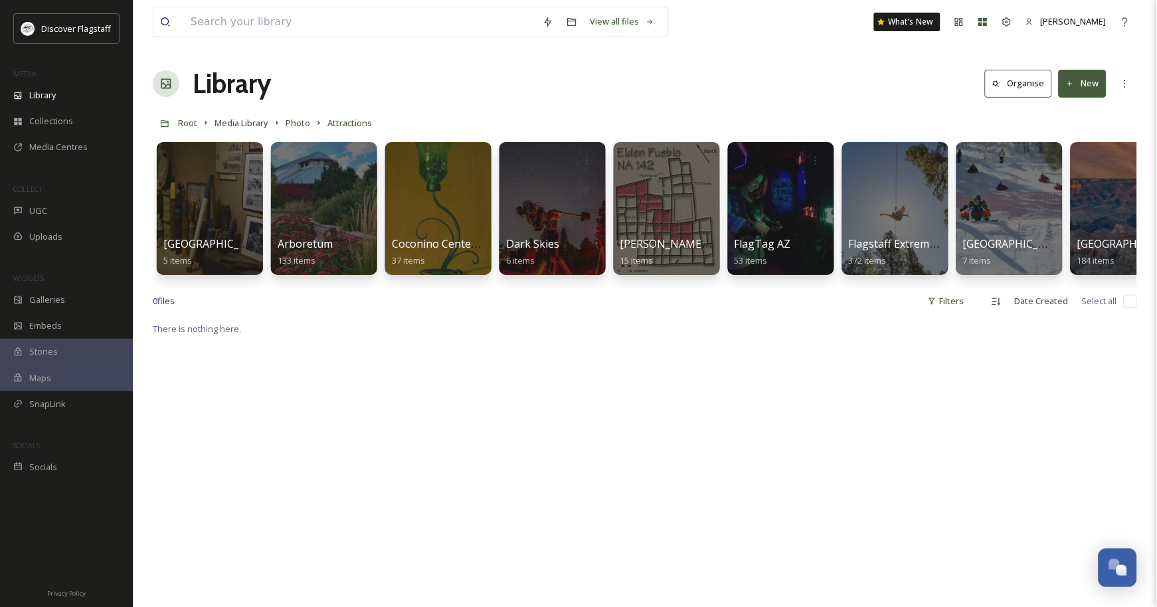
click at [937, 288] on div "[GEOGRAPHIC_DATA][PERSON_NAME] 5 items Arboretum 133 items [GEOGRAPHIC_DATA] fo…" at bounding box center [645, 211] width 984 height 153
click at [950, 288] on div "[GEOGRAPHIC_DATA][PERSON_NAME] 5 items Arboretum 133 items [GEOGRAPHIC_DATA] fo…" at bounding box center [645, 211] width 984 height 153
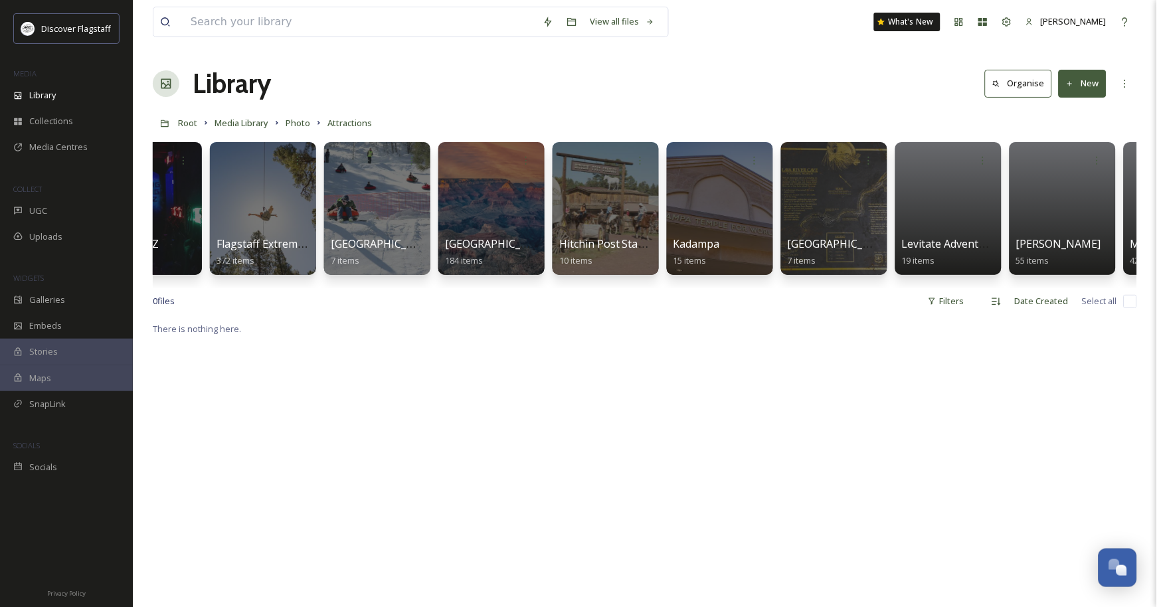
scroll to position [0, 993]
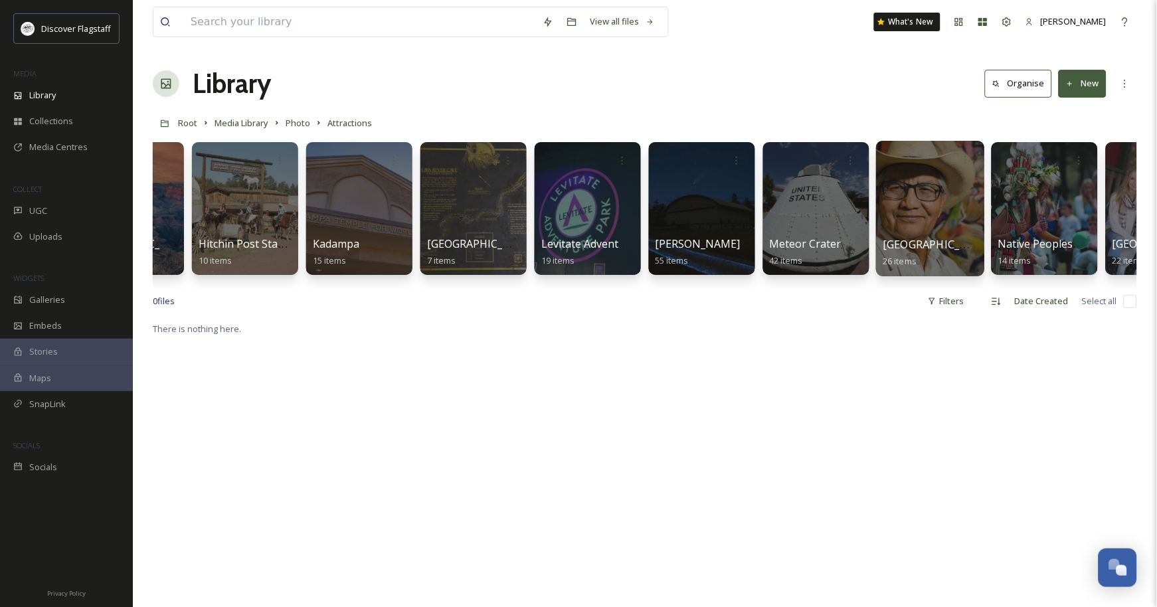
click at [923, 241] on div at bounding box center [930, 208] width 108 height 135
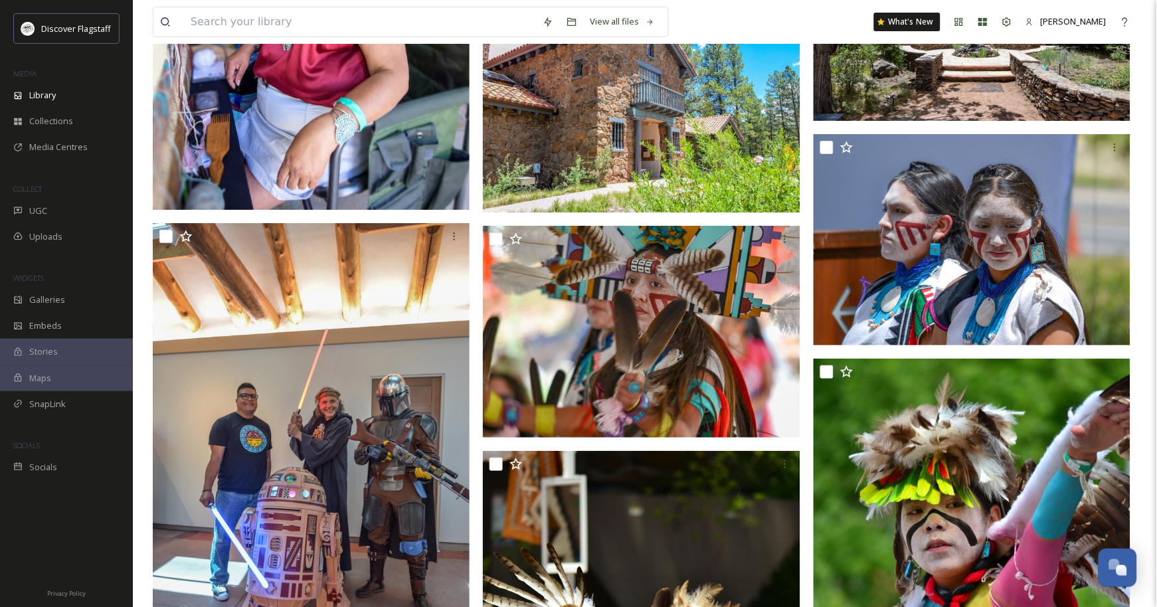
scroll to position [1239, 0]
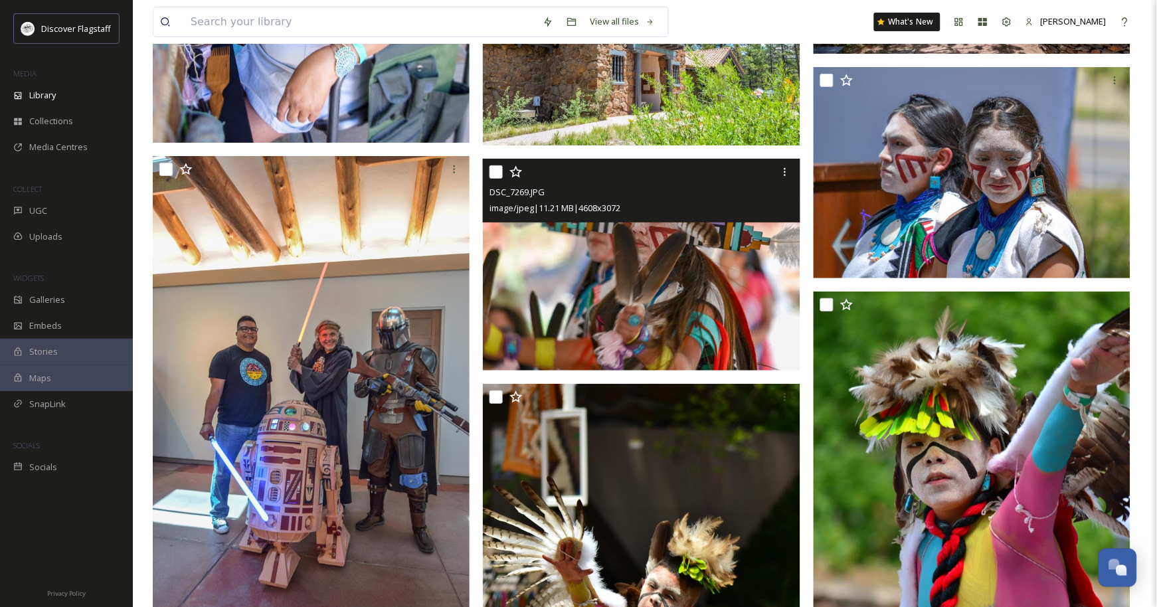
click at [493, 179] on input "checkbox" at bounding box center [495, 171] width 13 height 13
checkbox input "true"
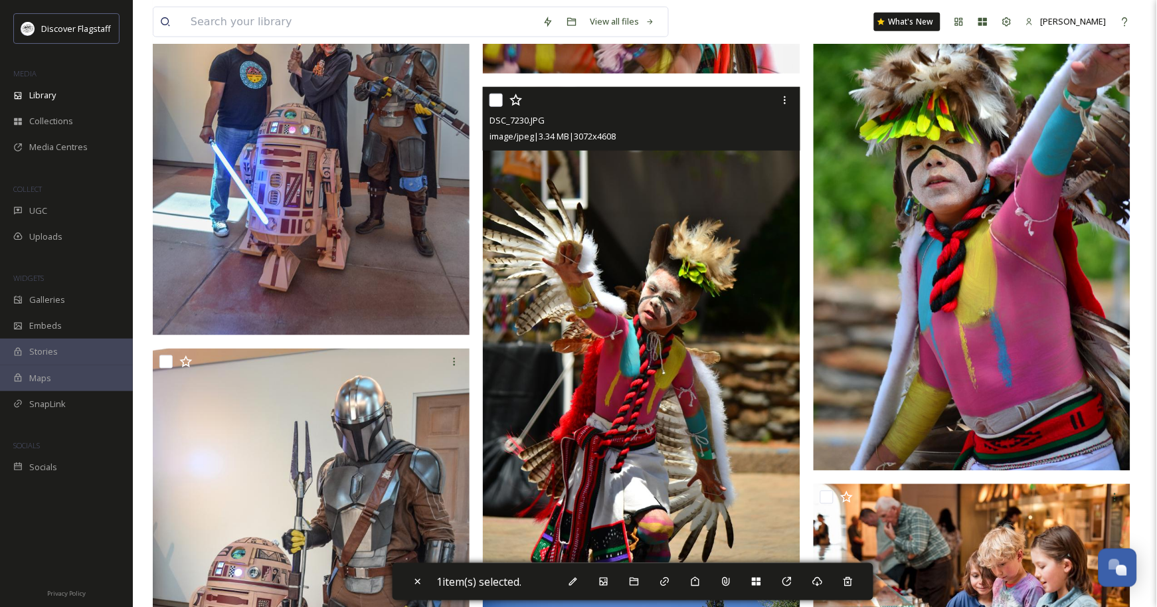
scroll to position [1505, 0]
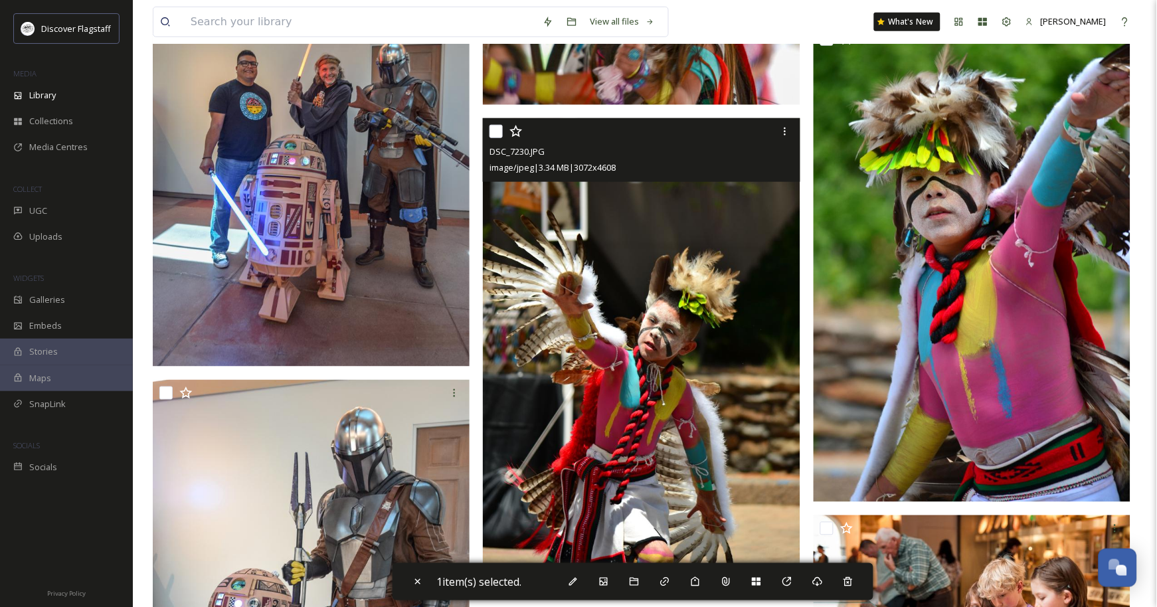
click at [499, 138] on input "checkbox" at bounding box center [495, 131] width 13 height 13
checkbox input "true"
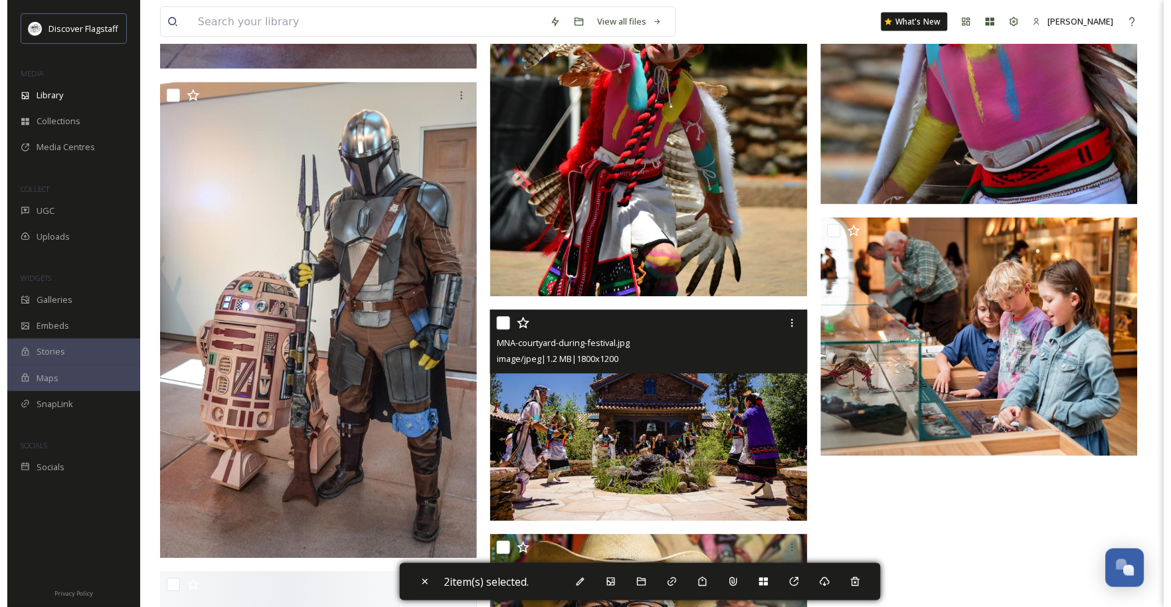
scroll to position [1860, 0]
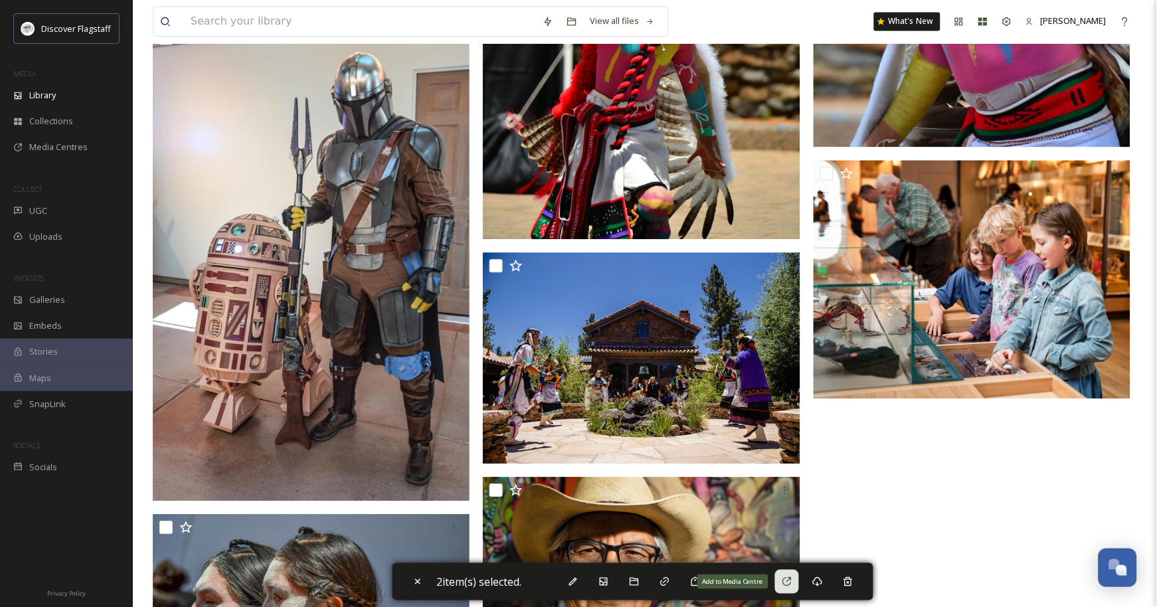
click at [791, 578] on icon at bounding box center [786, 581] width 9 height 9
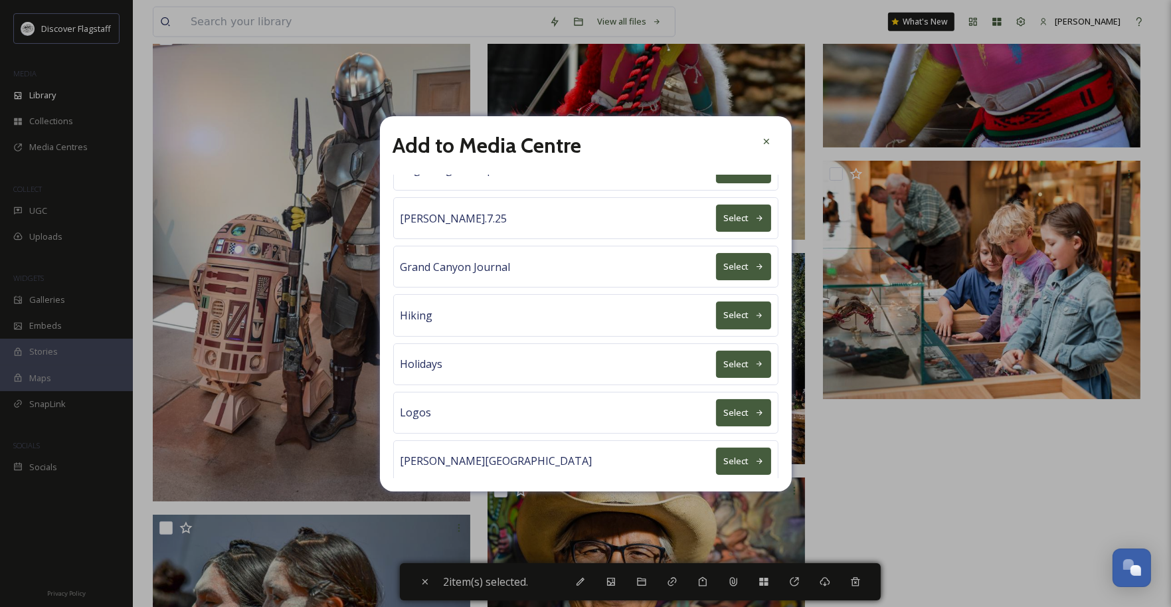
scroll to position [620, 0]
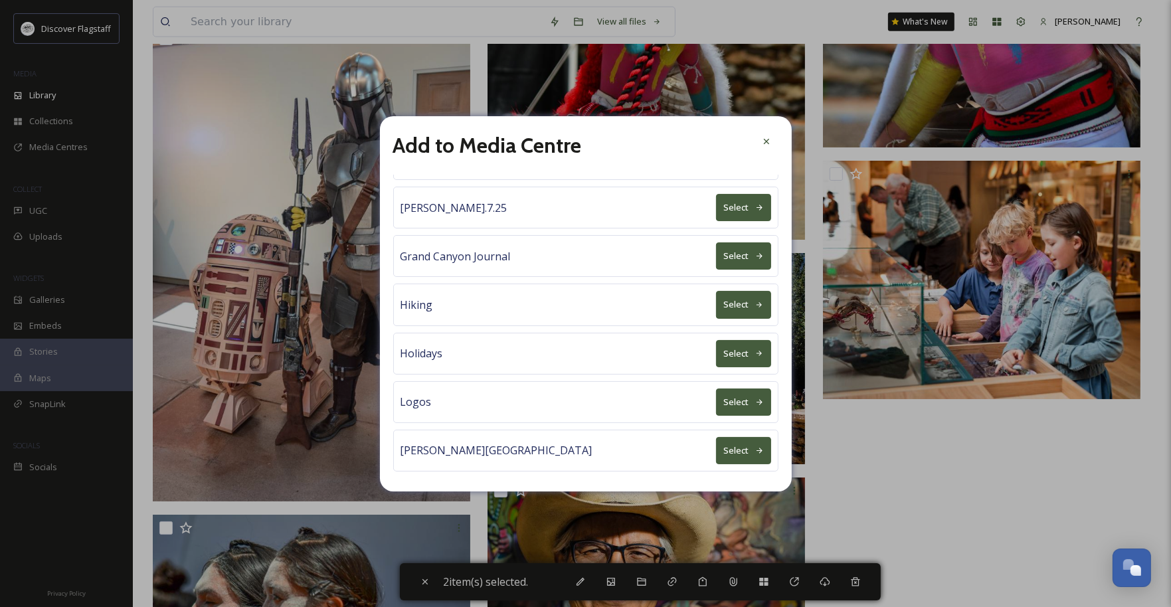
click at [723, 270] on button "Select" at bounding box center [743, 255] width 55 height 27
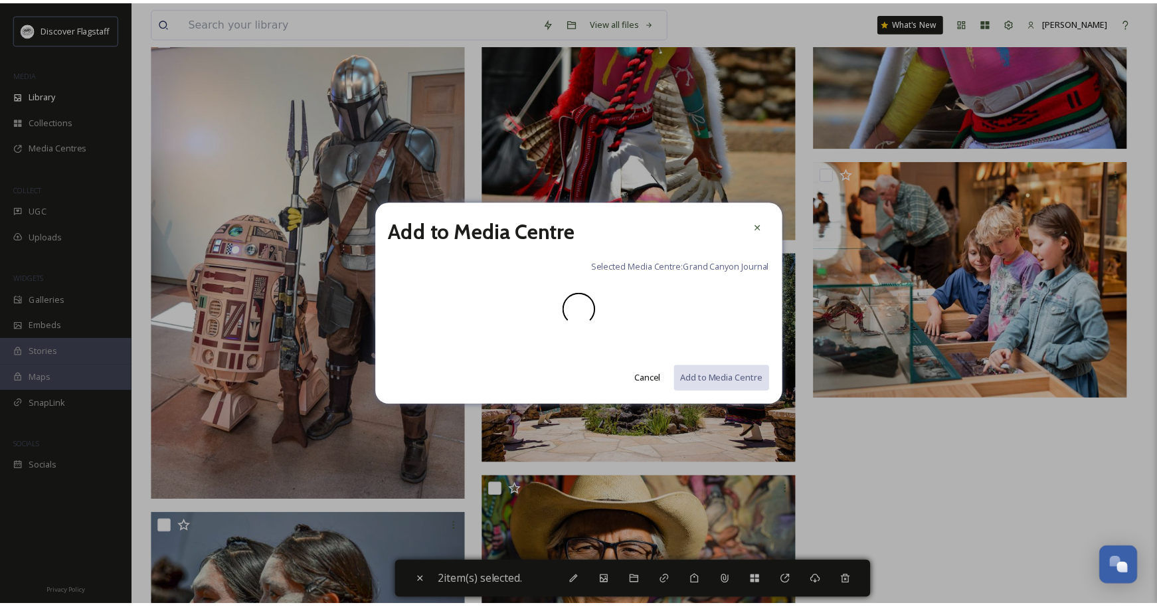
scroll to position [0, 0]
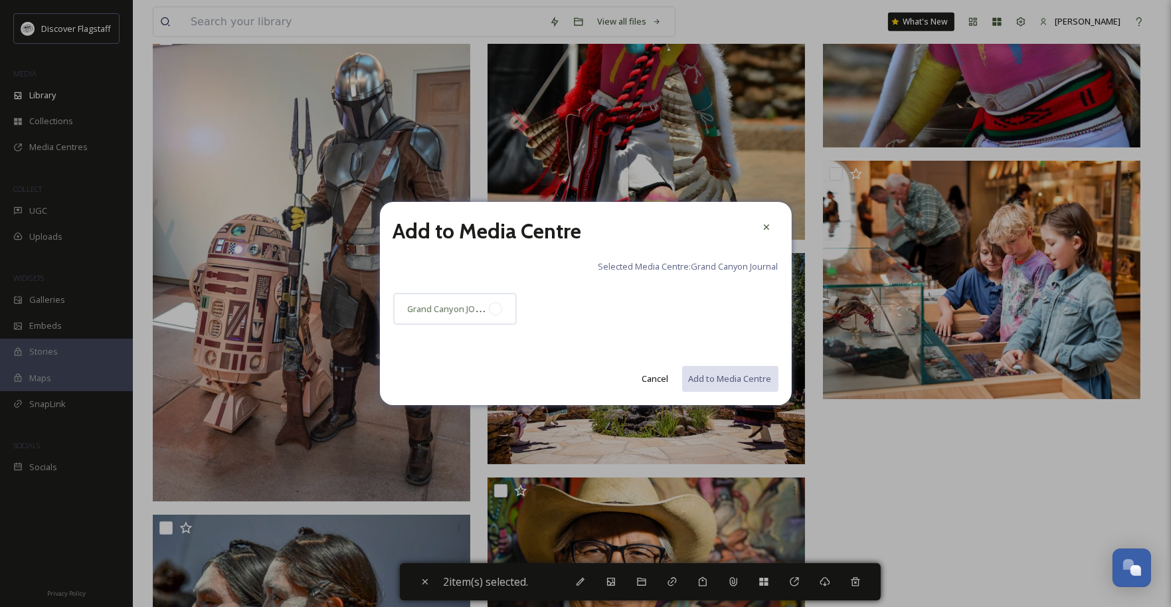
click at [517, 313] on div "Grand Canyon JOurnal" at bounding box center [585, 312] width 385 height 39
click at [503, 319] on div "Grand Canyon JOurnal" at bounding box center [455, 309] width 124 height 32
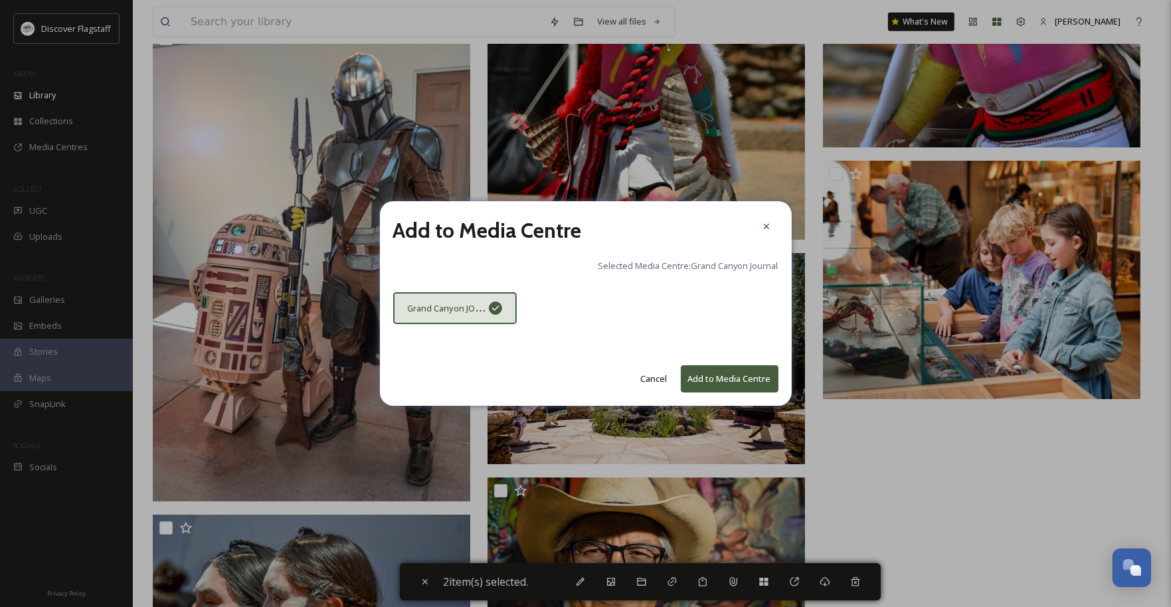
click at [715, 386] on button "Add to Media Centre" at bounding box center [730, 378] width 98 height 27
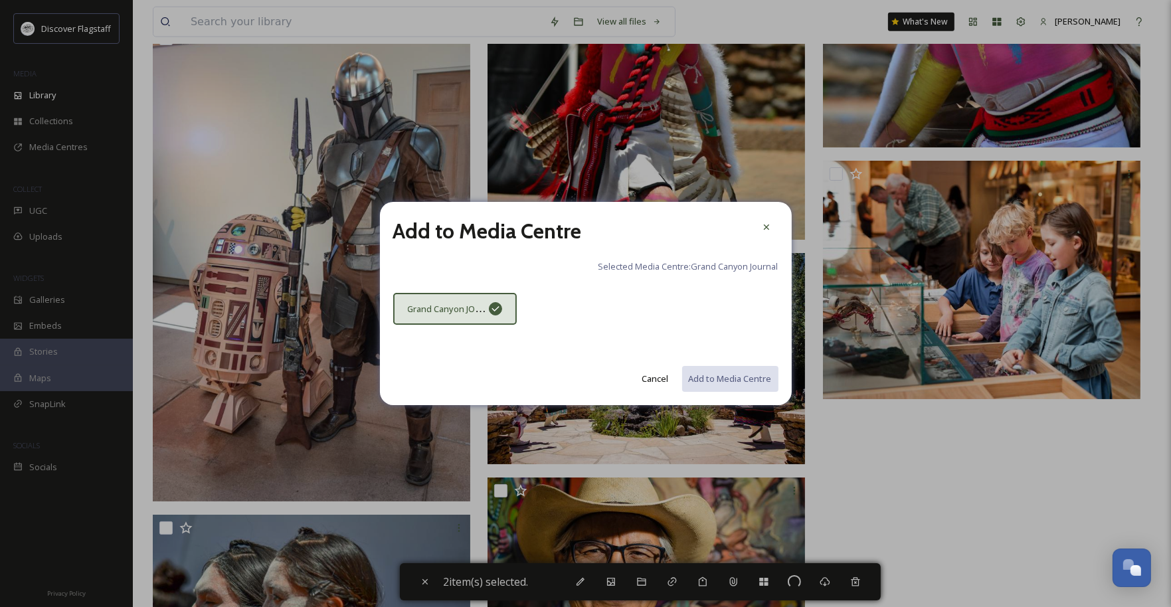
checkbox input "false"
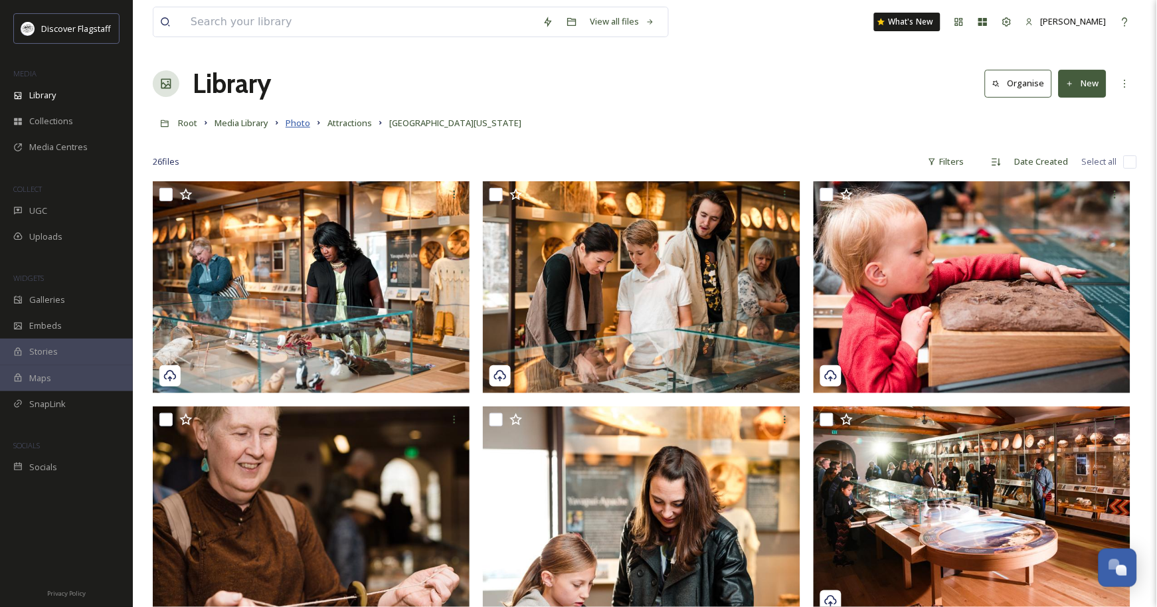
click at [310, 129] on span "Photo" at bounding box center [298, 123] width 25 height 12
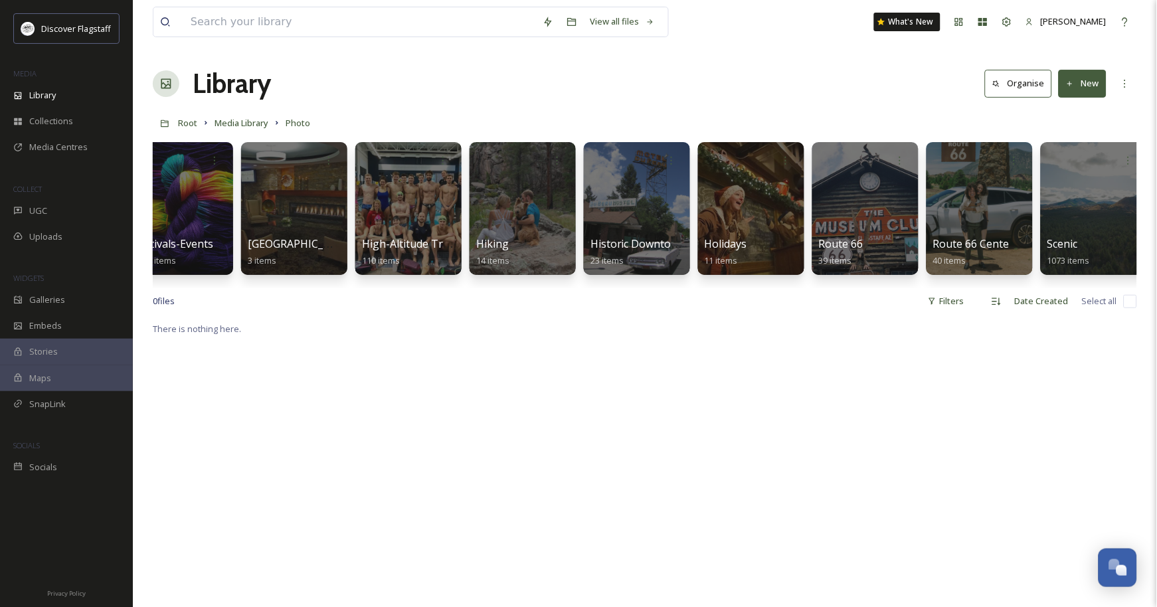
scroll to position [0, 1071]
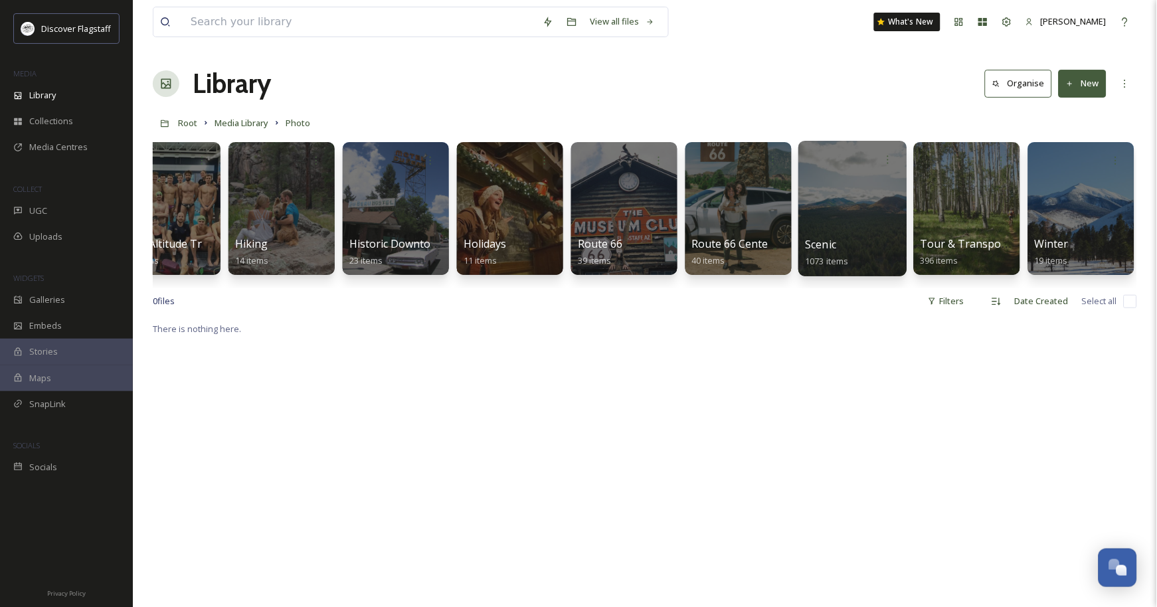
click at [830, 220] on div at bounding box center [852, 208] width 108 height 135
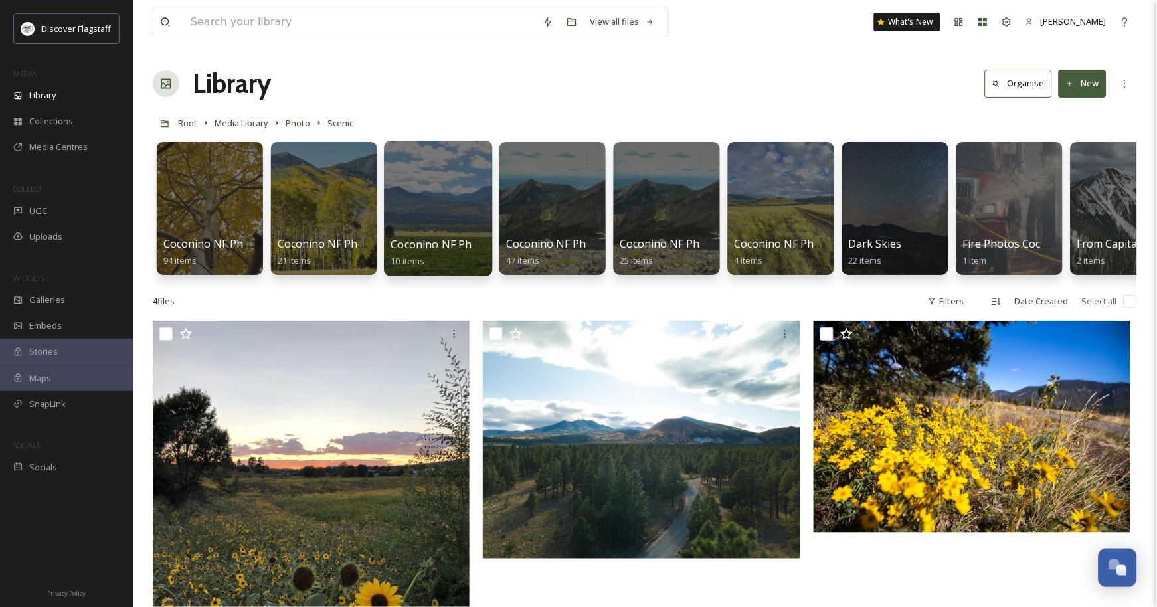
click at [434, 232] on div at bounding box center [438, 208] width 108 height 135
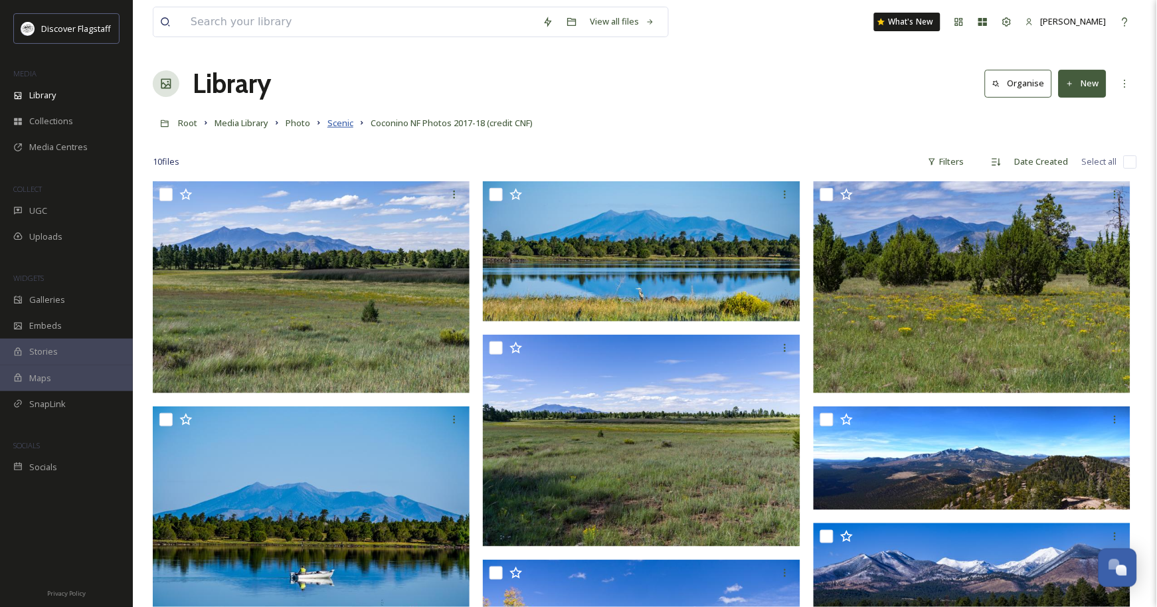
click at [353, 129] on span "Scenic" at bounding box center [340, 123] width 26 height 12
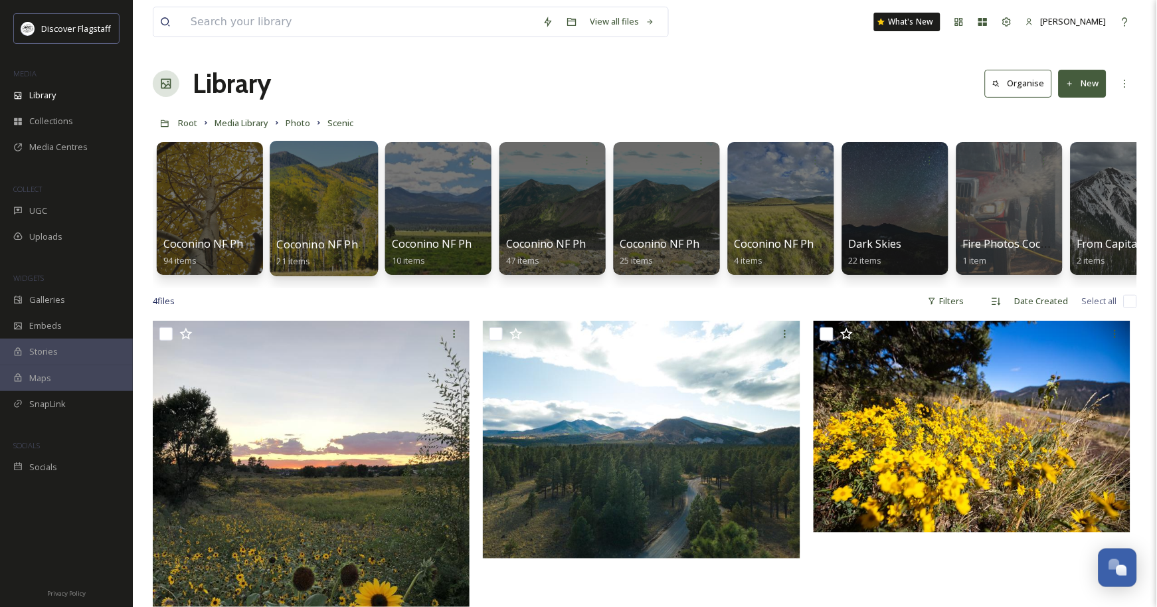
click at [345, 217] on div at bounding box center [324, 208] width 108 height 135
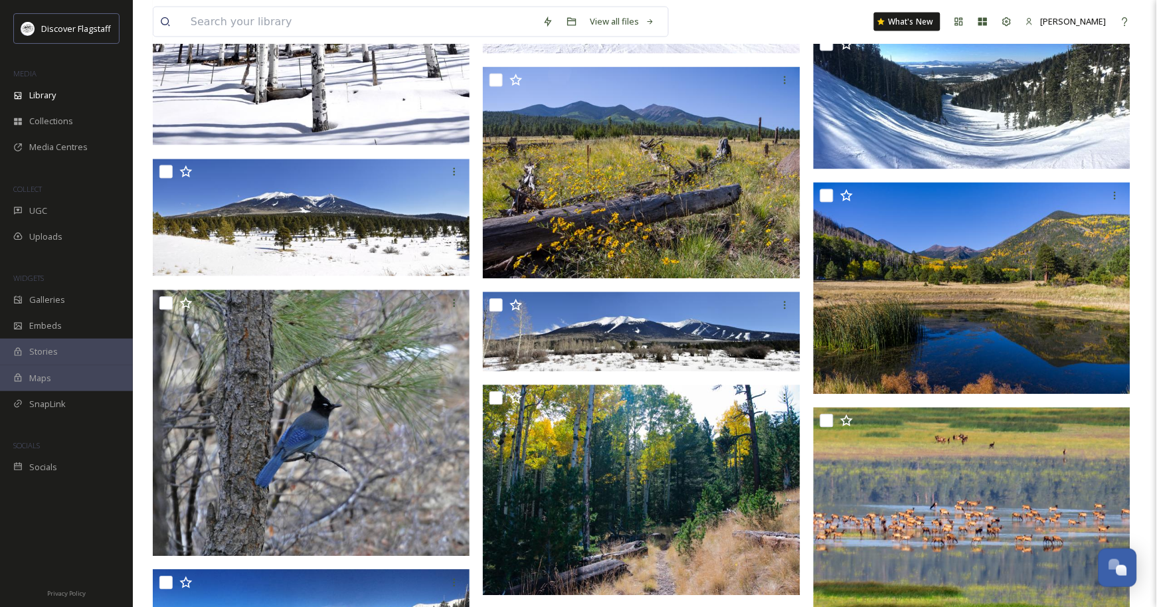
scroll to position [531, 0]
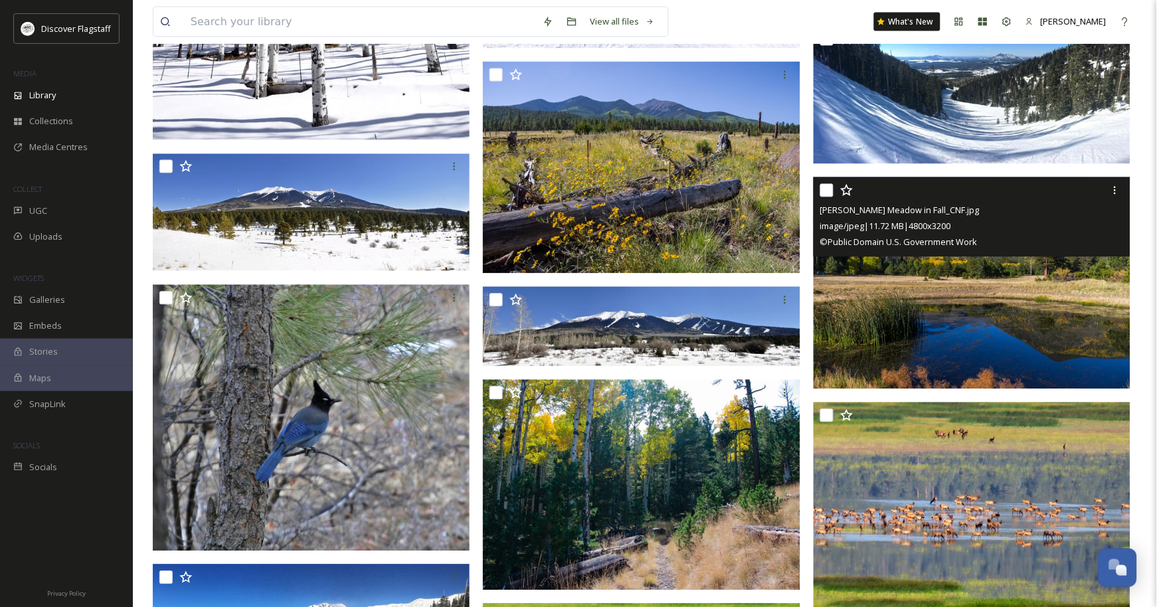
click at [816, 207] on div "[PERSON_NAME] Meadow in Fall_CNF.jpg image/jpeg | 11.72 MB | 4800 x 3200 © Publ…" at bounding box center [972, 217] width 317 height 80
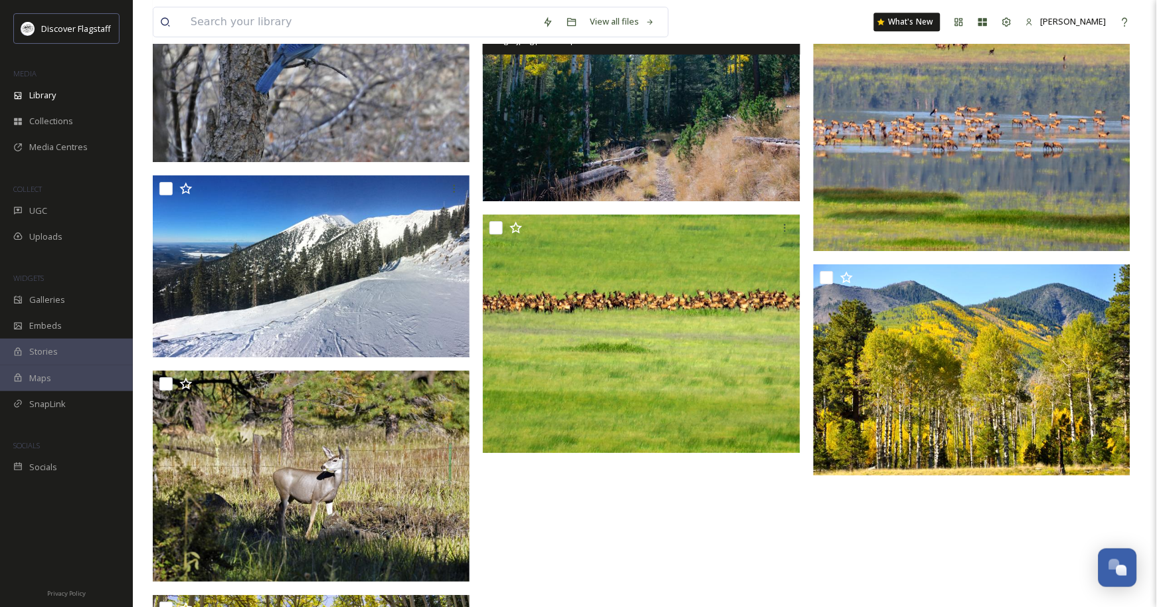
scroll to position [1063, 0]
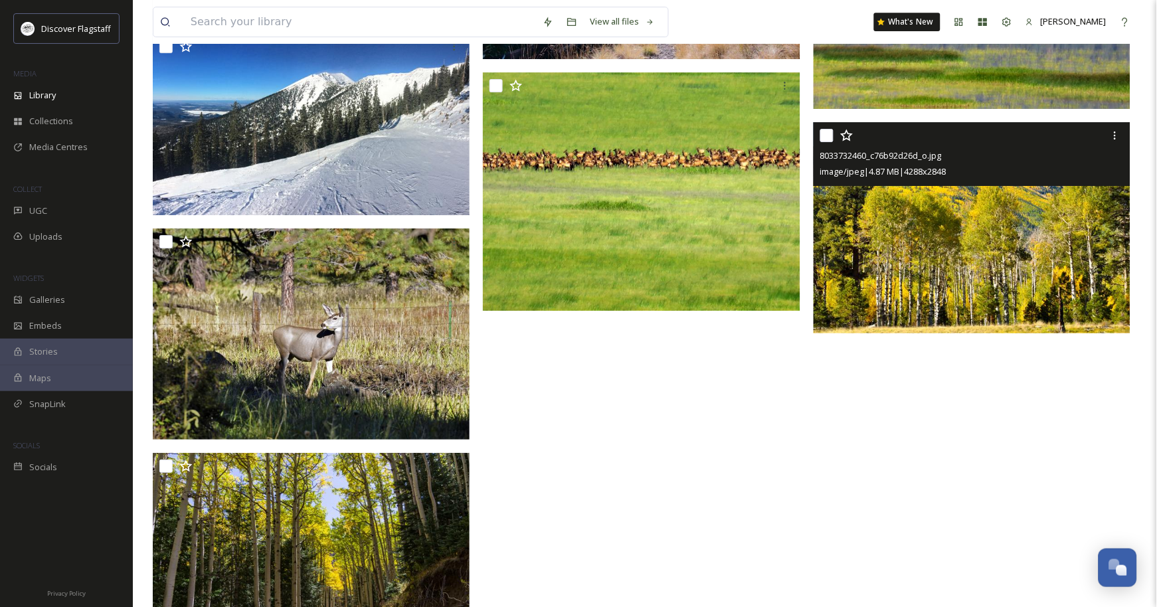
click at [822, 142] on input "checkbox" at bounding box center [826, 135] width 13 height 13
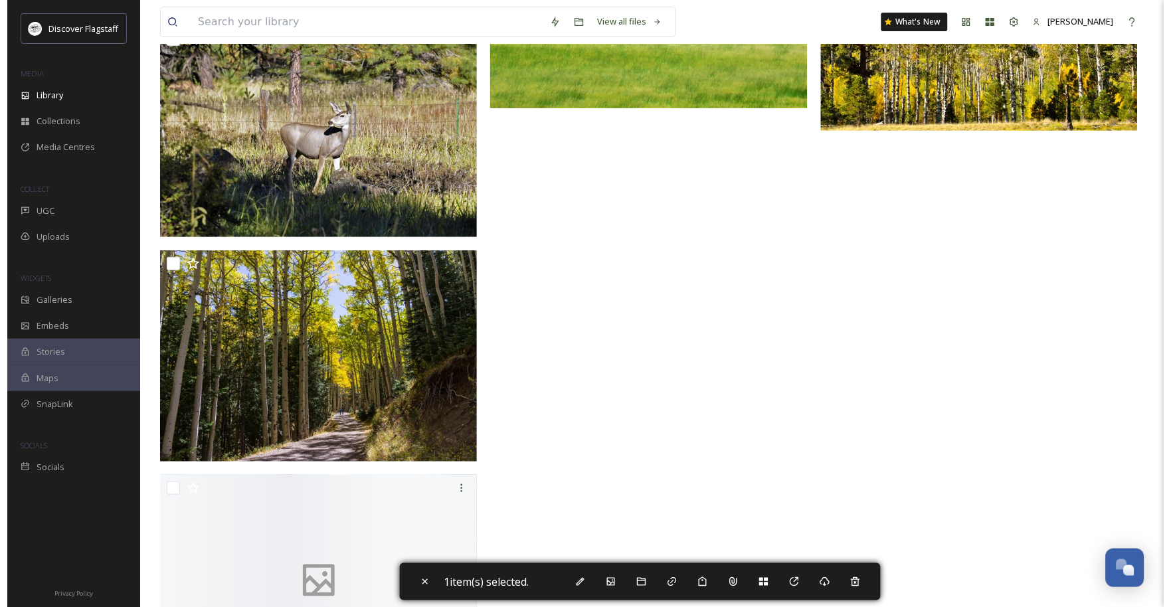
scroll to position [1328, 0]
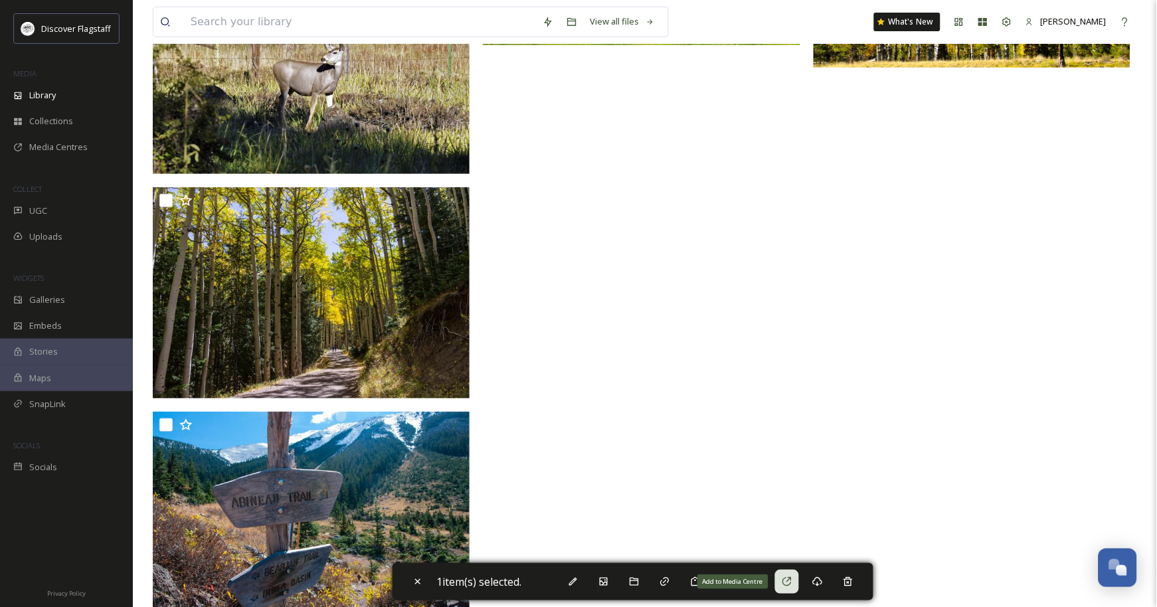
click at [792, 581] on icon at bounding box center [787, 581] width 11 height 11
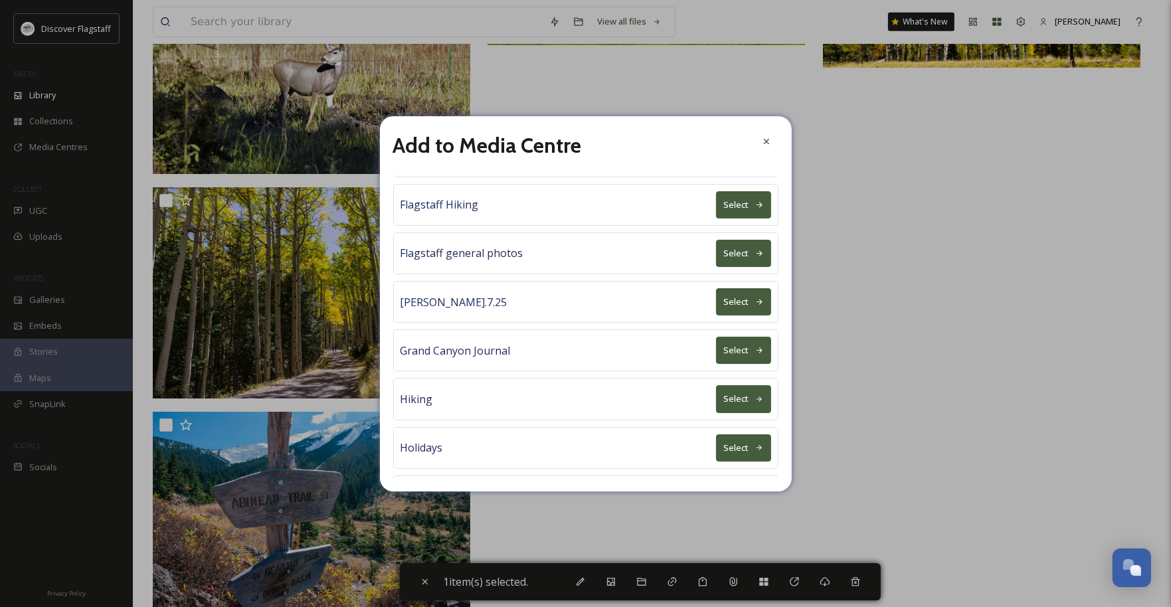
scroll to position [531, 0]
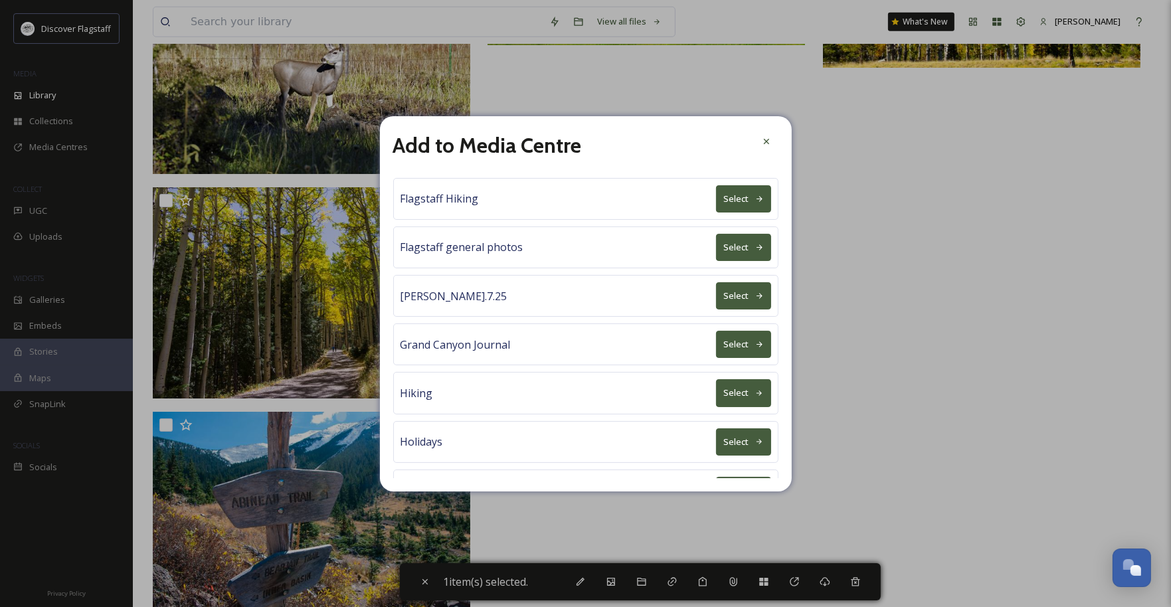
click at [717, 358] on button "Select" at bounding box center [743, 344] width 55 height 27
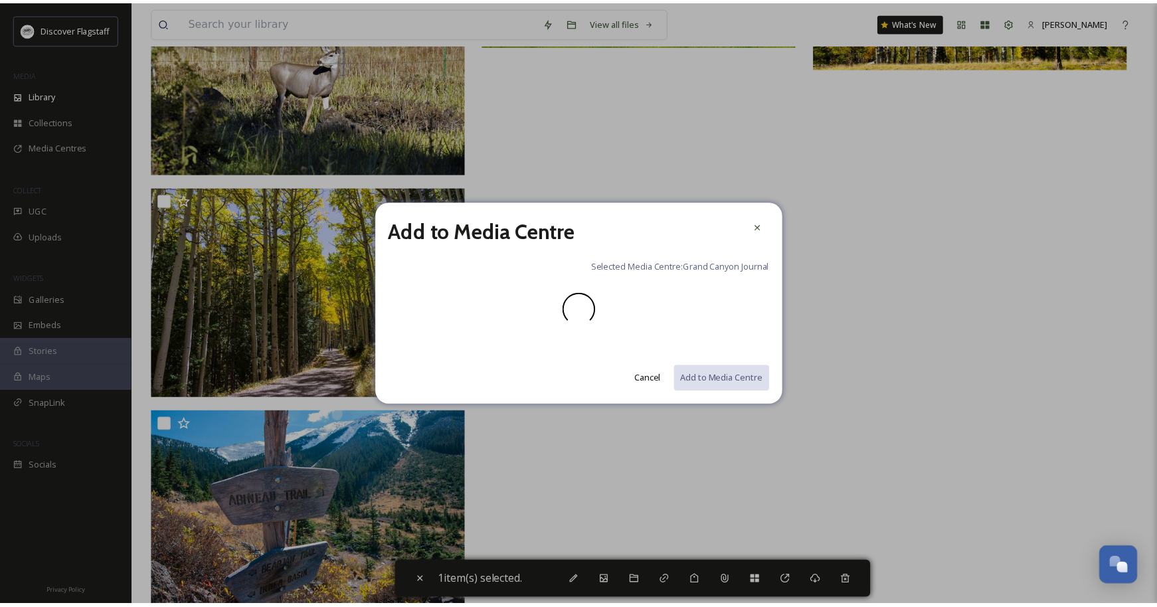
scroll to position [0, 0]
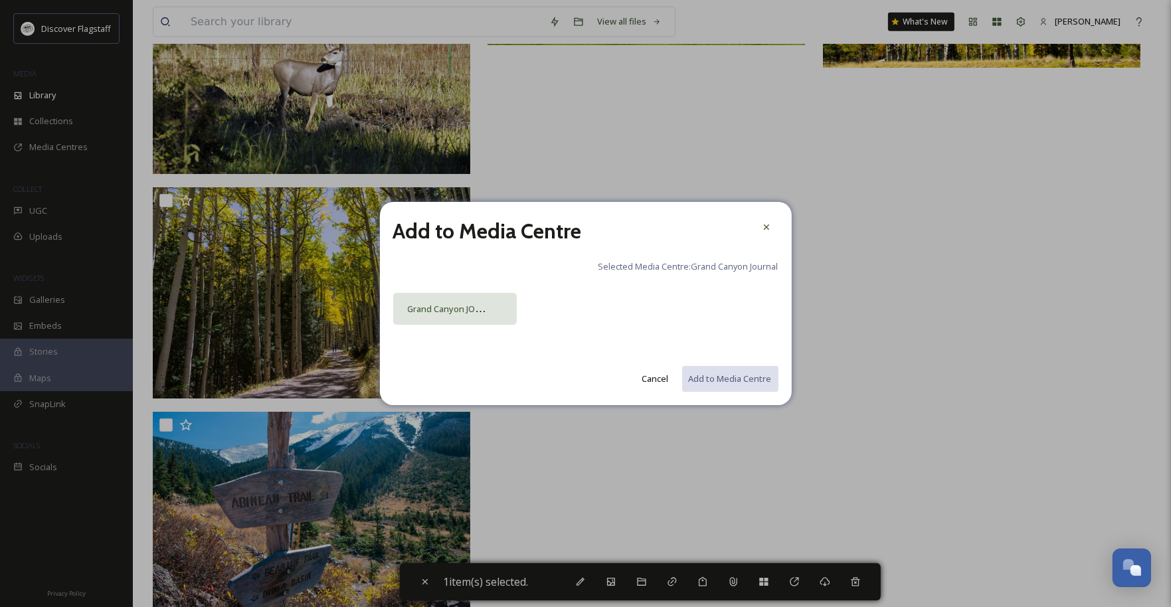
click at [486, 317] on div "Grand Canyon JOurnal" at bounding box center [449, 309] width 82 height 16
click at [752, 379] on button "Add to Media Centre" at bounding box center [730, 378] width 98 height 27
checkbox input "false"
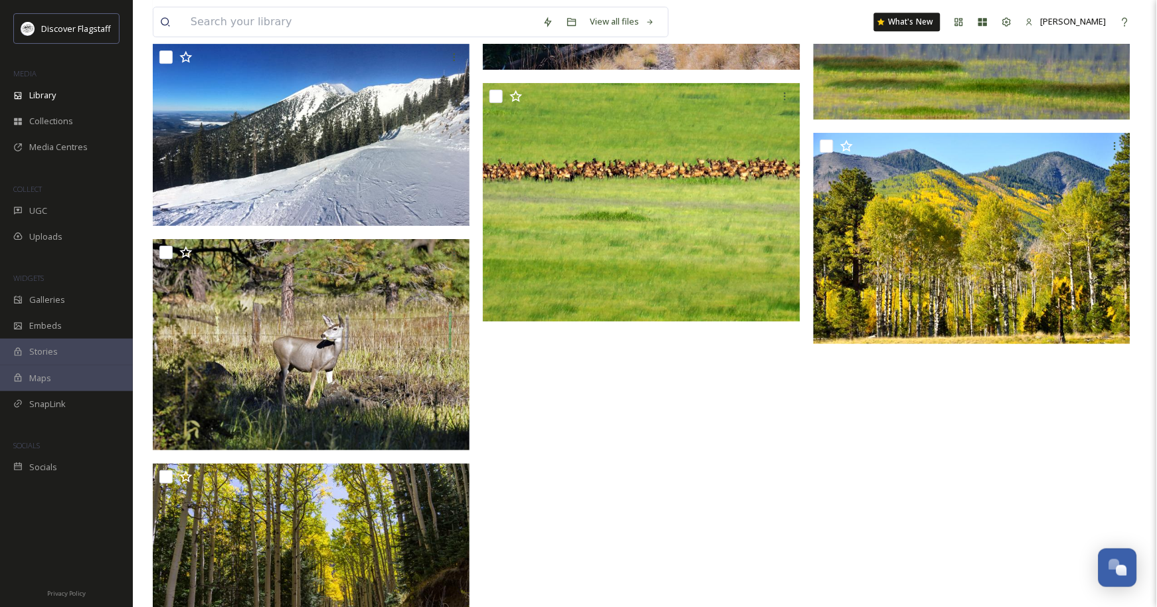
scroll to position [944, 0]
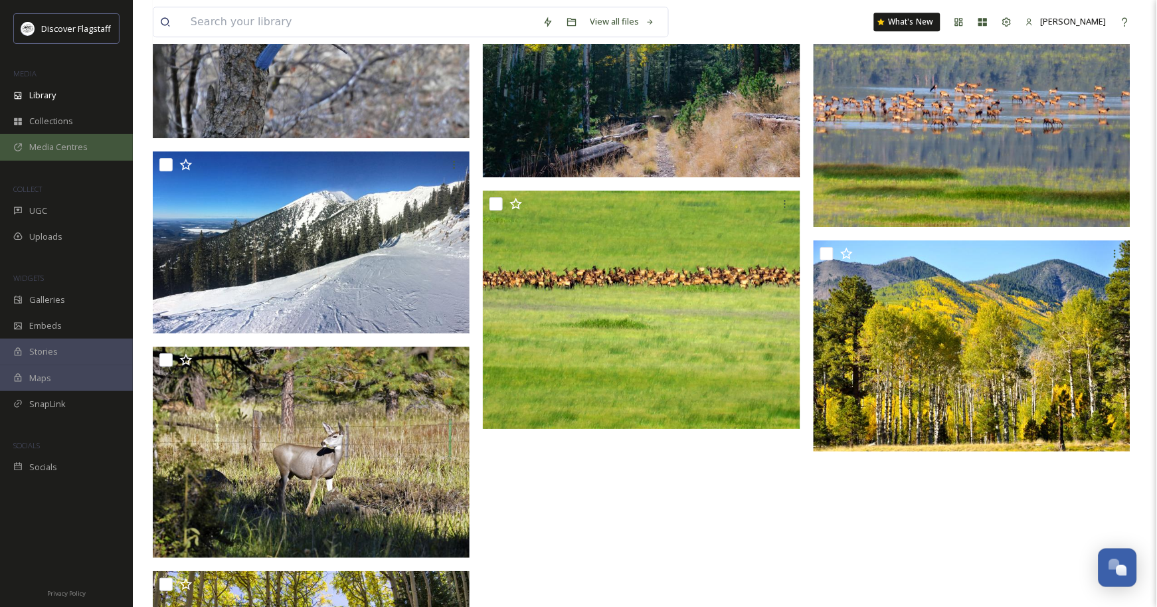
click at [68, 153] on span "Media Centres" at bounding box center [58, 147] width 58 height 13
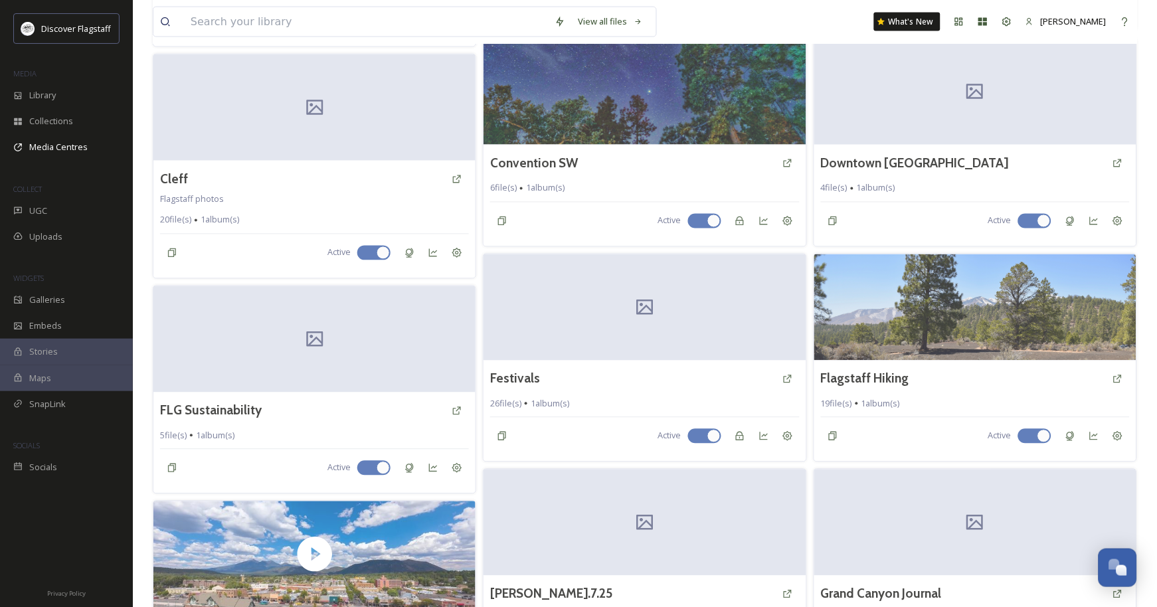
scroll to position [708, 0]
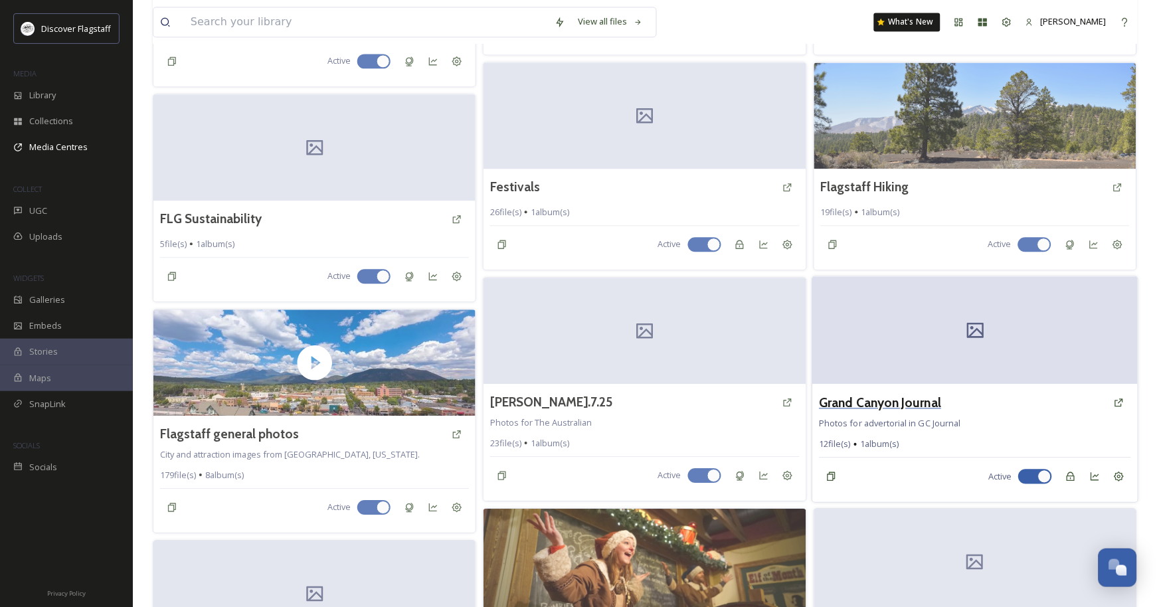
click at [900, 412] on h3 "Grand Canyon Journal" at bounding box center [880, 402] width 122 height 19
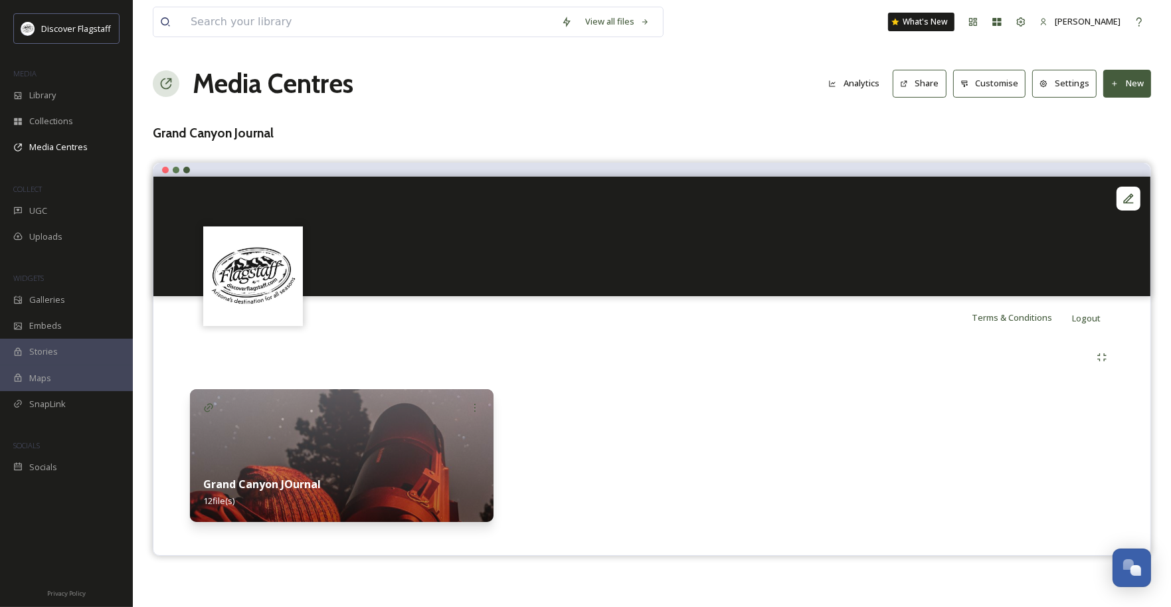
click at [1070, 97] on button "Settings" at bounding box center [1064, 83] width 64 height 27
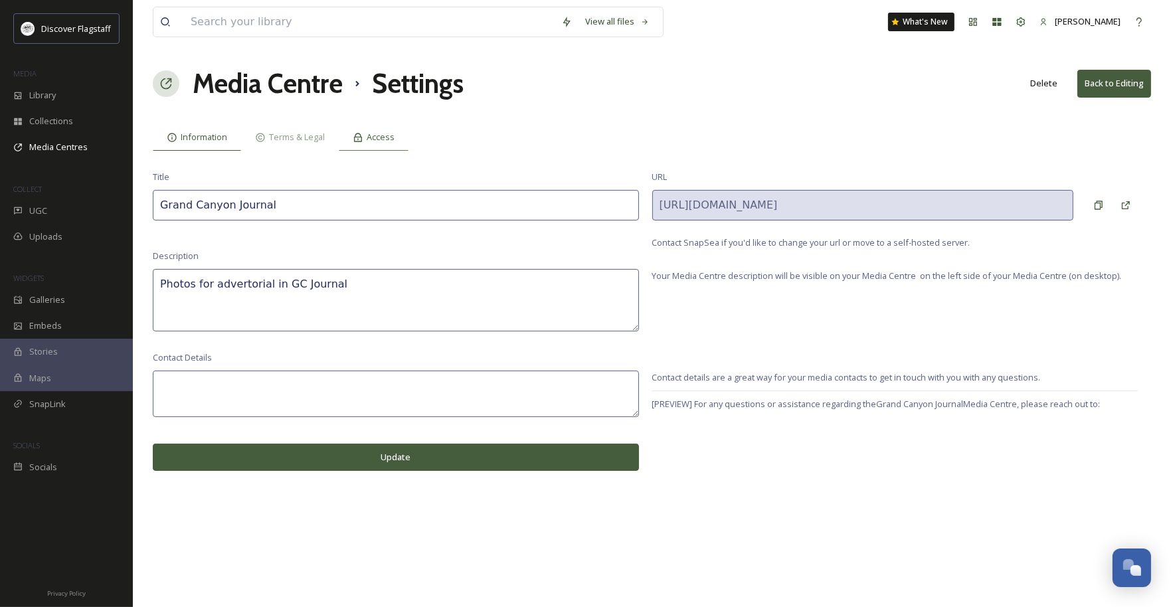
click at [395, 143] on span "Access" at bounding box center [381, 137] width 28 height 13
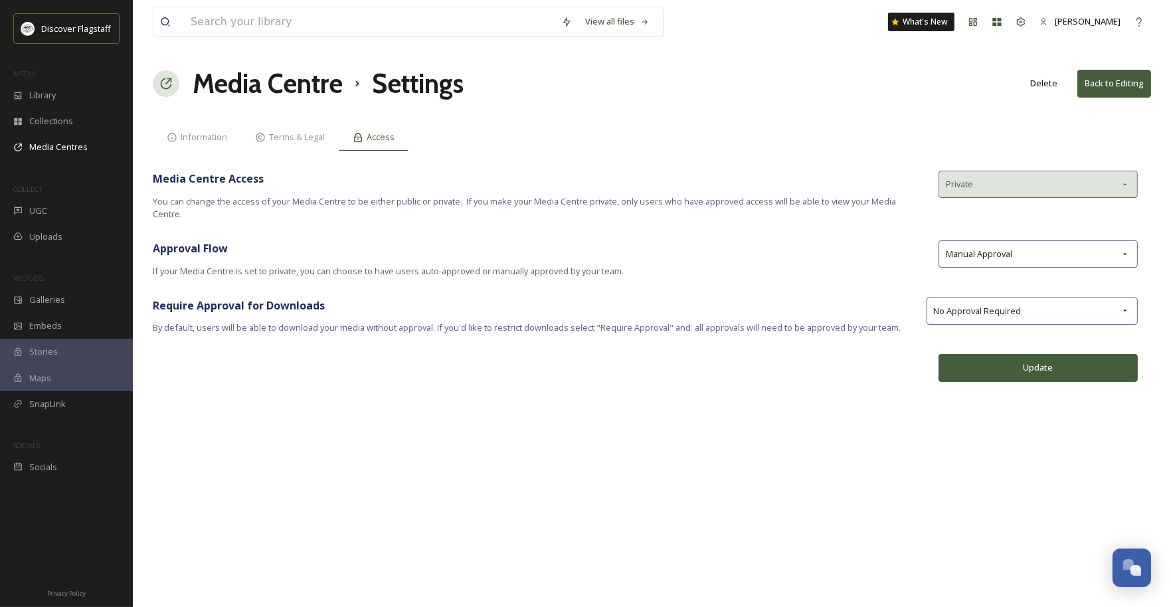
click at [1077, 192] on div "Private" at bounding box center [1037, 184] width 199 height 27
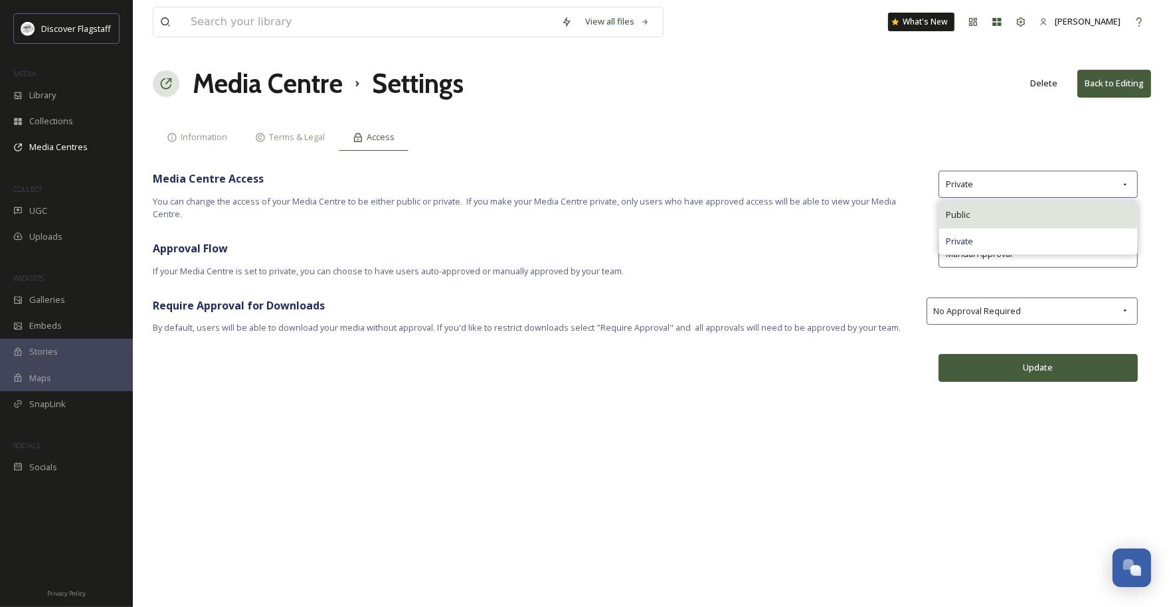
click at [1054, 228] on div "Public" at bounding box center [1038, 215] width 198 height 26
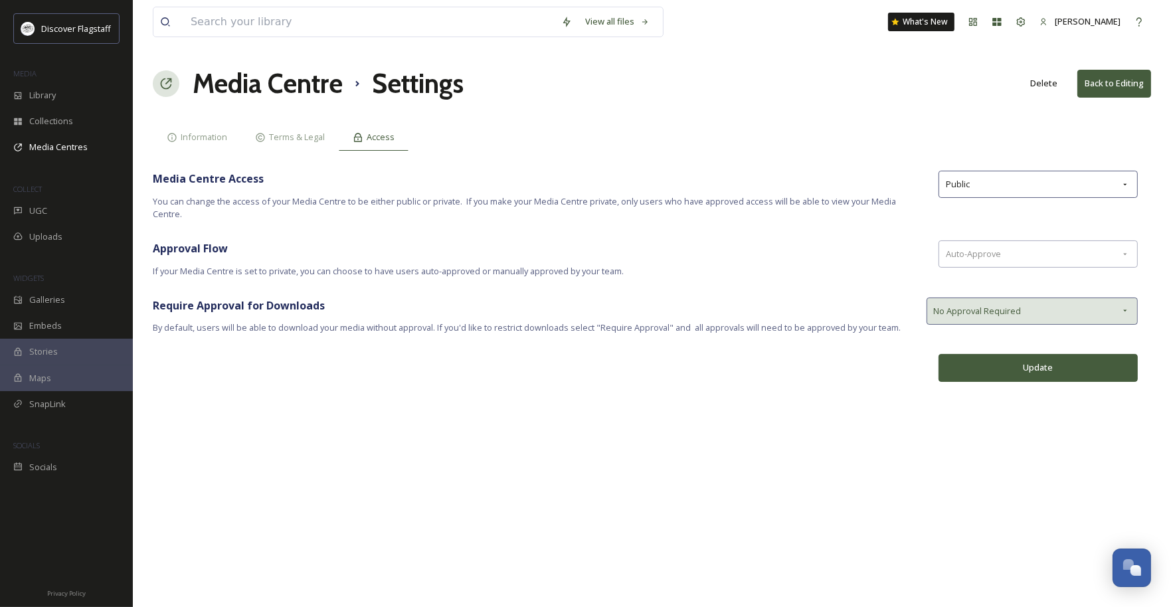
click at [1021, 317] on span "No Approval Required" at bounding box center [978, 311] width 88 height 13
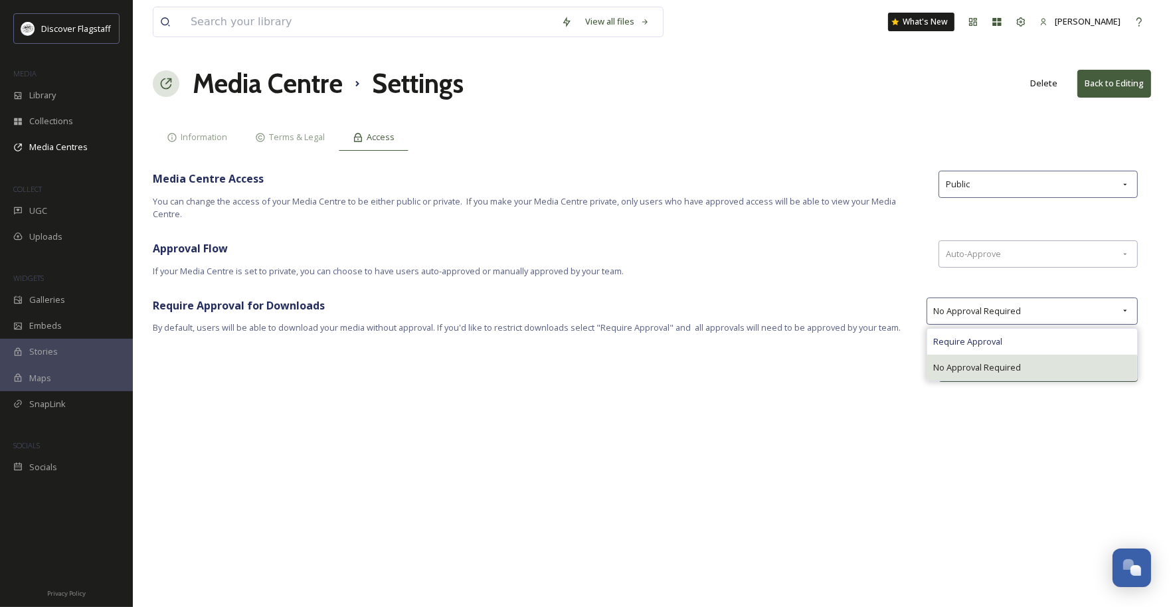
click at [1021, 374] on span "No Approval Required" at bounding box center [978, 367] width 88 height 13
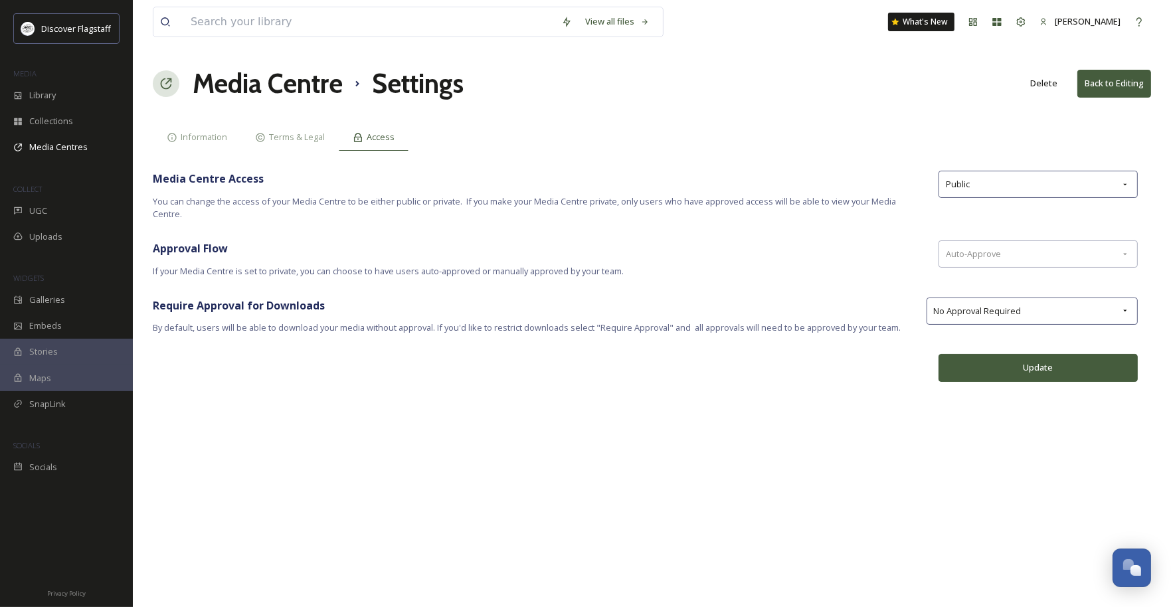
click at [1042, 381] on button "Update" at bounding box center [1037, 367] width 199 height 27
click at [1077, 94] on button "Back to Editing" at bounding box center [1114, 83] width 74 height 27
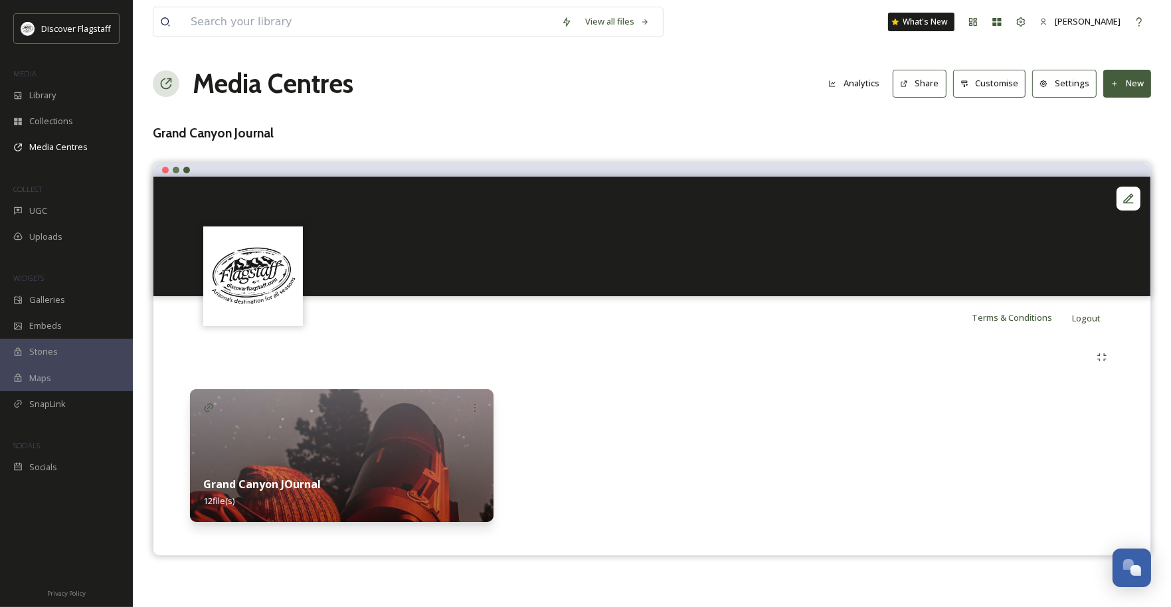
click at [315, 491] on strong "Grand Canyon JOurnal" at bounding box center [262, 484] width 118 height 15
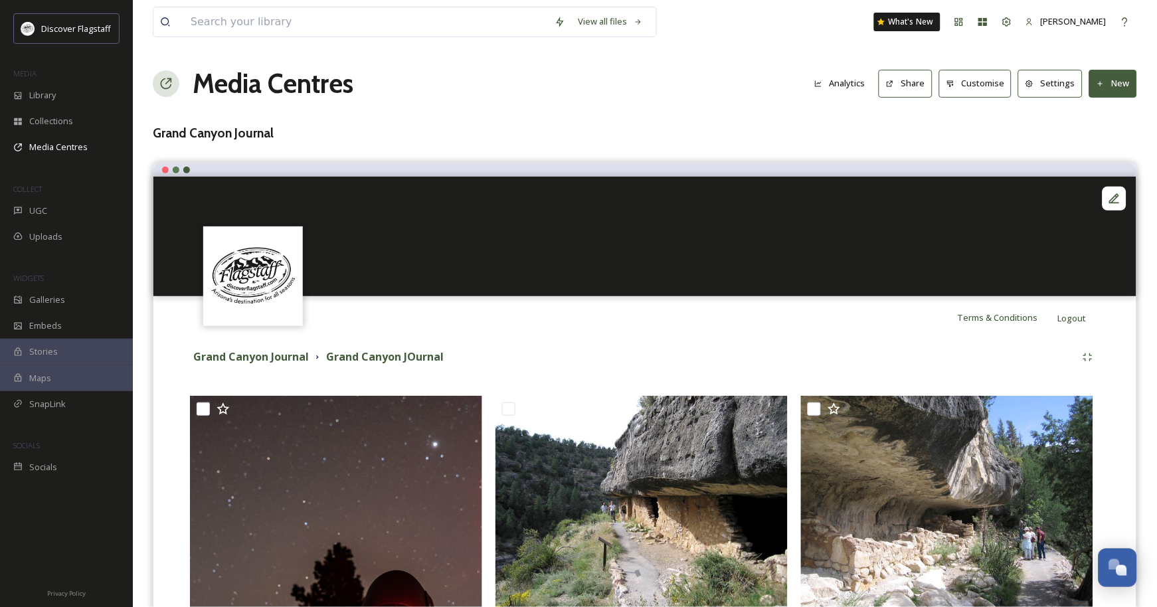
click at [880, 95] on button "Share" at bounding box center [906, 83] width 54 height 27
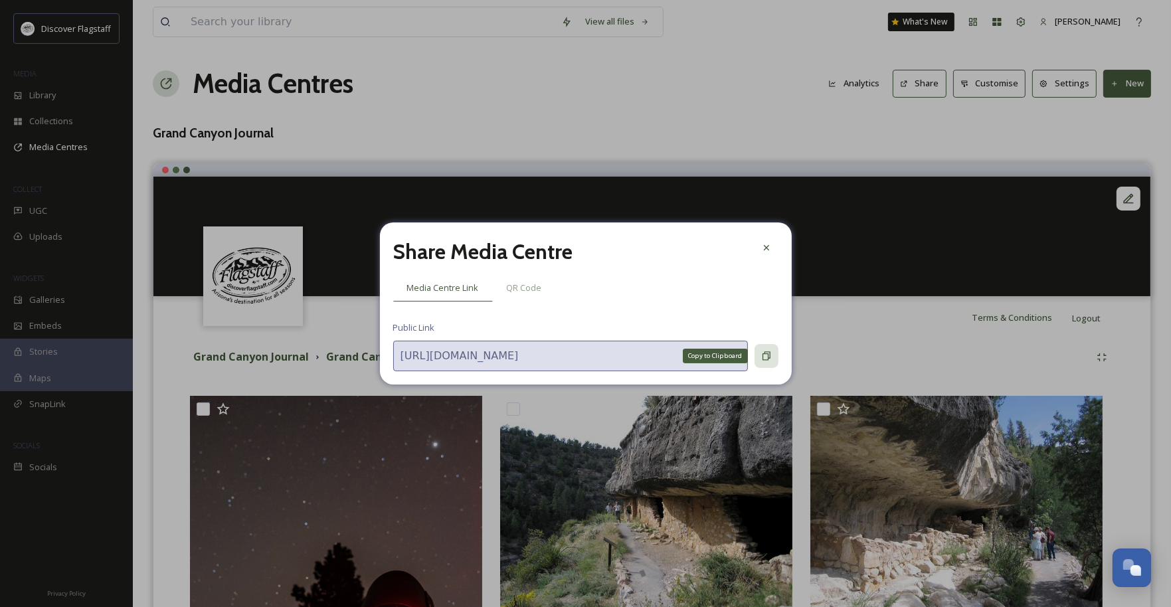
click at [766, 361] on icon at bounding box center [766, 356] width 11 height 11
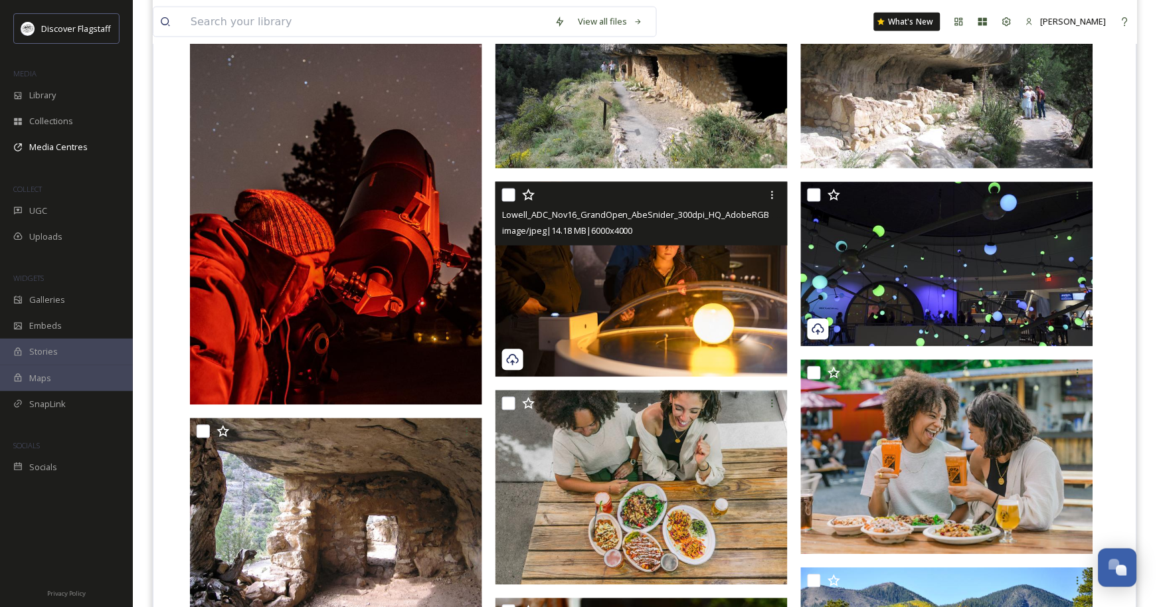
scroll to position [442, 0]
